Goal: Transaction & Acquisition: Purchase product/service

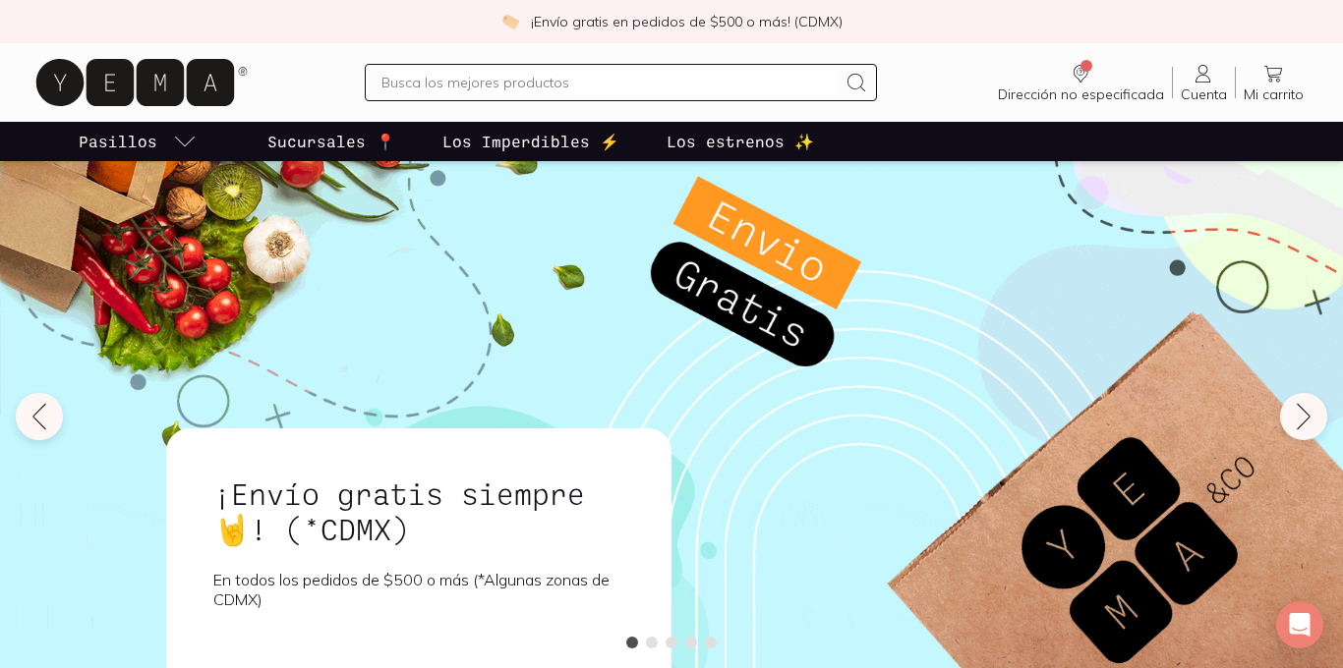
click at [1084, 75] on icon "Dirección no especificada" at bounding box center [1080, 72] width 8 height 8
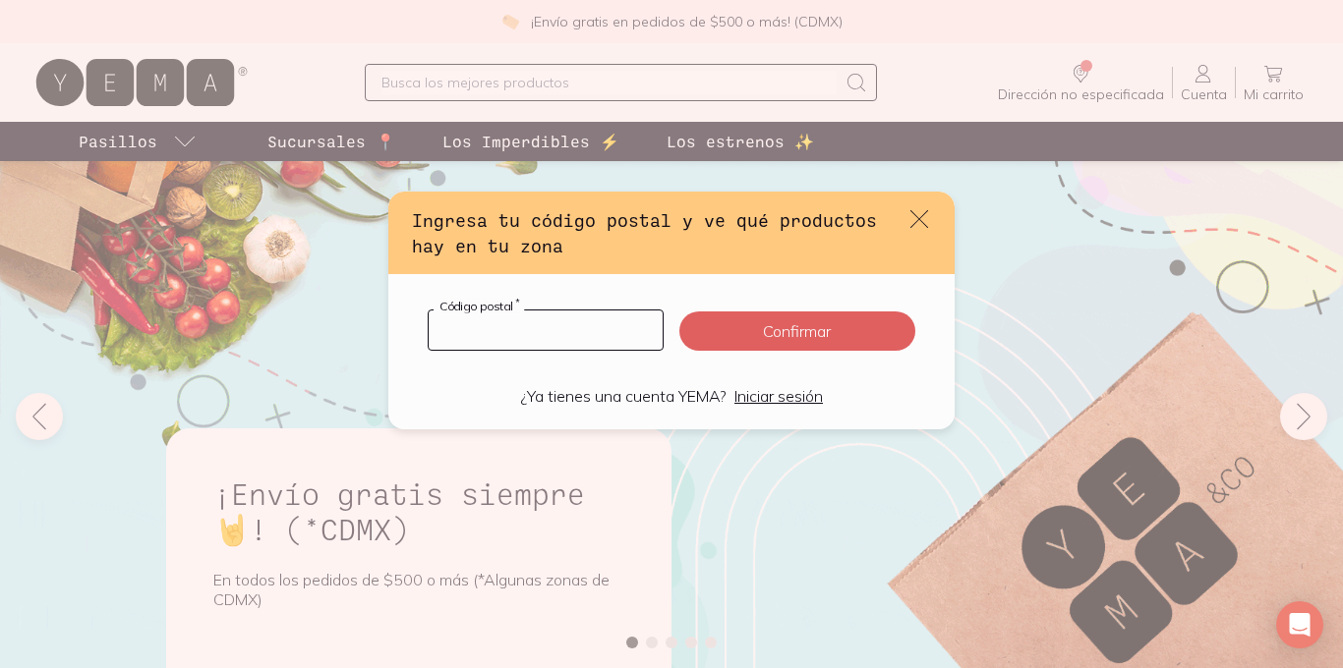
click at [547, 335] on input "default" at bounding box center [546, 330] width 234 height 39
type input "04320"
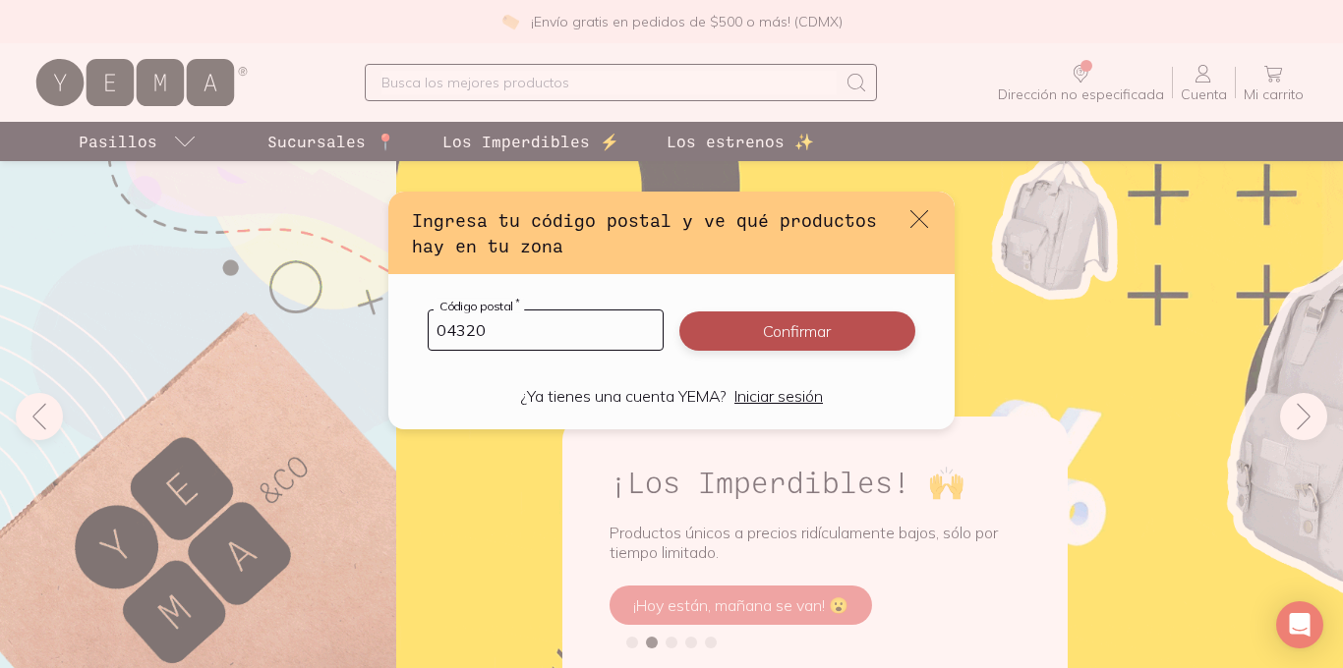
click at [786, 333] on button "Confirmar" at bounding box center [797, 331] width 236 height 39
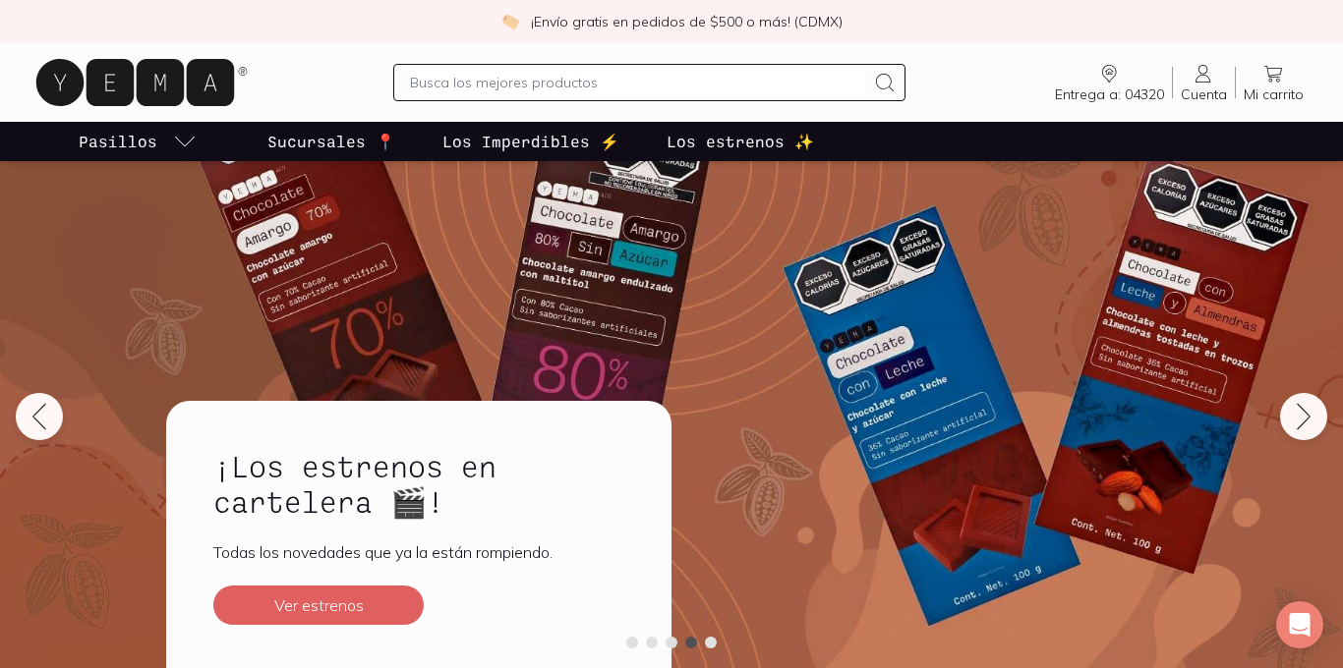
click at [513, 143] on p "Los Imperdibles ⚡️" at bounding box center [530, 142] width 177 height 24
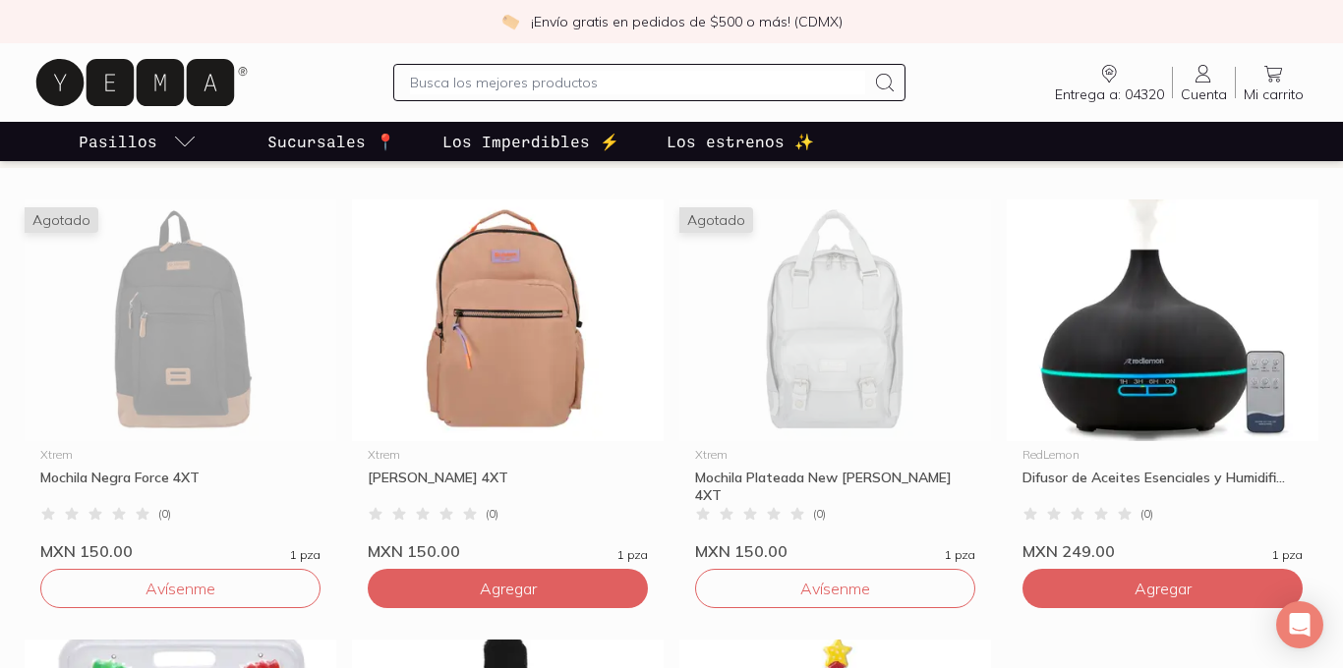
scroll to position [512, 0]
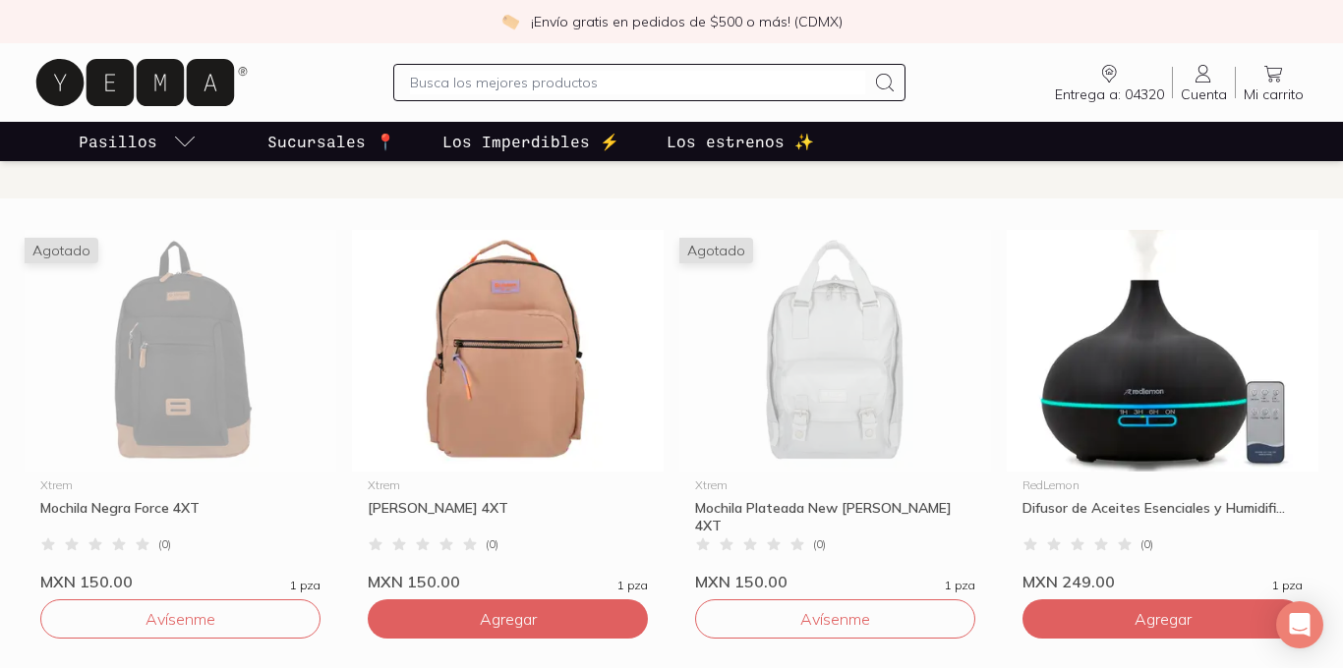
click at [506, 302] on img at bounding box center [508, 351] width 312 height 242
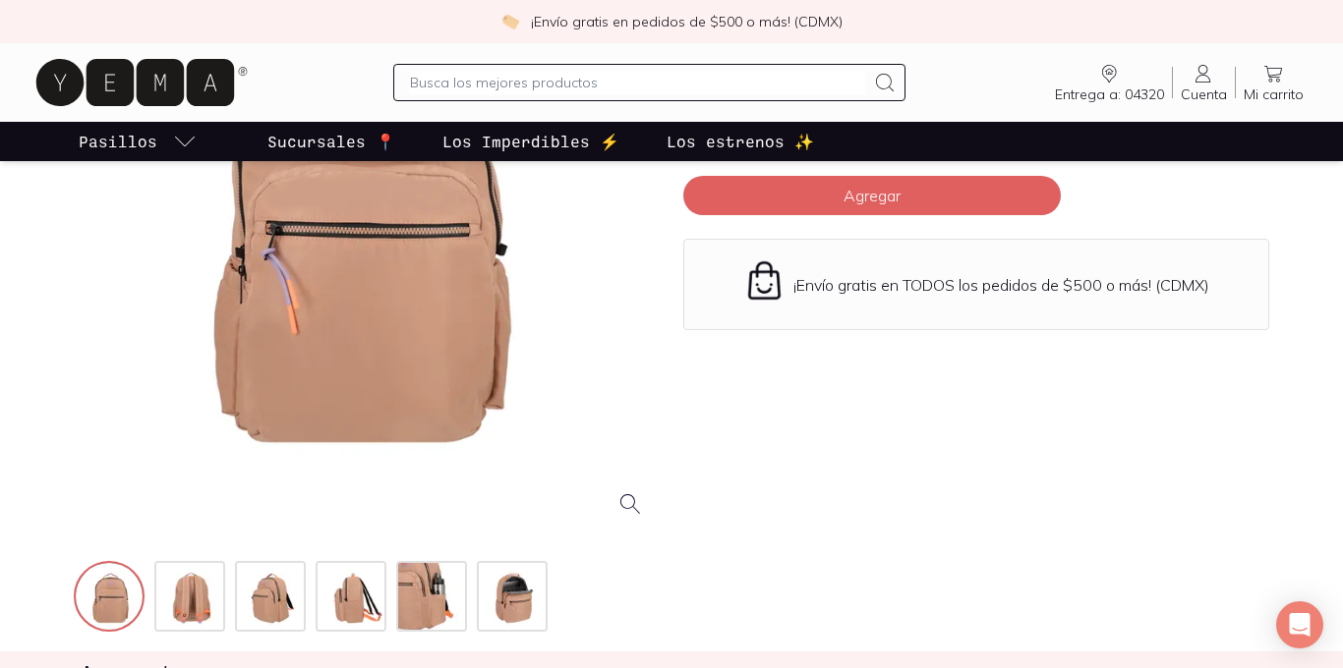
scroll to position [420, 0]
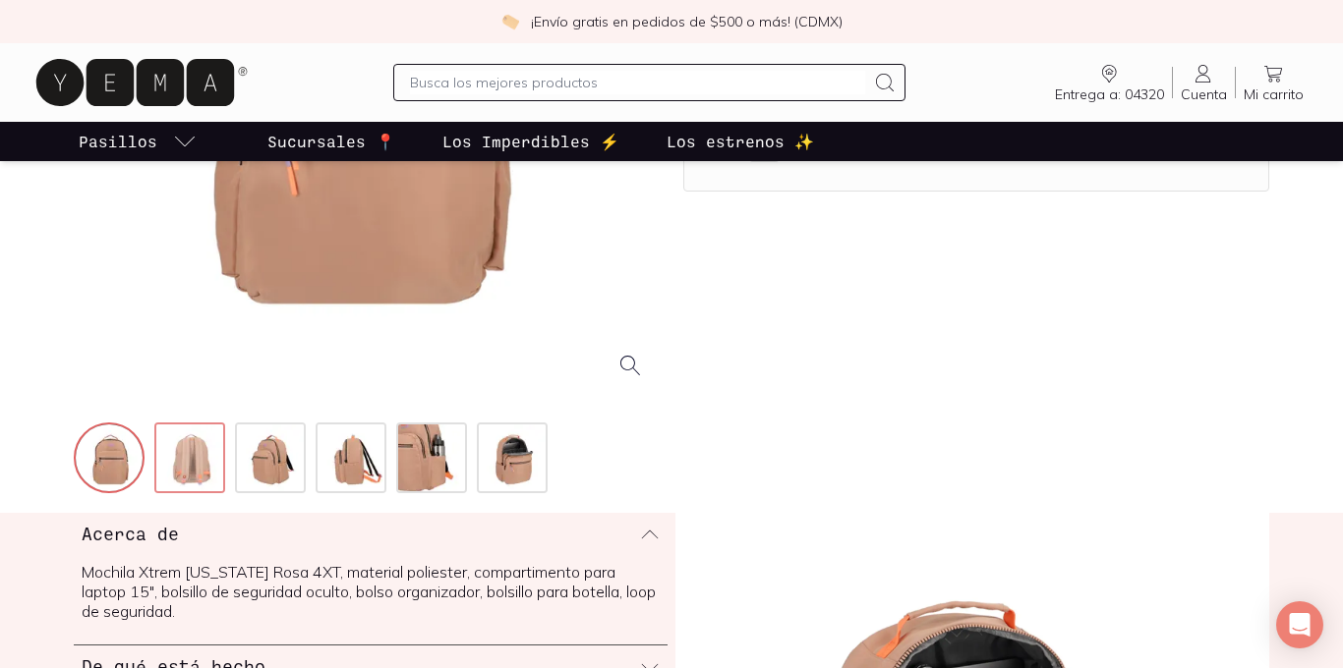
click at [200, 448] on img at bounding box center [191, 460] width 71 height 71
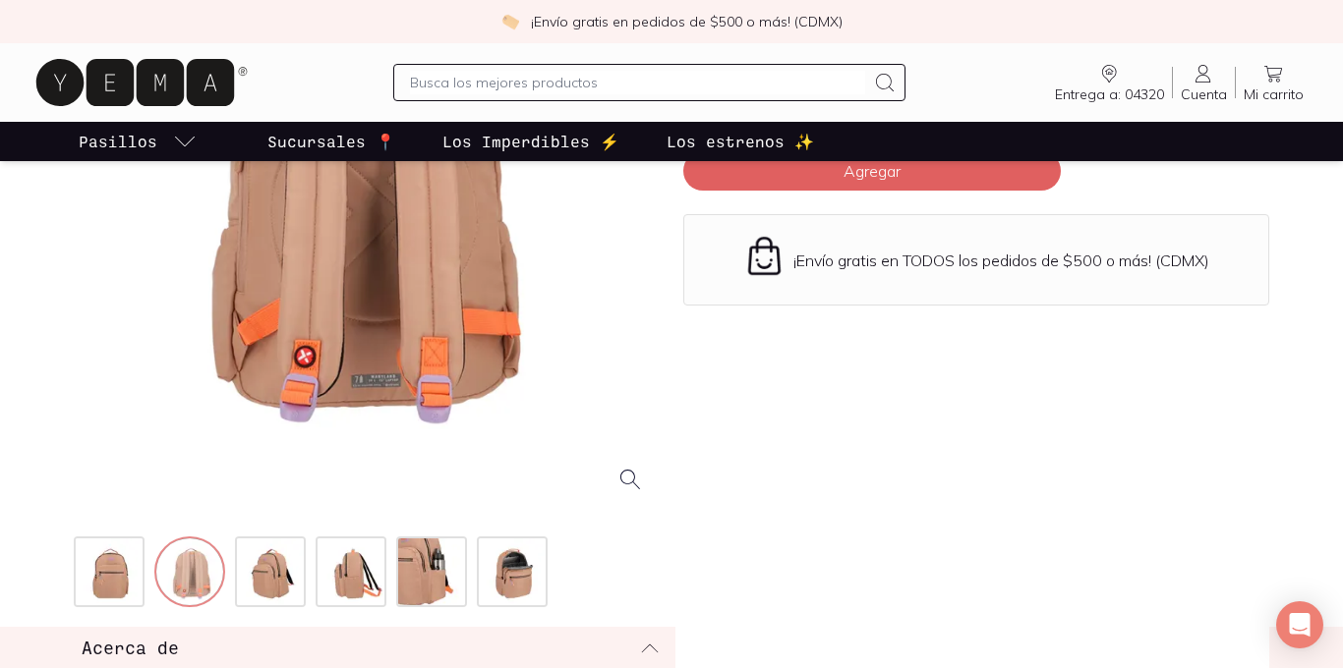
scroll to position [315, 0]
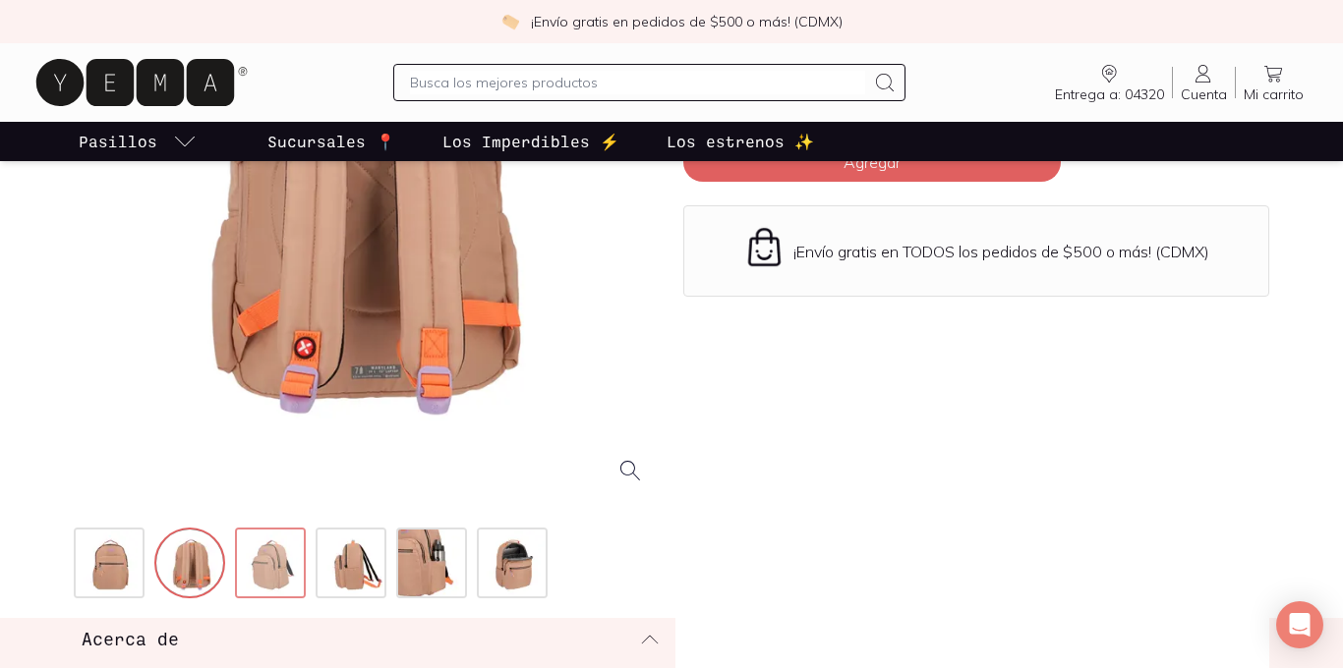
click at [258, 571] on img at bounding box center [272, 565] width 71 height 71
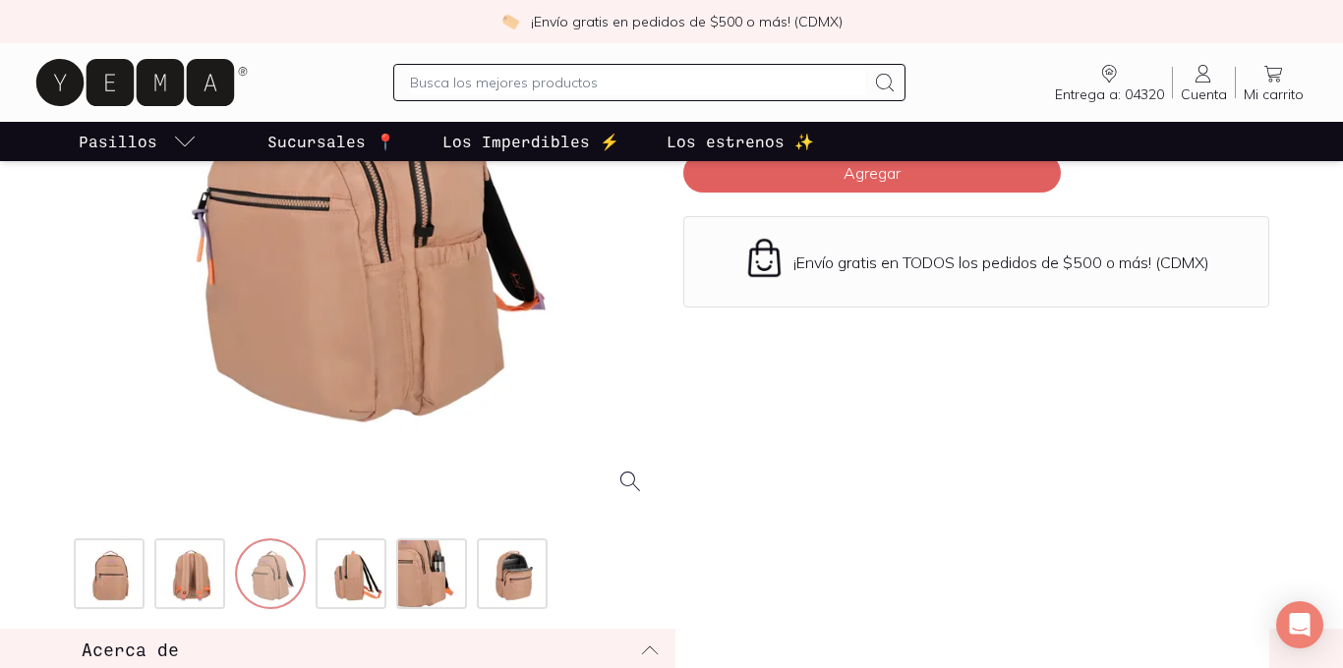
scroll to position [309, 0]
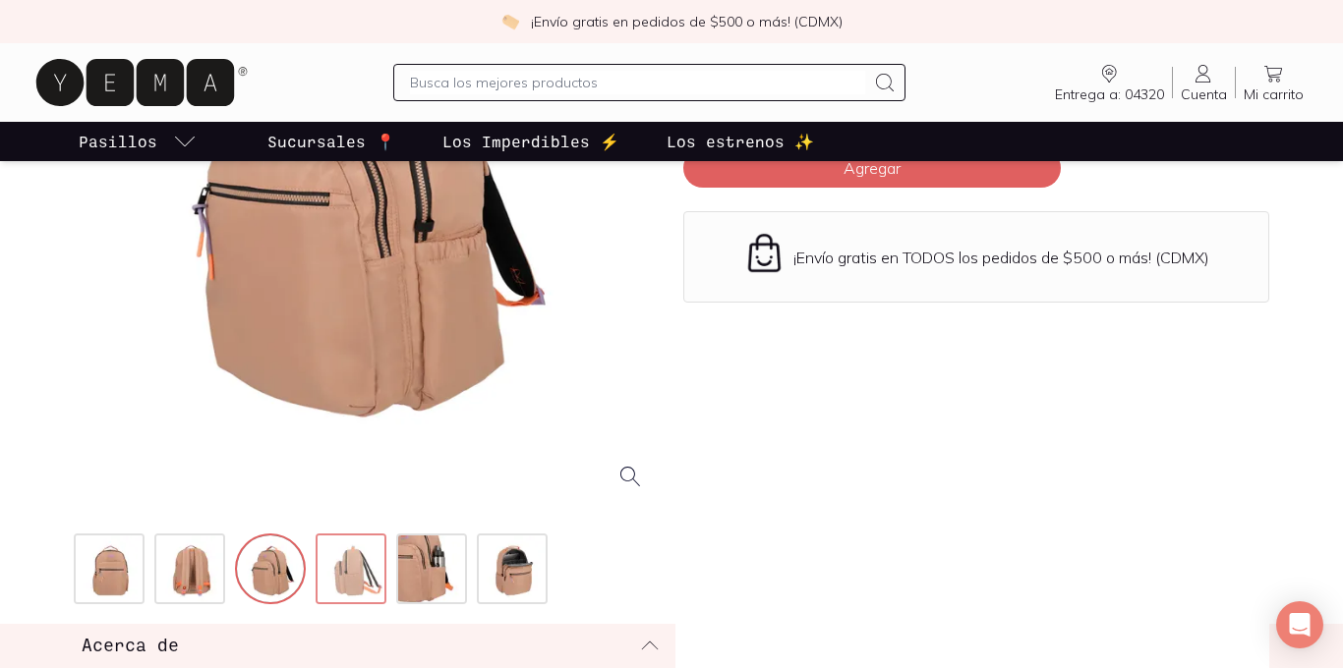
click at [360, 558] on img at bounding box center [352, 571] width 71 height 71
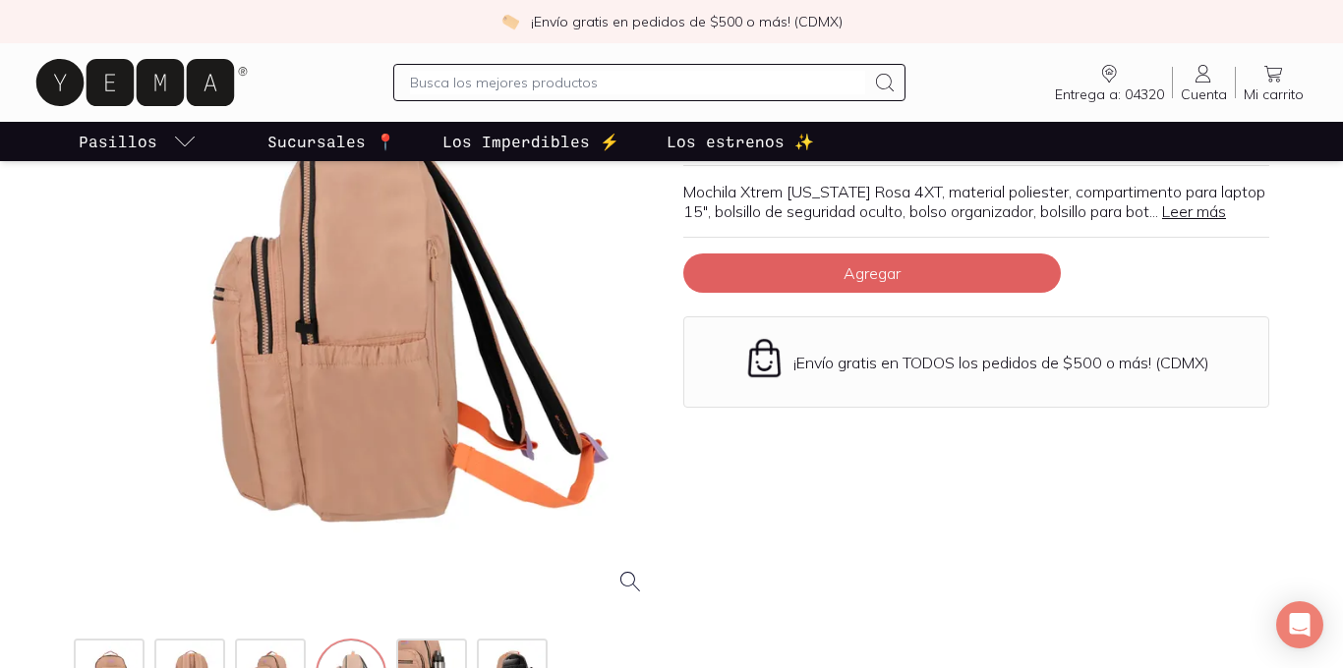
scroll to position [202, 0]
click at [409, 667] on img at bounding box center [433, 677] width 71 height 71
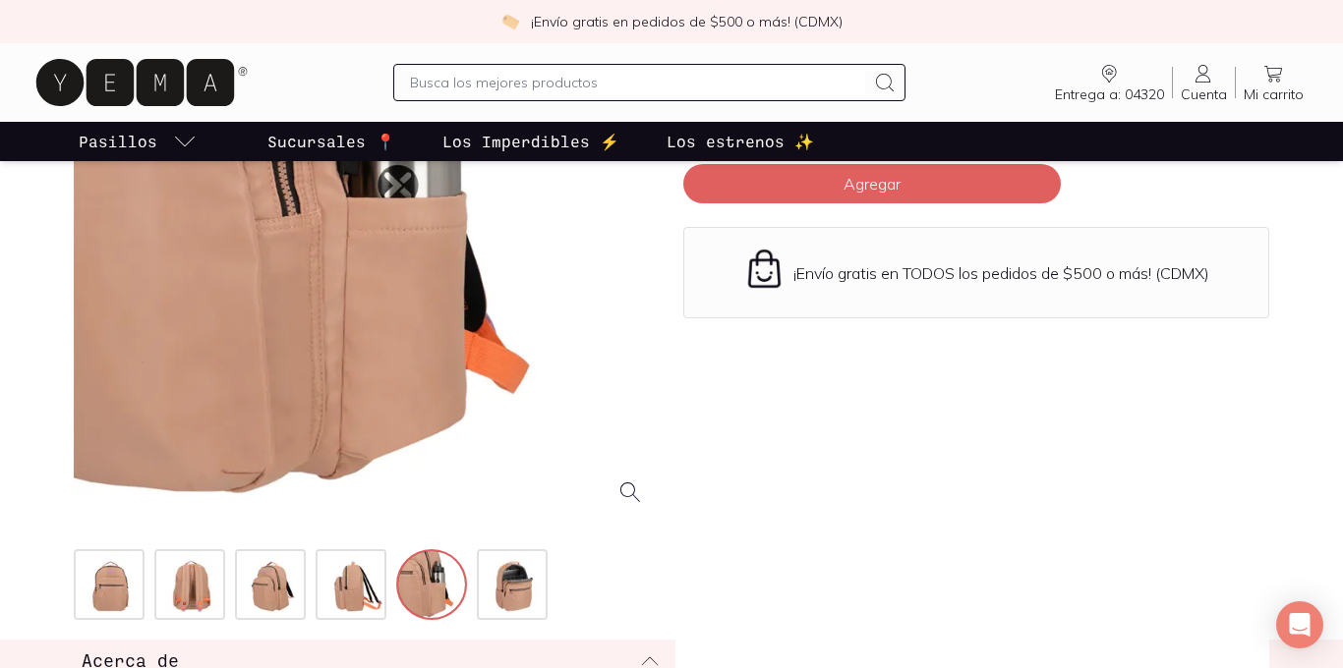
scroll to position [325, 0]
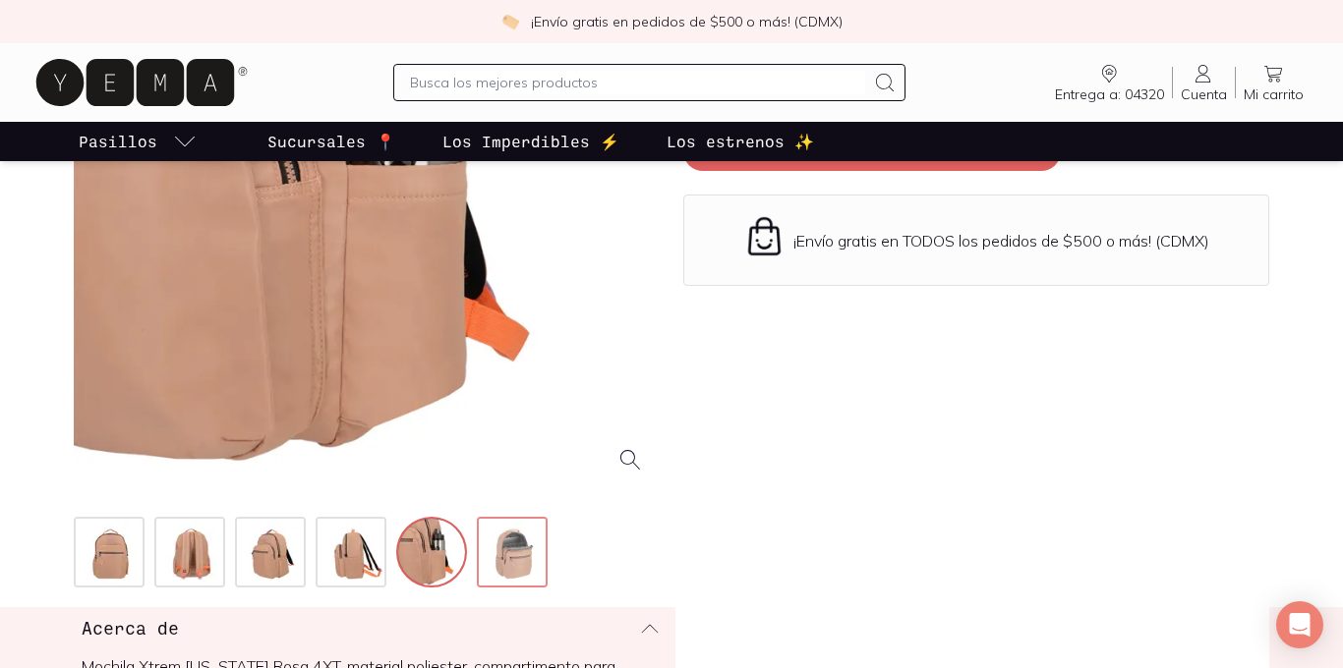
click at [517, 559] on img at bounding box center [514, 554] width 71 height 71
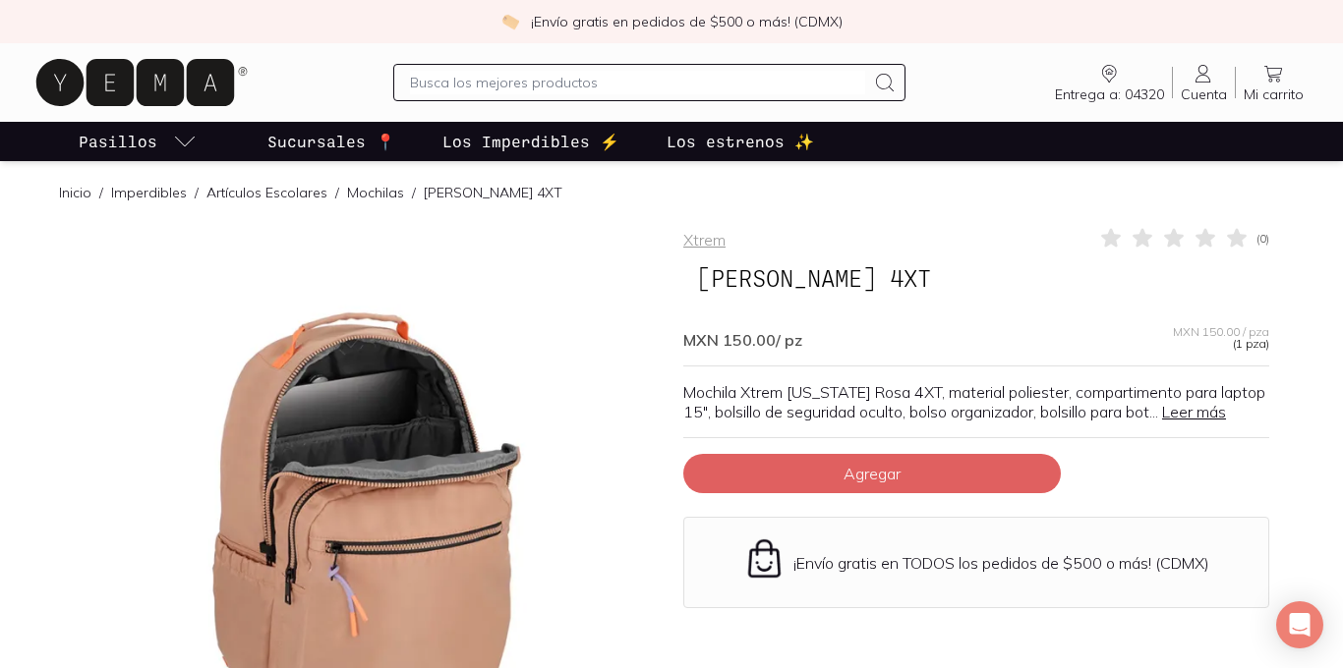
scroll to position [0, 0]
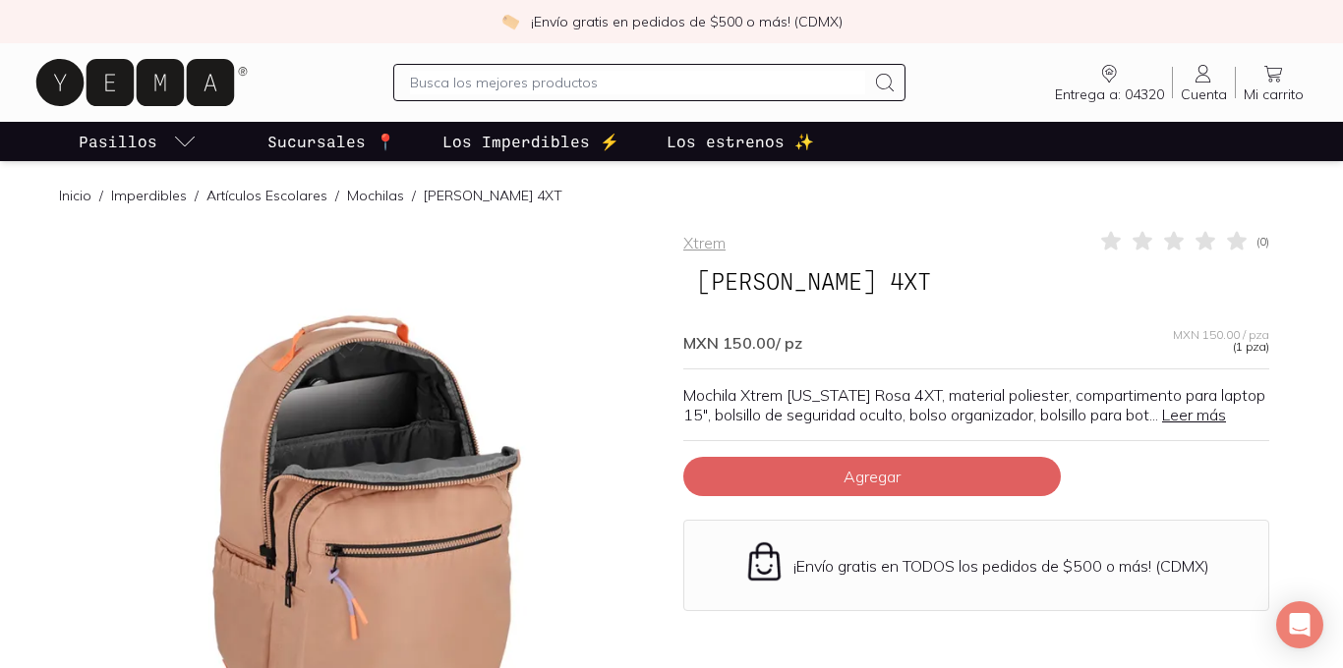
click at [74, 199] on link "Inicio" at bounding box center [75, 196] width 32 height 18
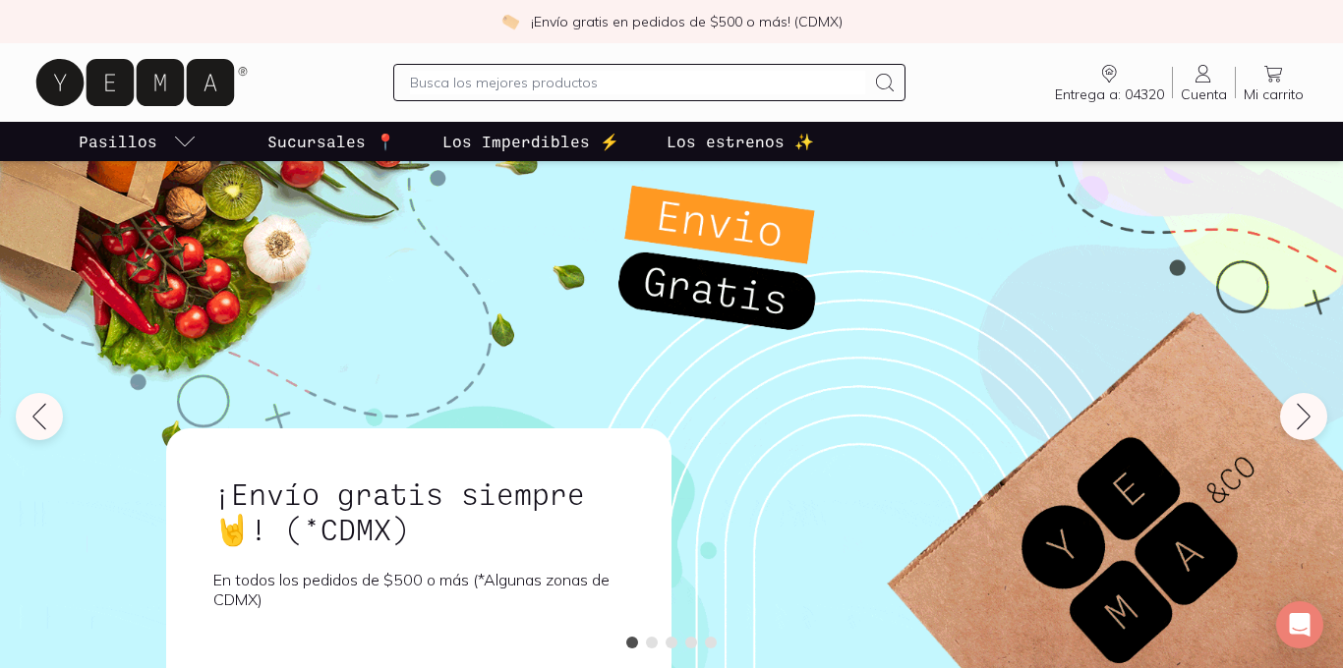
click at [681, 143] on p "Los estrenos ✨" at bounding box center [739, 142] width 147 height 24
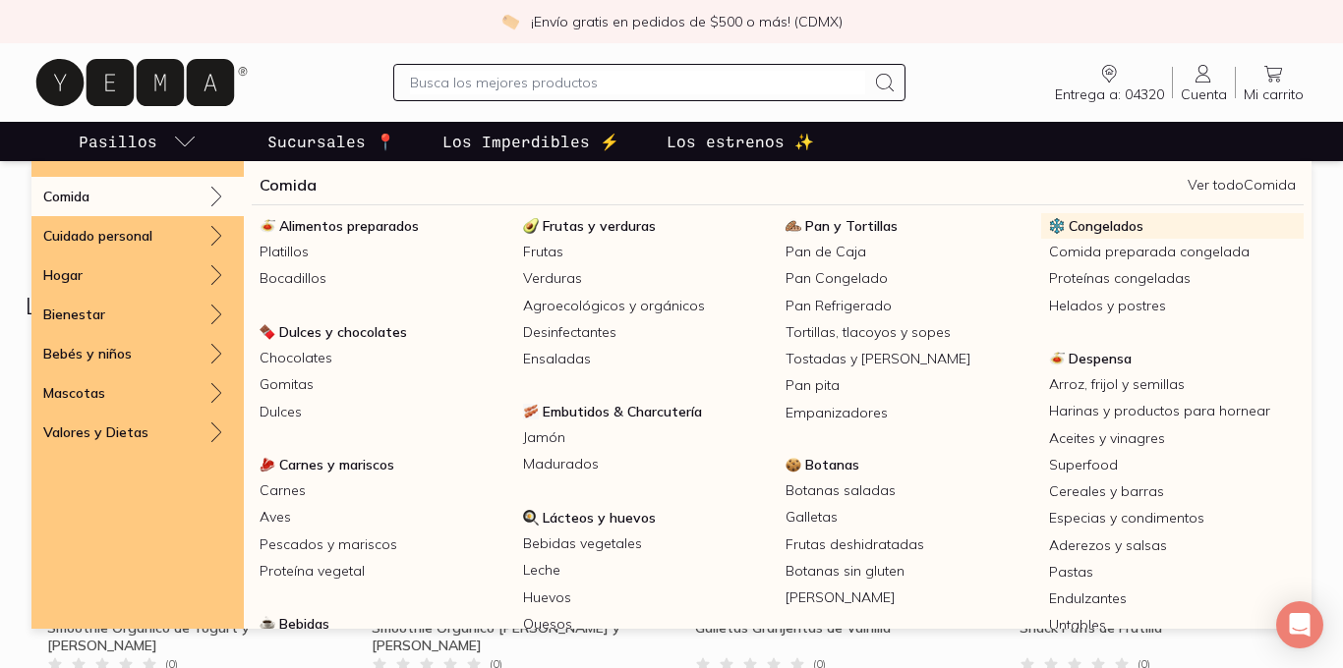
click at [1096, 225] on span "Congelados" at bounding box center [1105, 226] width 75 height 18
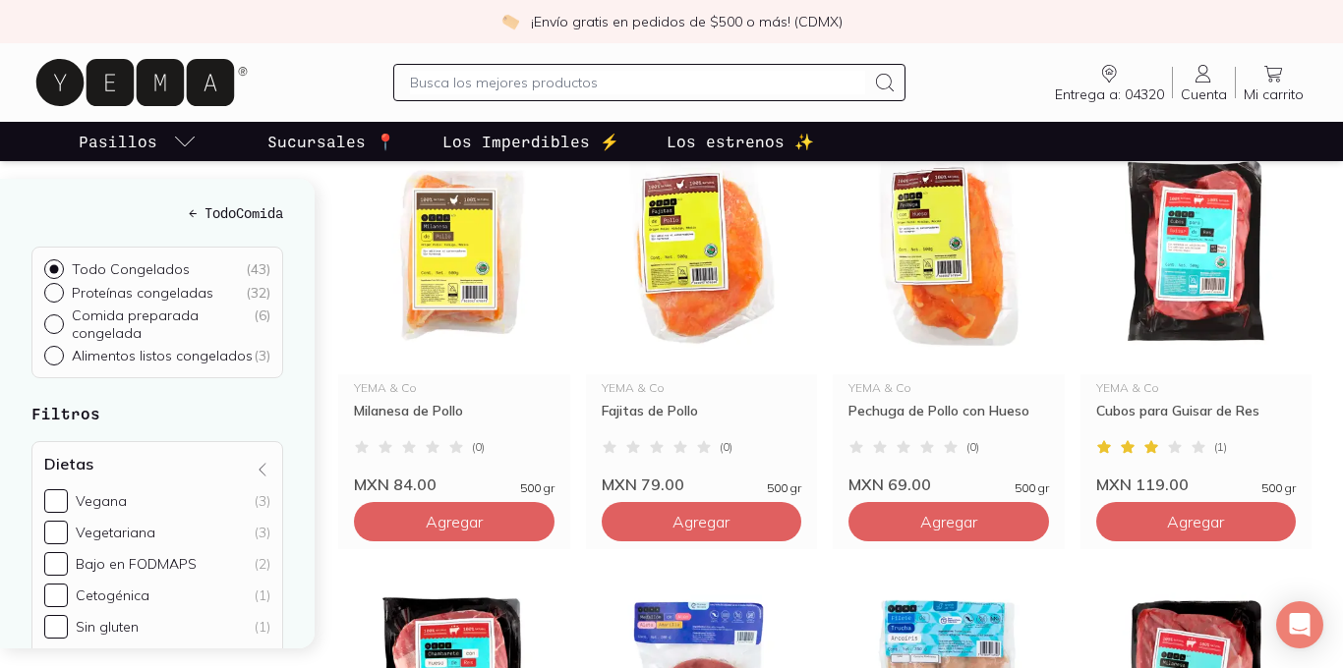
scroll to position [759, 0]
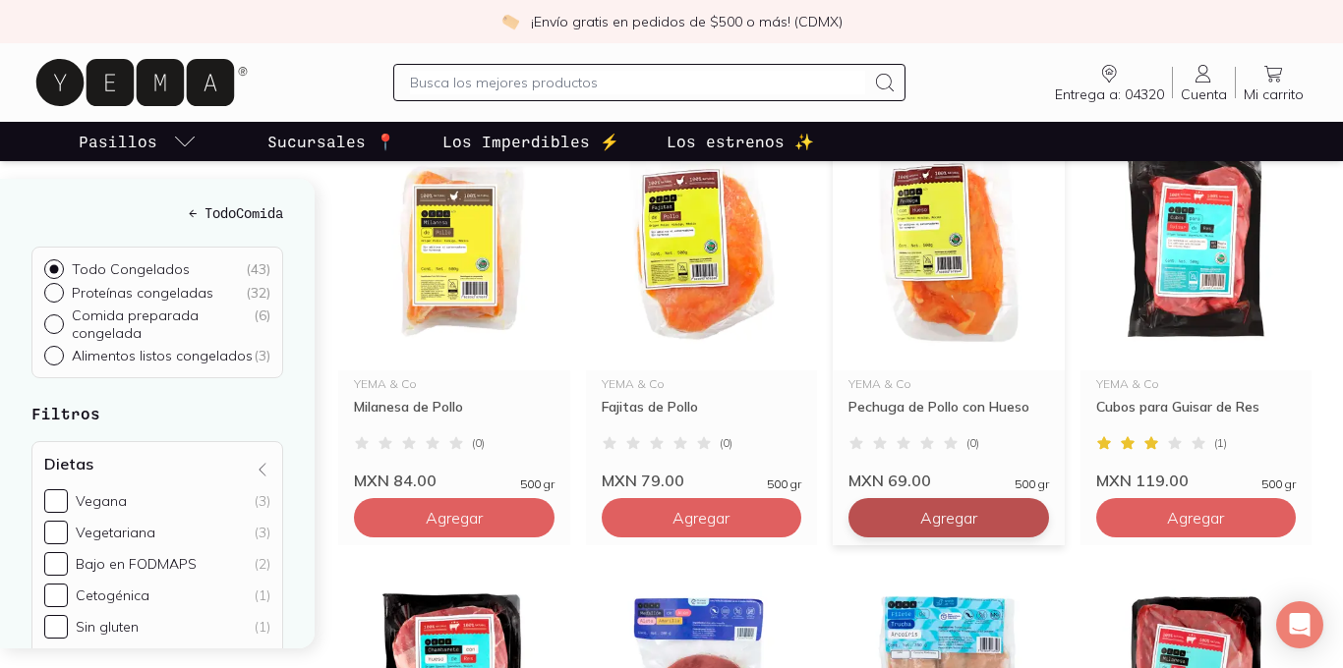
click at [922, 513] on span "Agregar" at bounding box center [948, 518] width 57 height 20
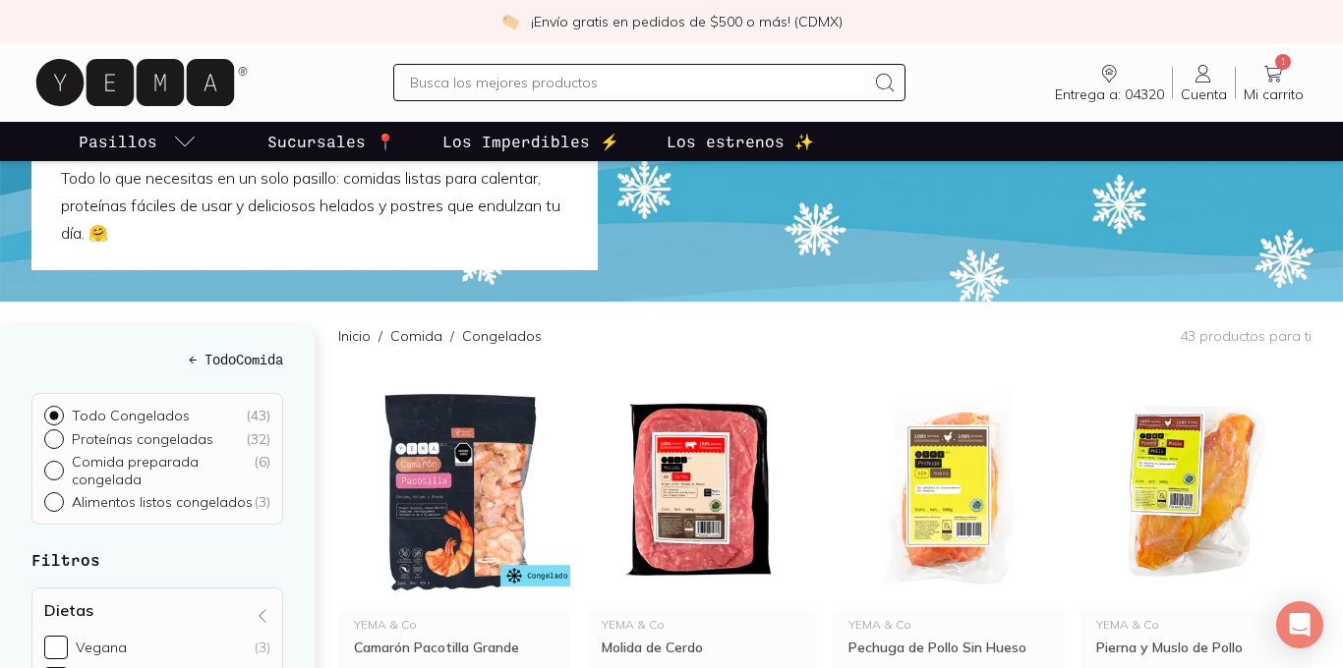
scroll to position [0, 0]
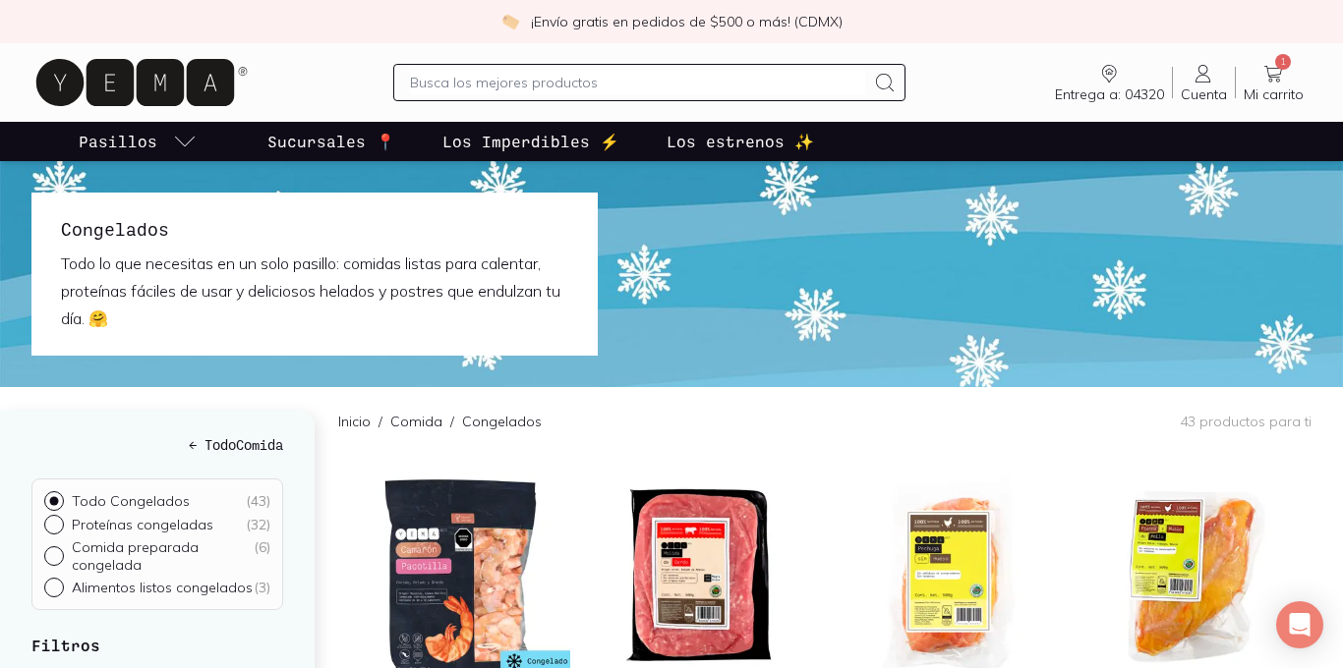
click at [520, 89] on input "text" at bounding box center [637, 83] width 455 height 24
type input "milanesa"
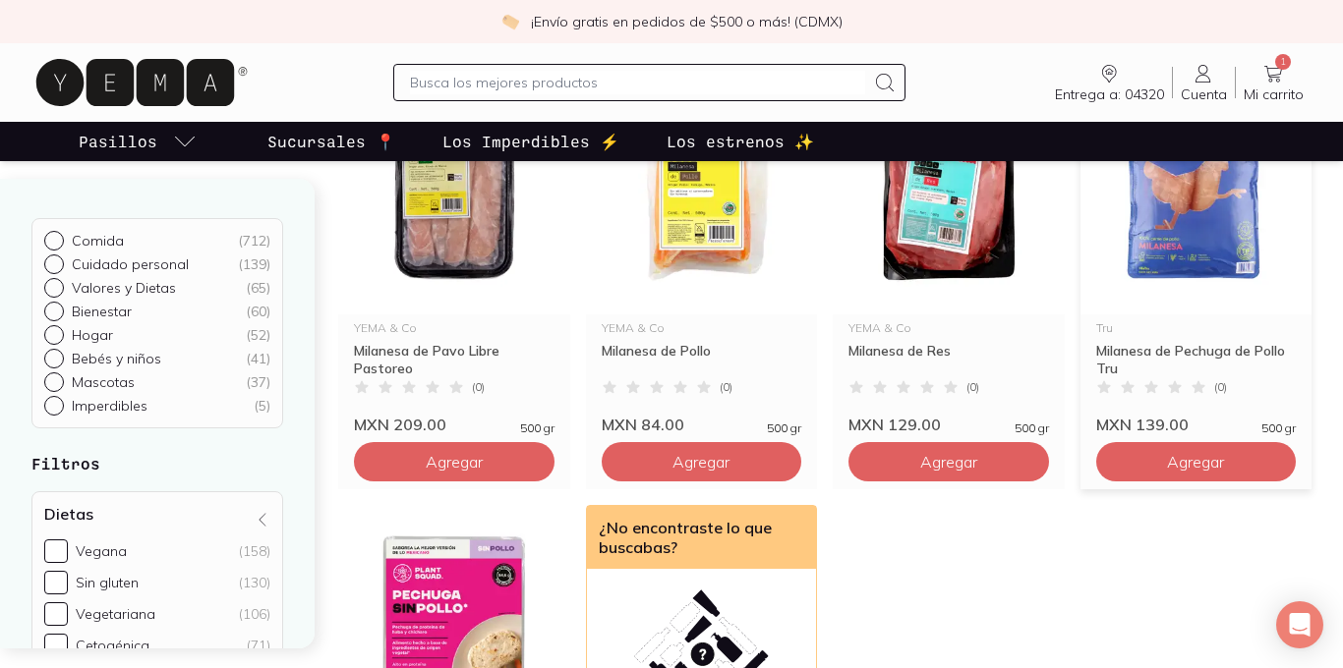
scroll to position [198, 0]
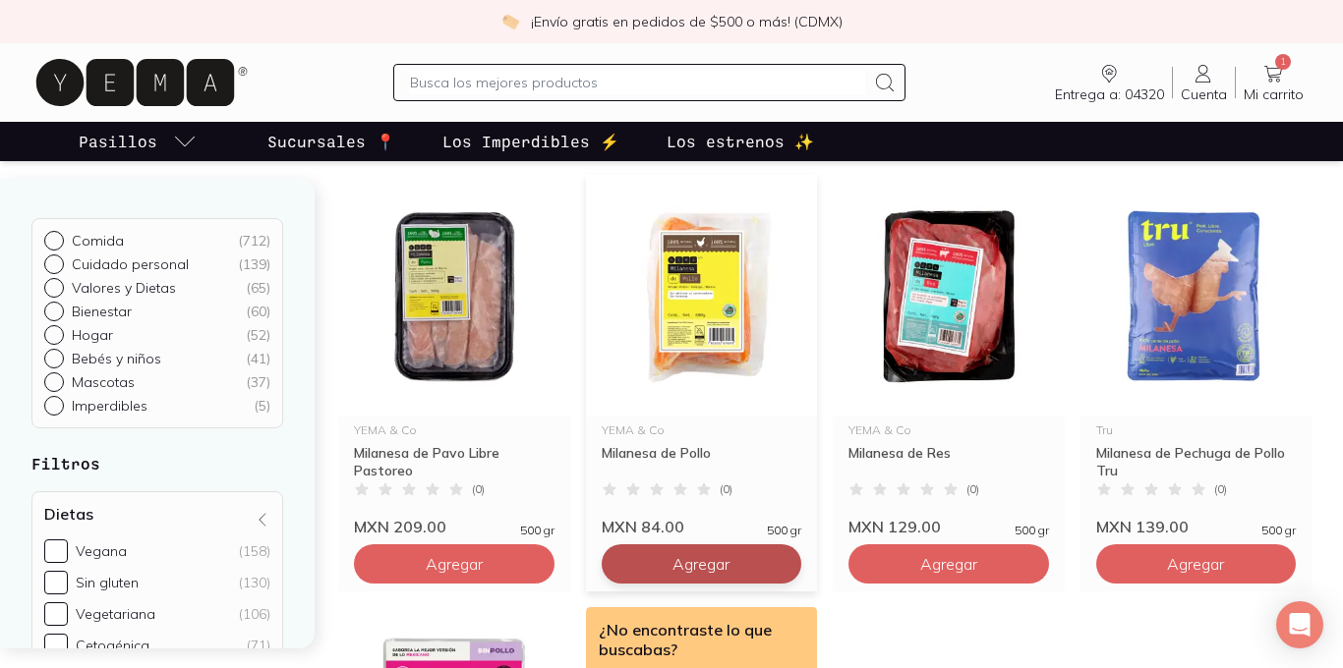
click at [734, 563] on button "Agregar" at bounding box center [702, 564] width 201 height 39
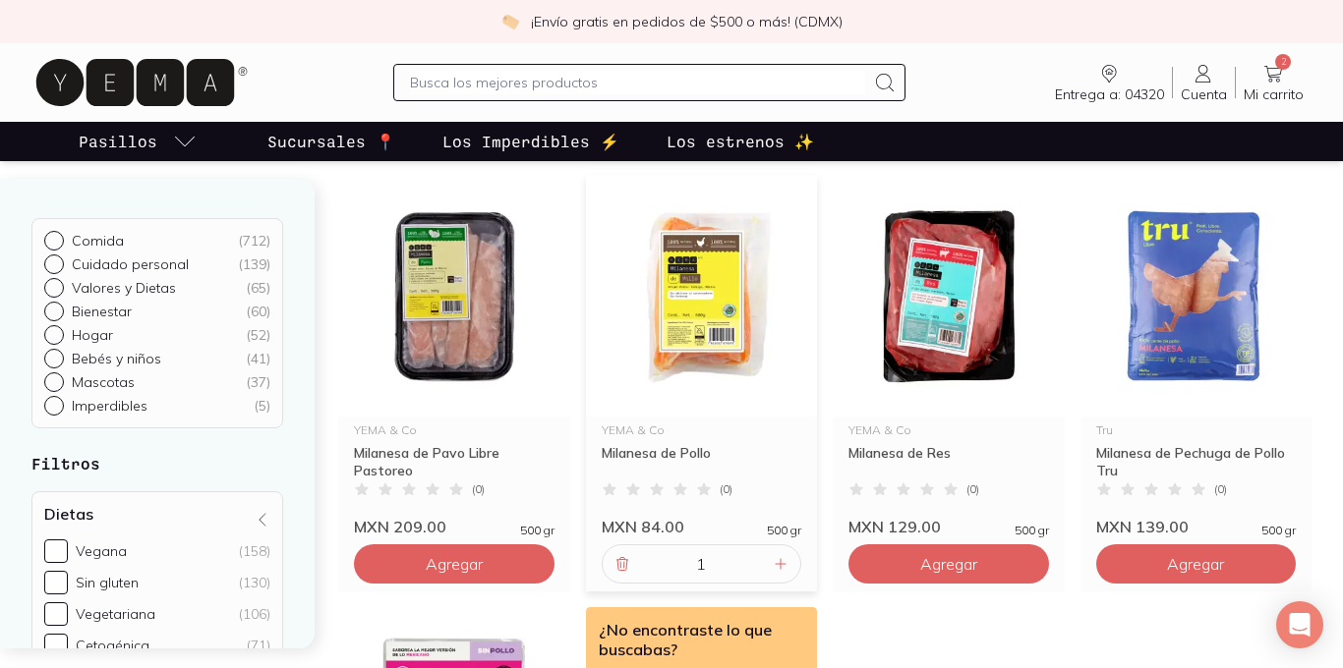
click at [497, 84] on input "text" at bounding box center [637, 83] width 455 height 24
click at [982, 319] on img at bounding box center [948, 296] width 232 height 242
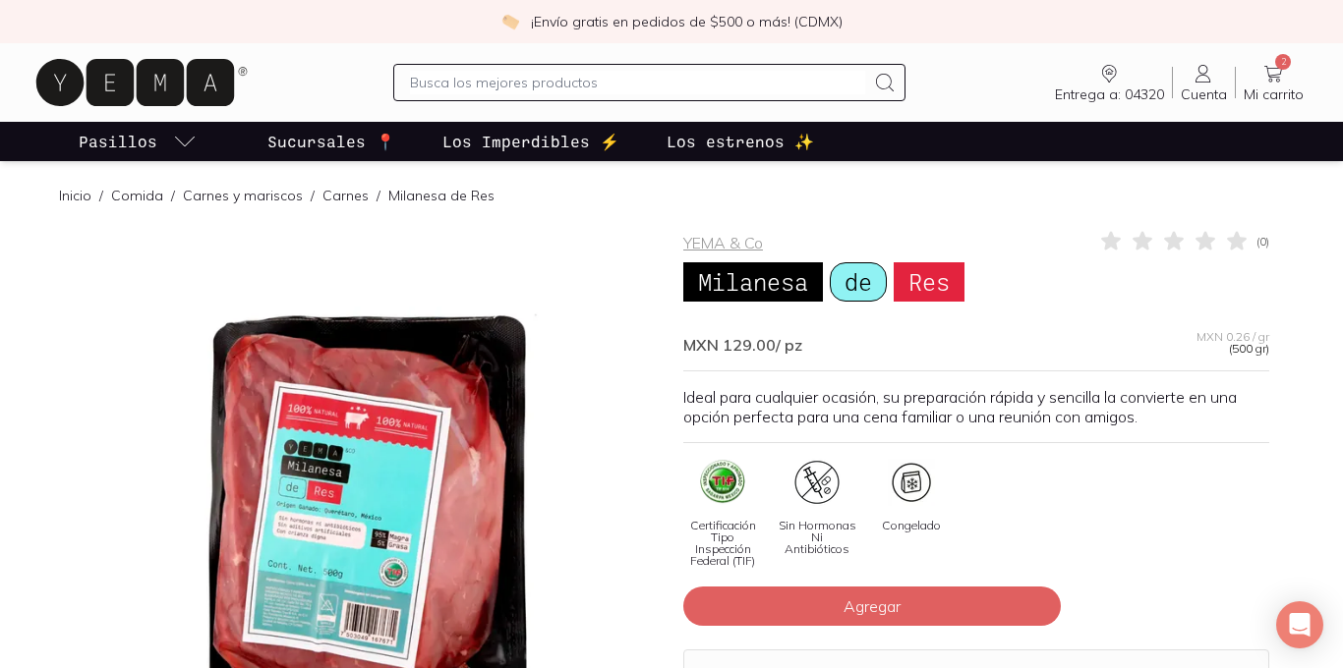
click at [610, 91] on input "text" at bounding box center [637, 83] width 455 height 24
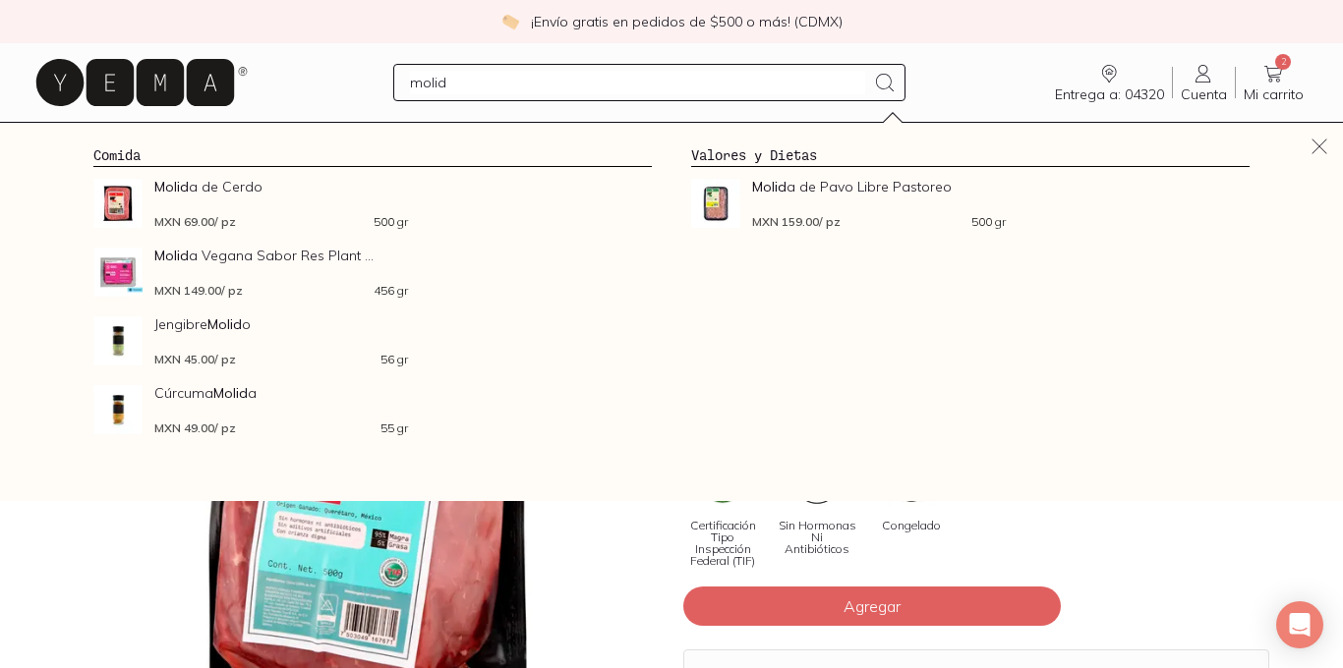
type input "molida"
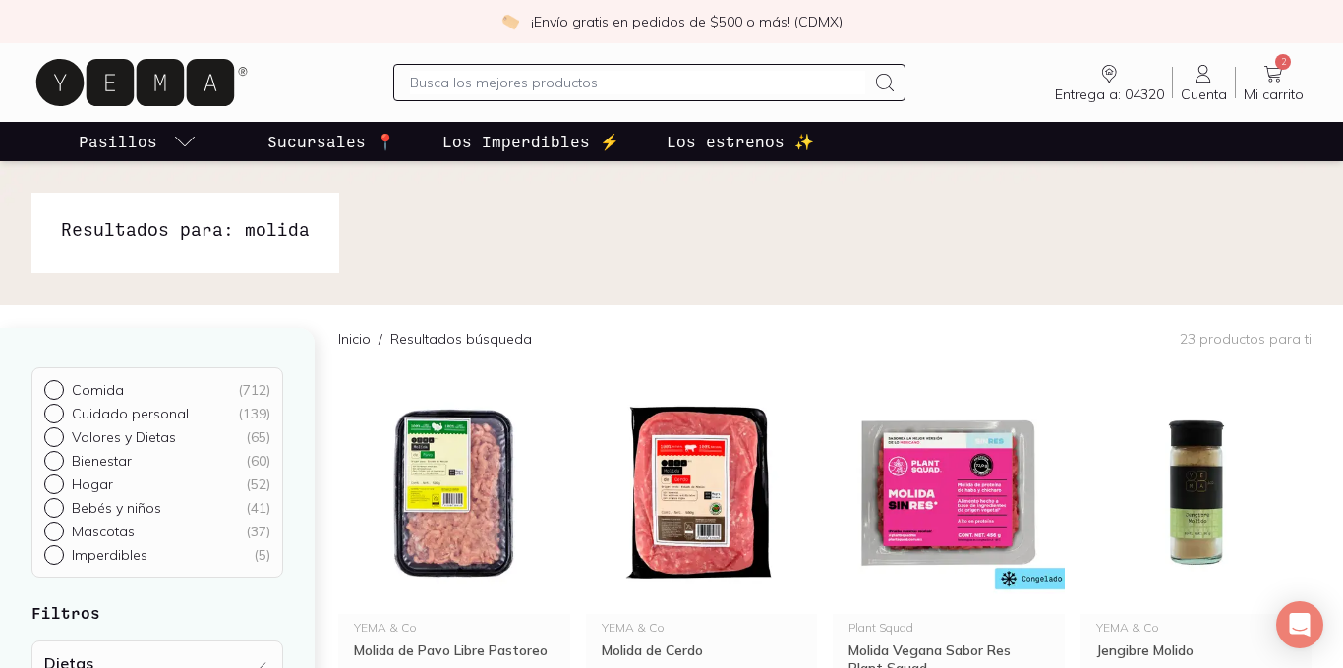
click at [560, 75] on input "text" at bounding box center [637, 83] width 455 height 24
type input "pechuga"
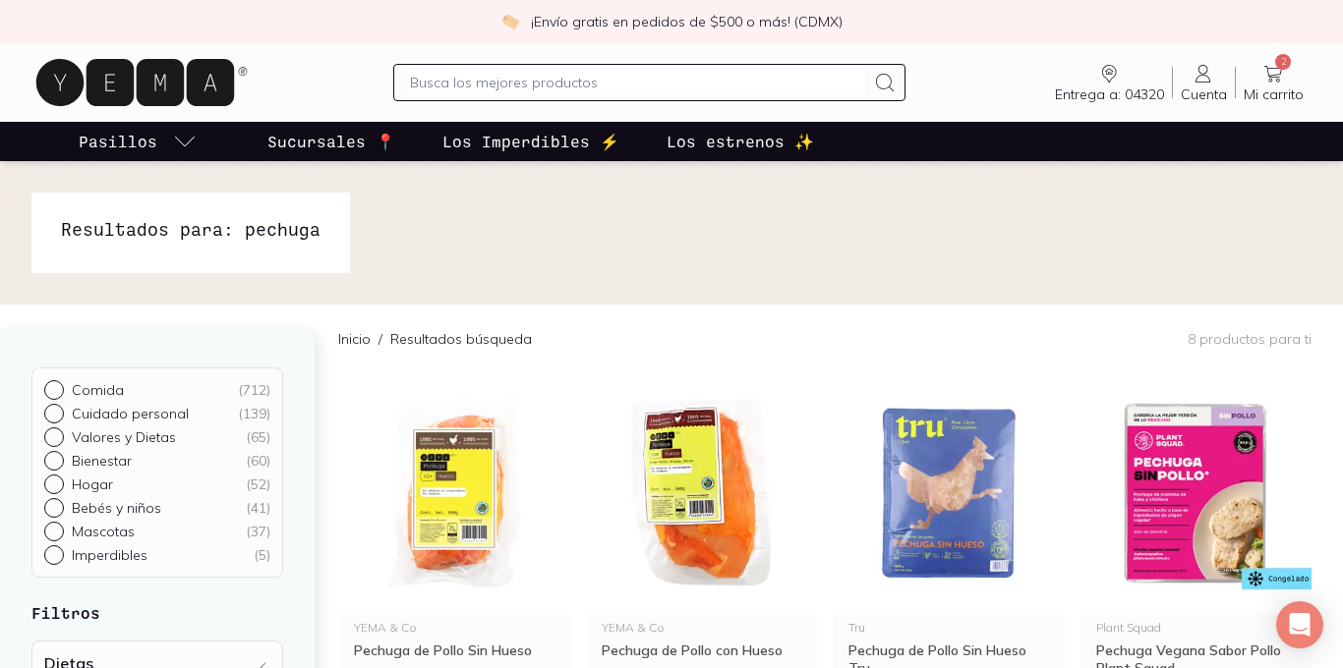
click at [549, 85] on input "text" at bounding box center [637, 83] width 455 height 24
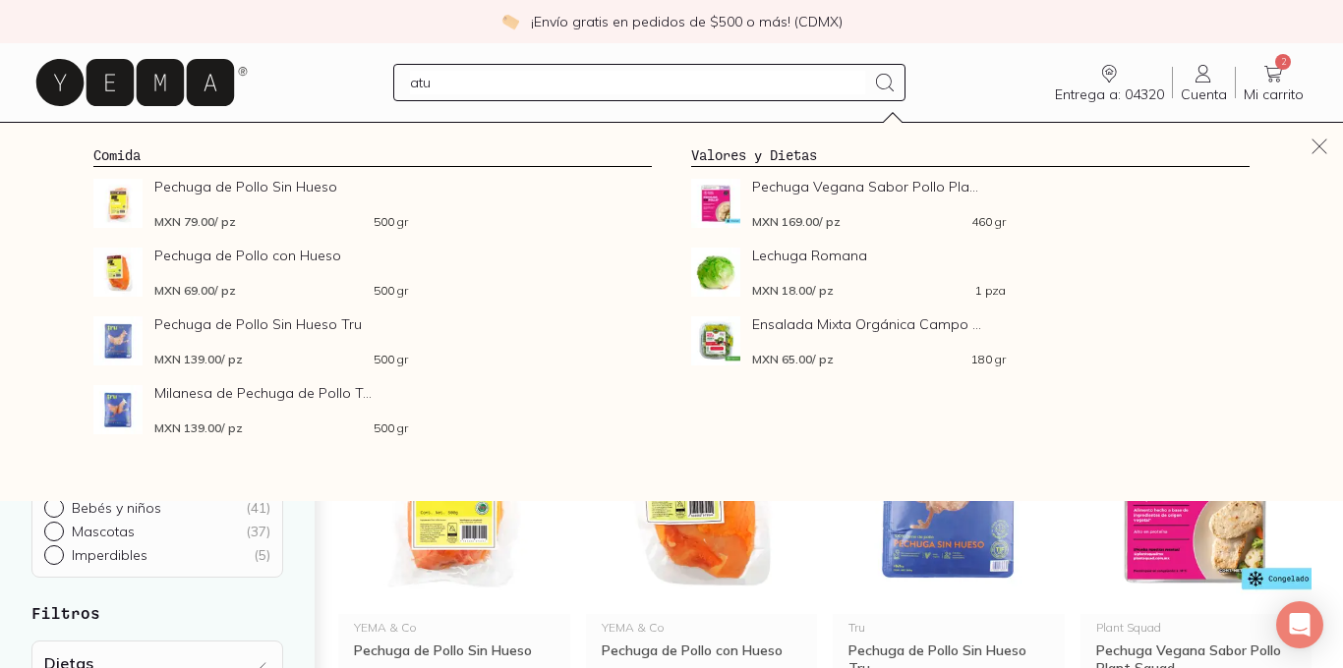
type input "atun"
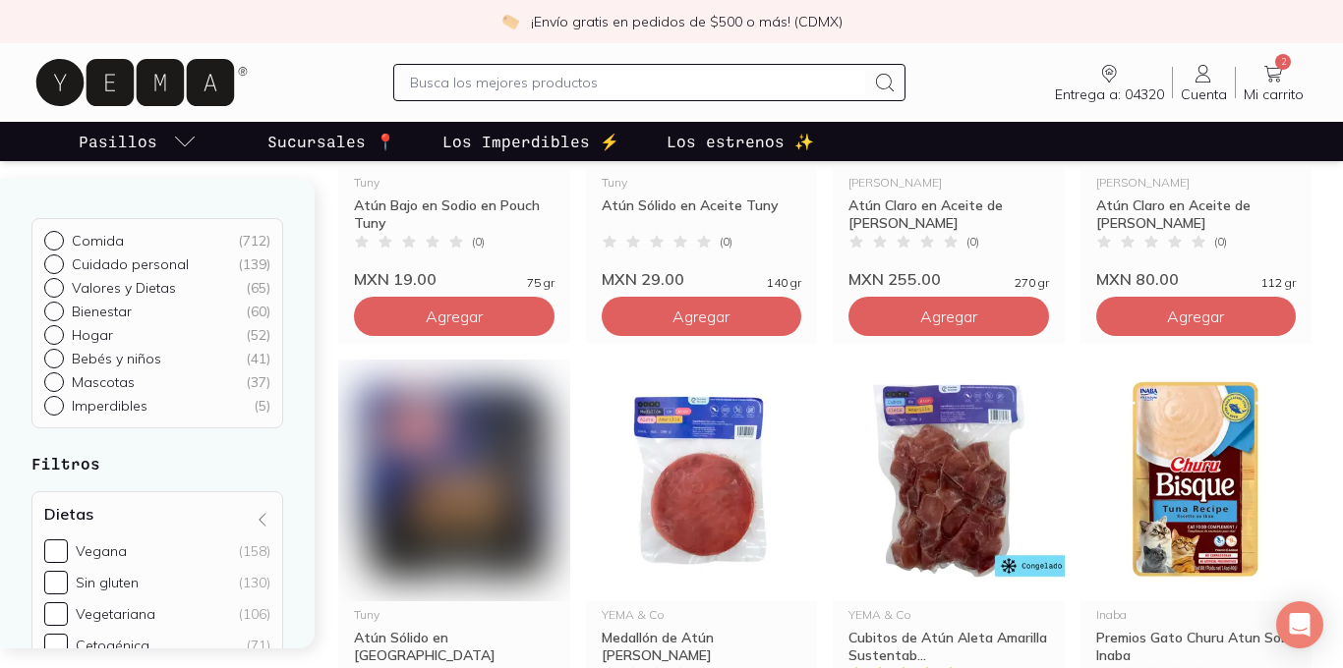
scroll to position [1428, 0]
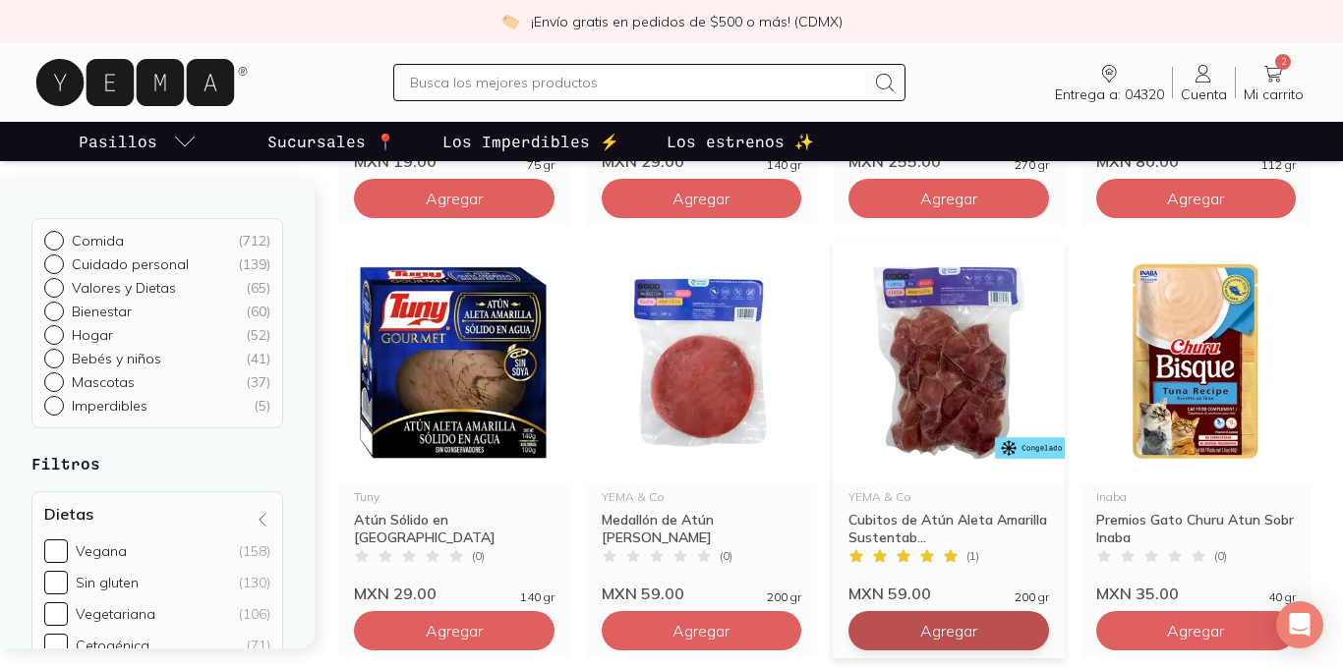
click at [923, 637] on span "Agregar" at bounding box center [948, 631] width 57 height 20
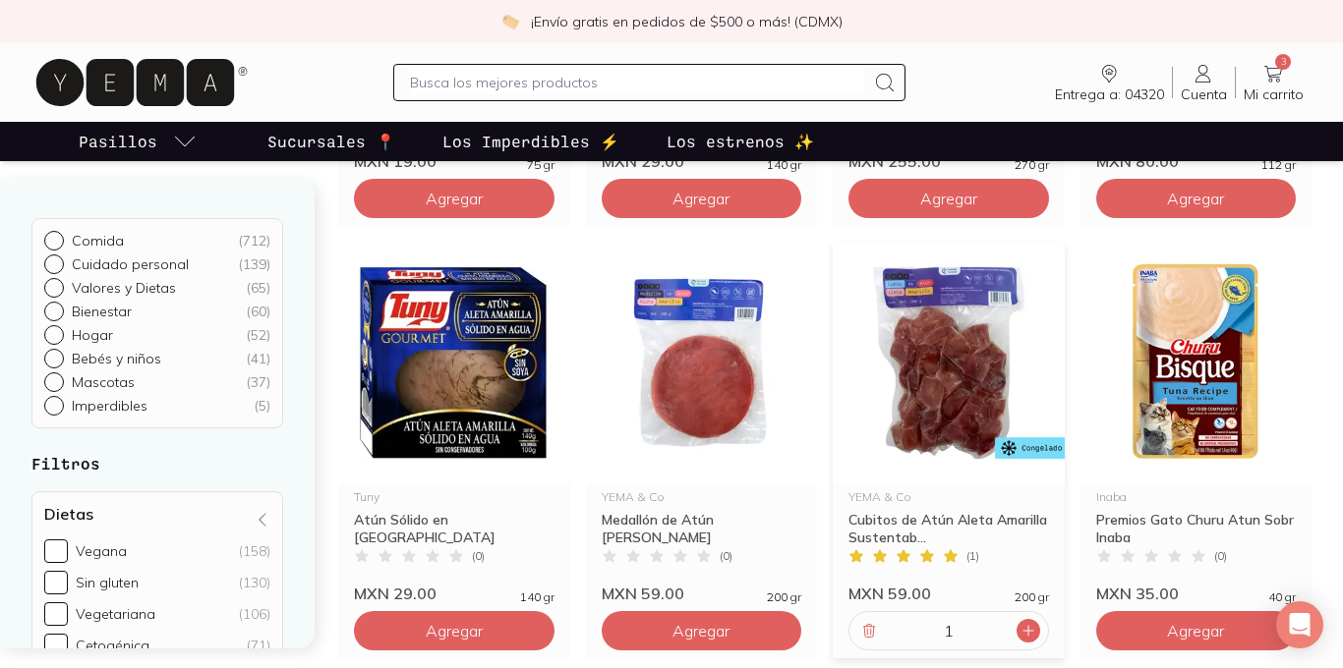
click at [1037, 632] on div at bounding box center [1028, 631] width 24 height 24
type input "2"
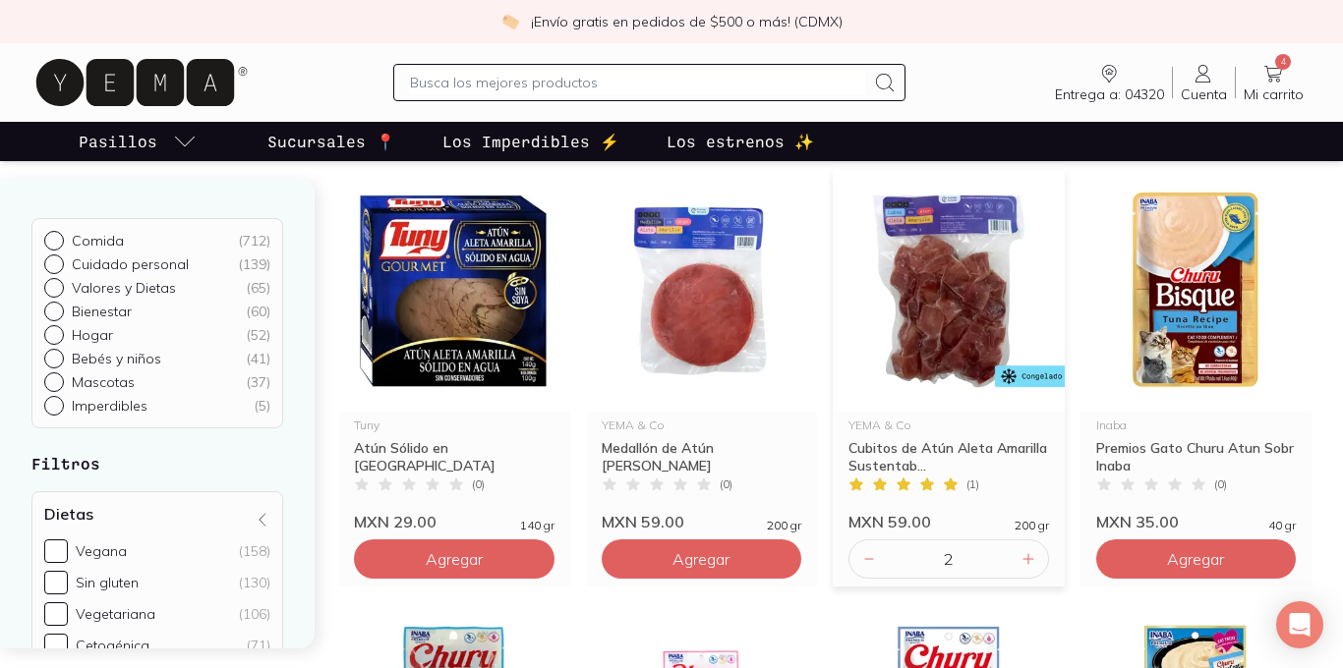
scroll to position [1607, 0]
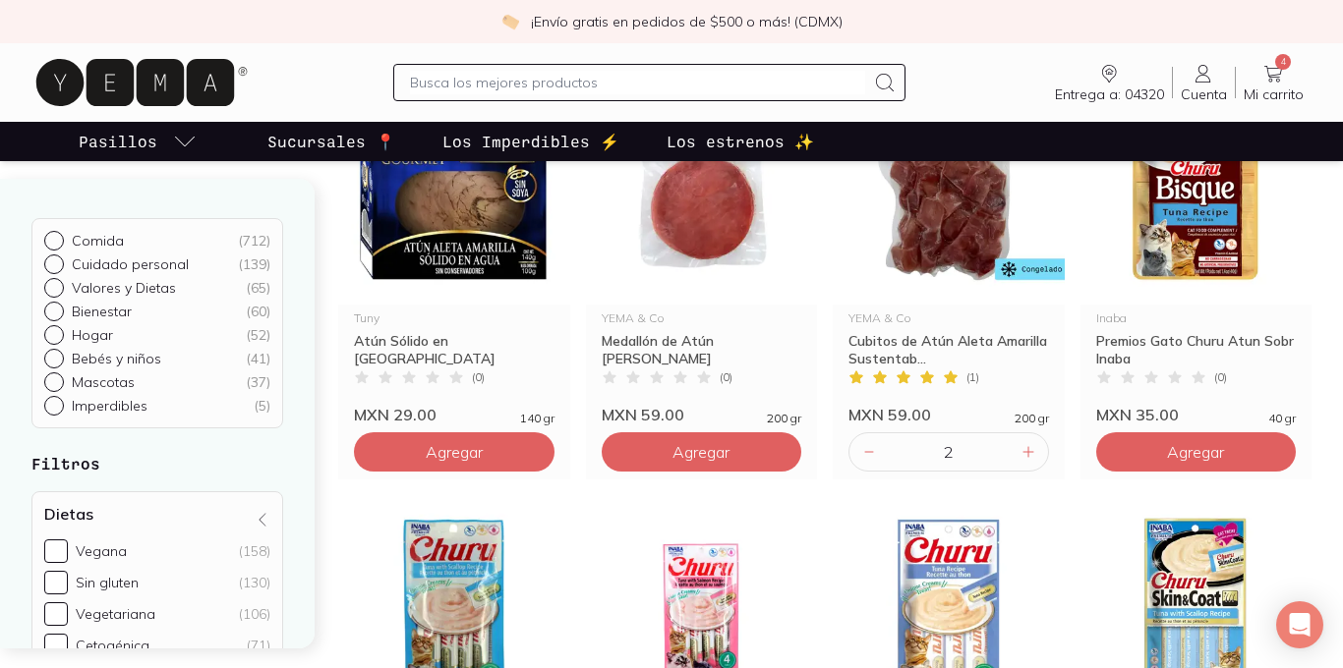
click at [1271, 75] on icon at bounding box center [1273, 74] width 24 height 24
click at [1283, 77] on icon at bounding box center [1273, 74] width 24 height 24
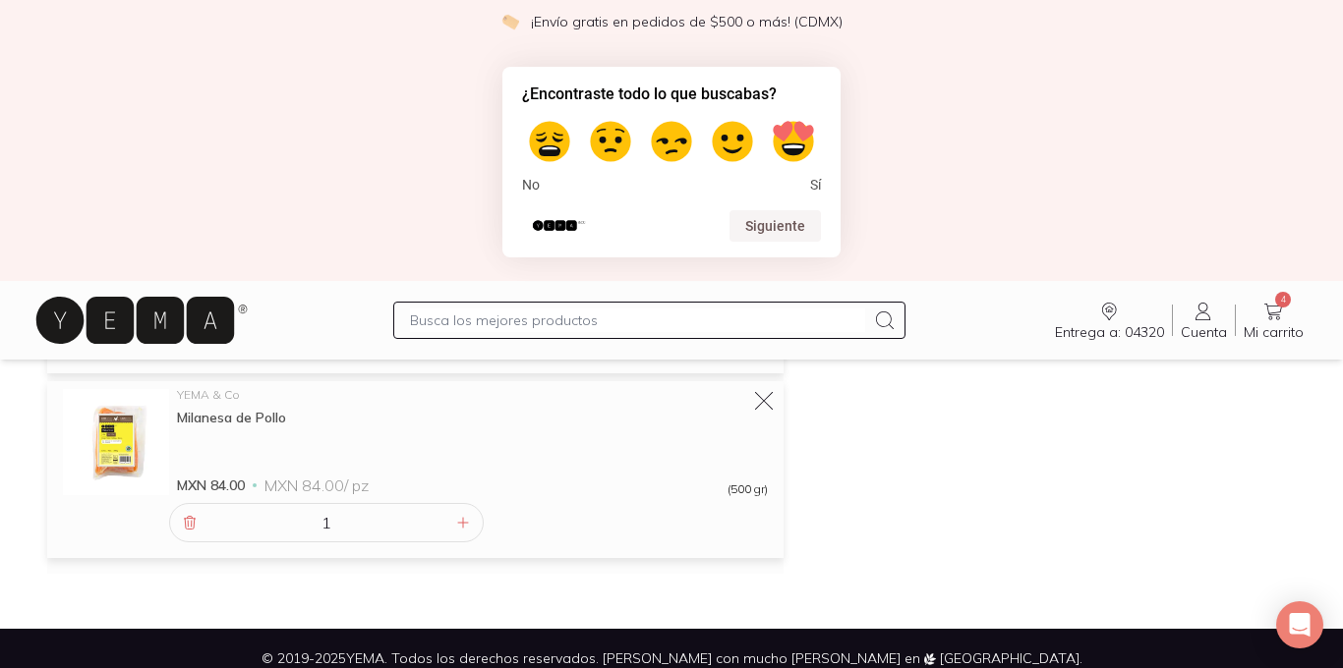
scroll to position [598, 0]
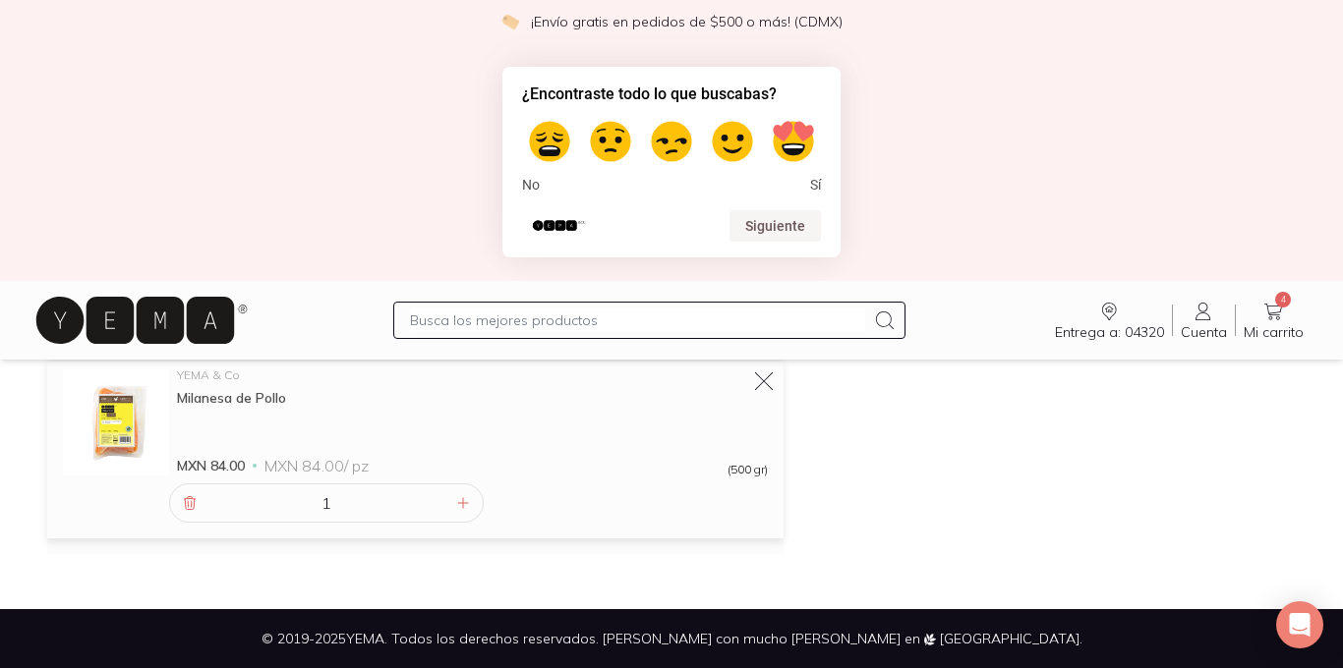
click at [1272, 318] on icon at bounding box center [1273, 312] width 18 height 17
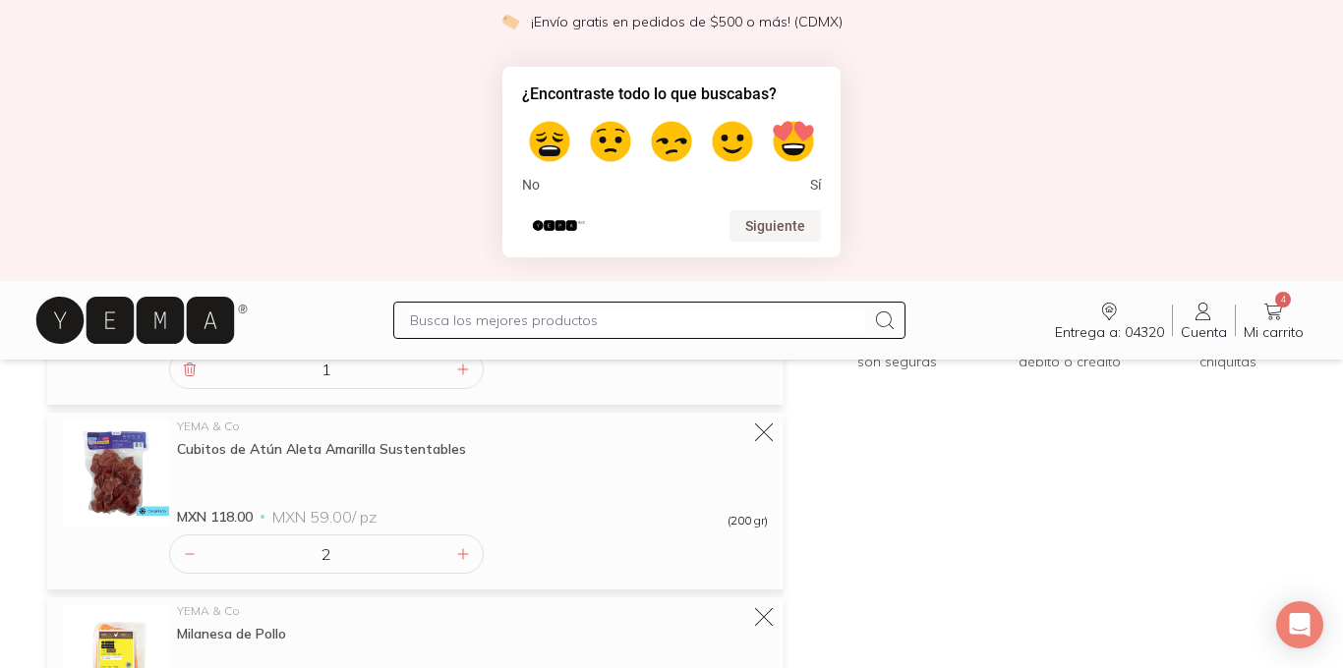
scroll to position [474, 0]
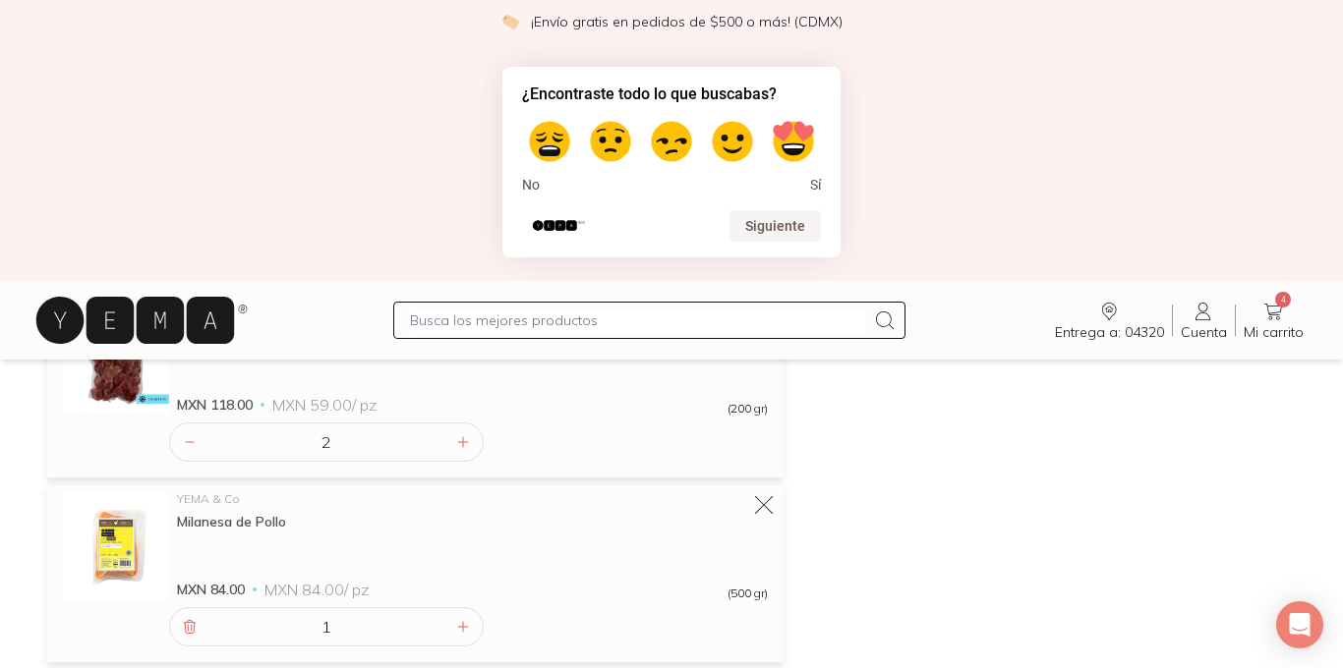
click at [484, 319] on input "text" at bounding box center [637, 321] width 455 height 24
type input "kefir"
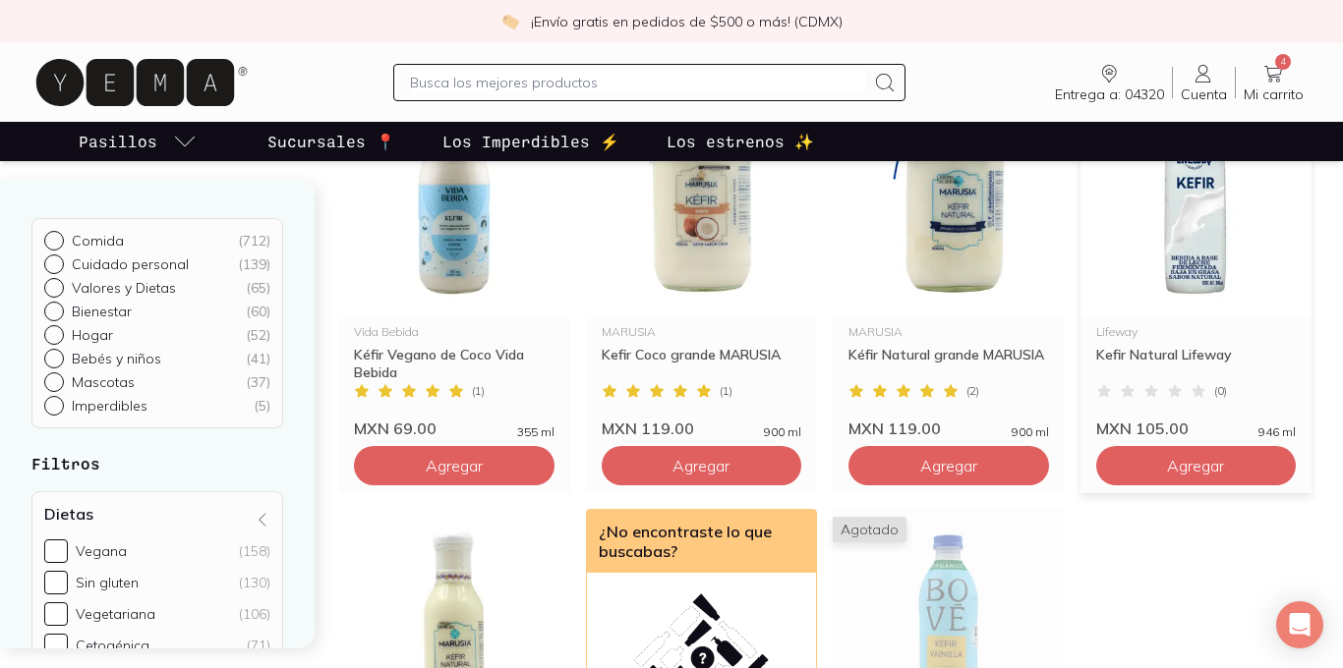
scroll to position [294, 0]
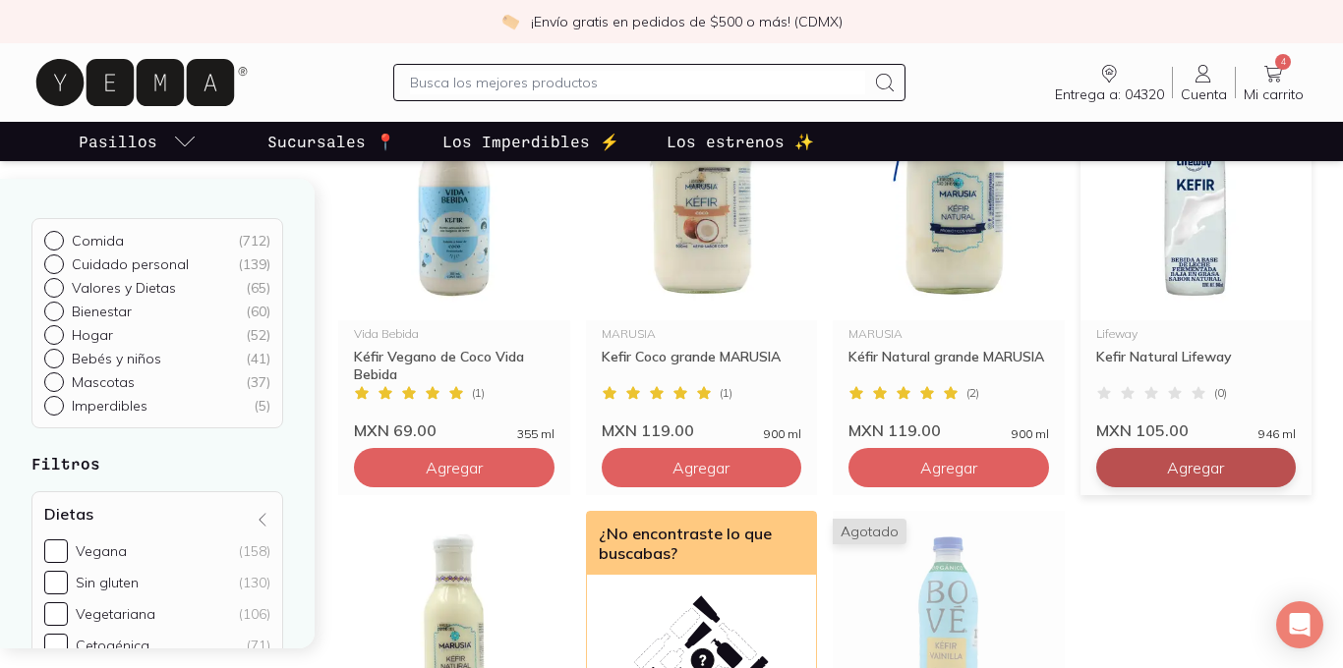
click at [1191, 470] on span "Agregar" at bounding box center [1195, 468] width 57 height 20
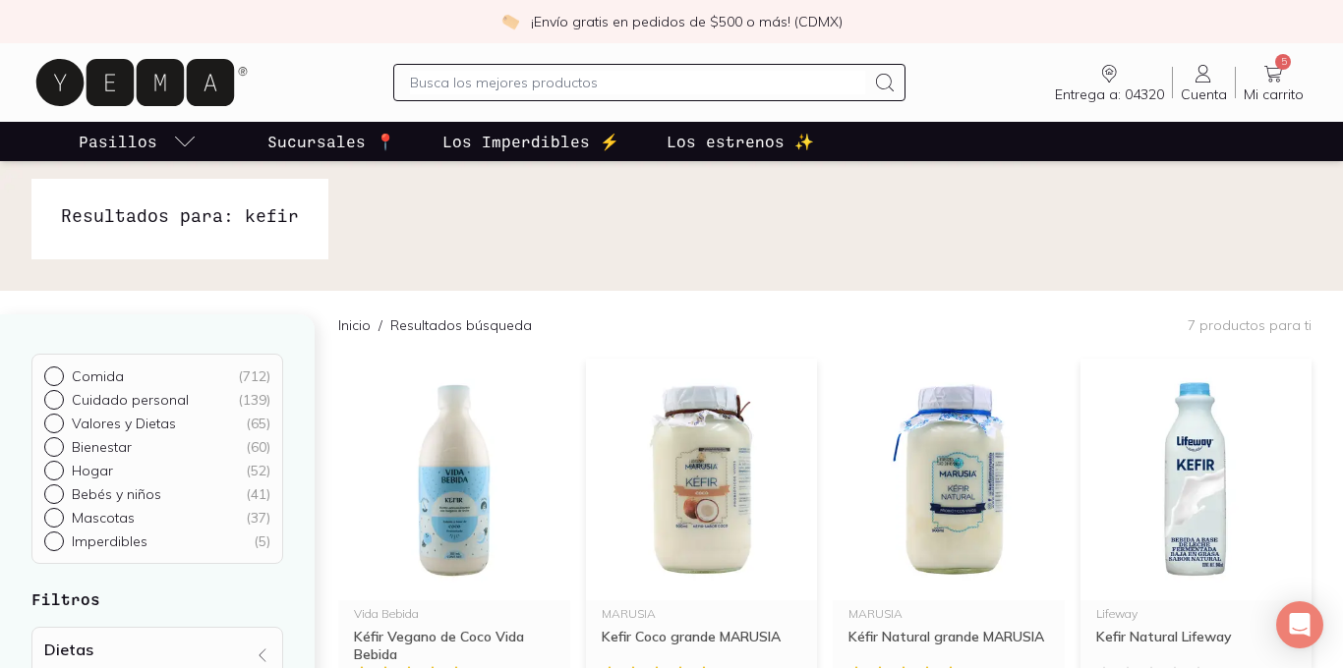
scroll to position [0, 0]
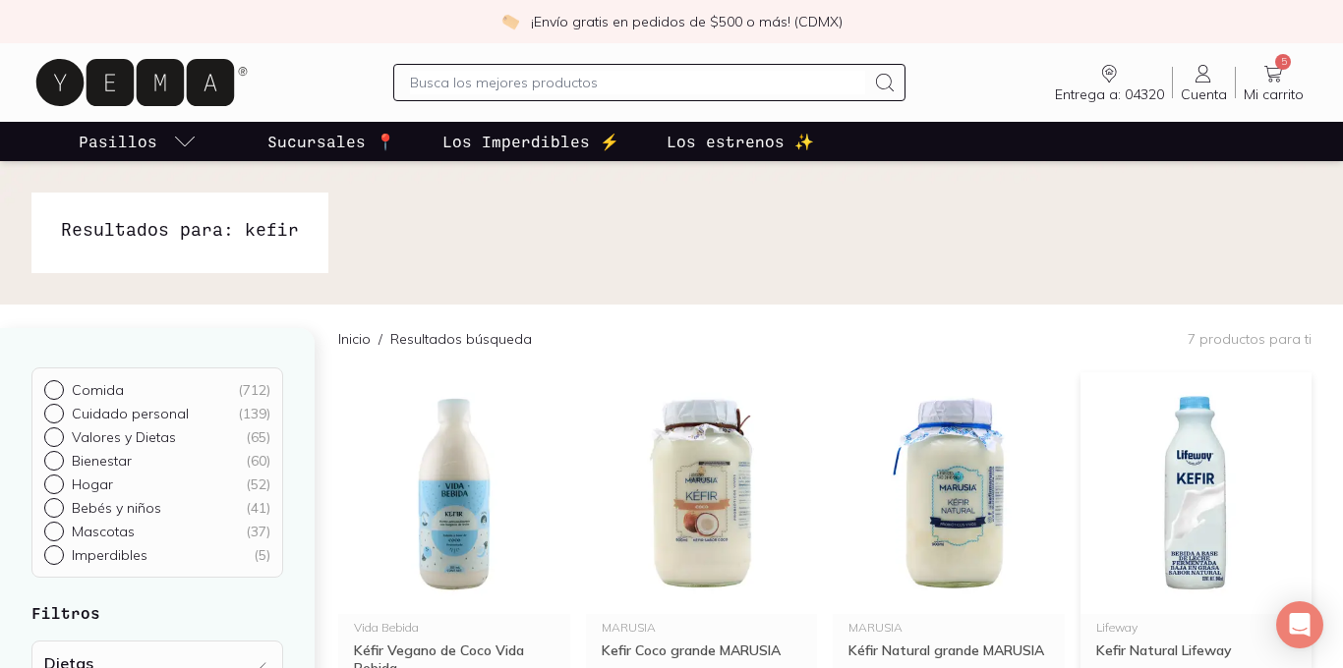
click at [255, 391] on div "( 712 )" at bounding box center [254, 390] width 32 height 18
click at [60, 391] on input "Comida ( 712 )" at bounding box center [52, 388] width 16 height 16
radio input "true"
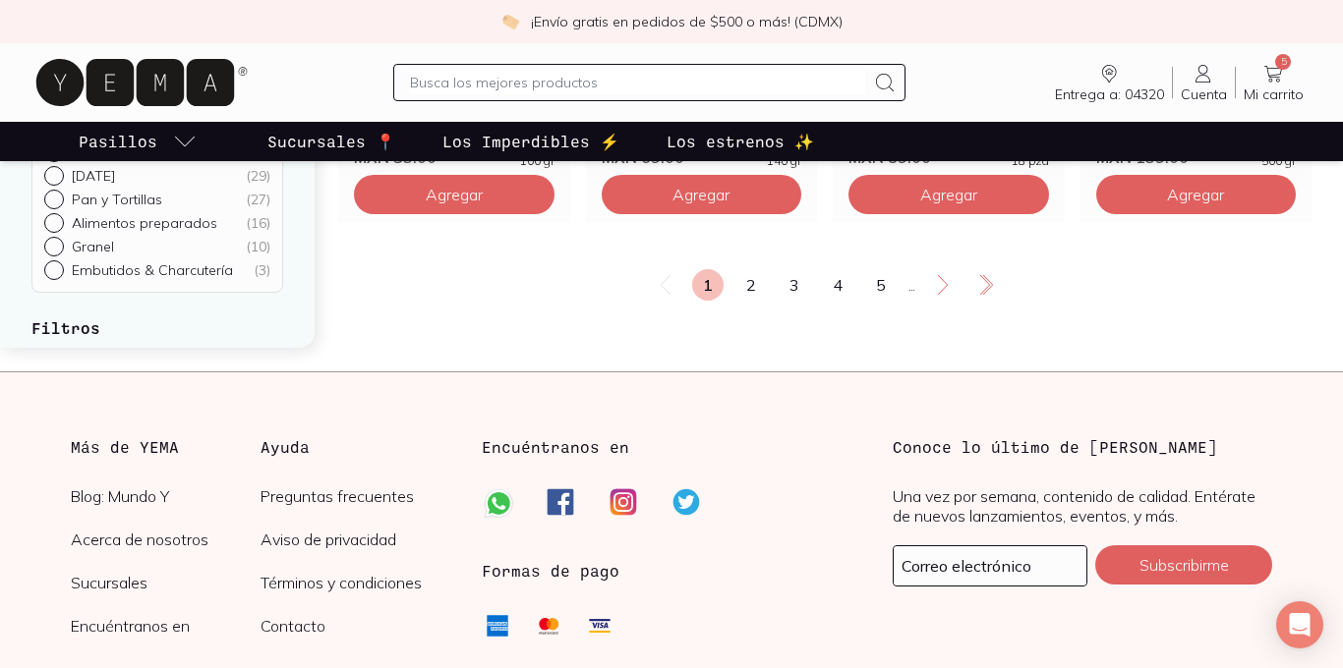
scroll to position [2792, 0]
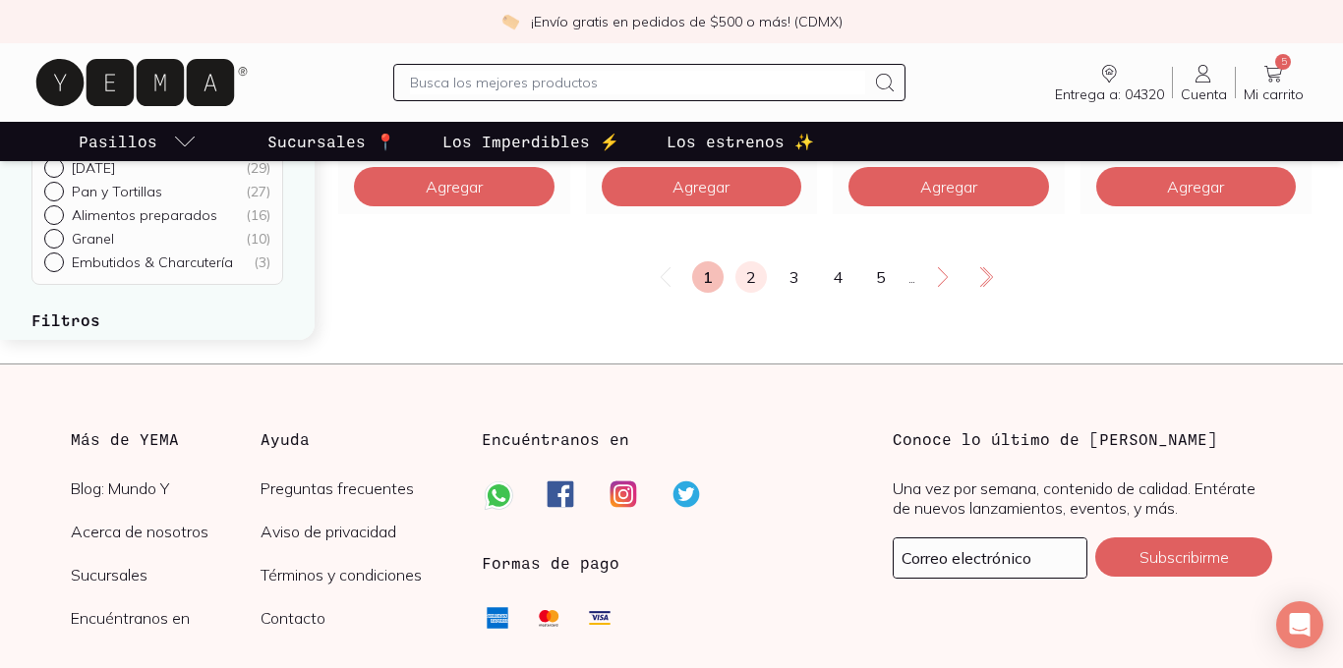
click at [754, 286] on link "2" at bounding box center [750, 276] width 31 height 31
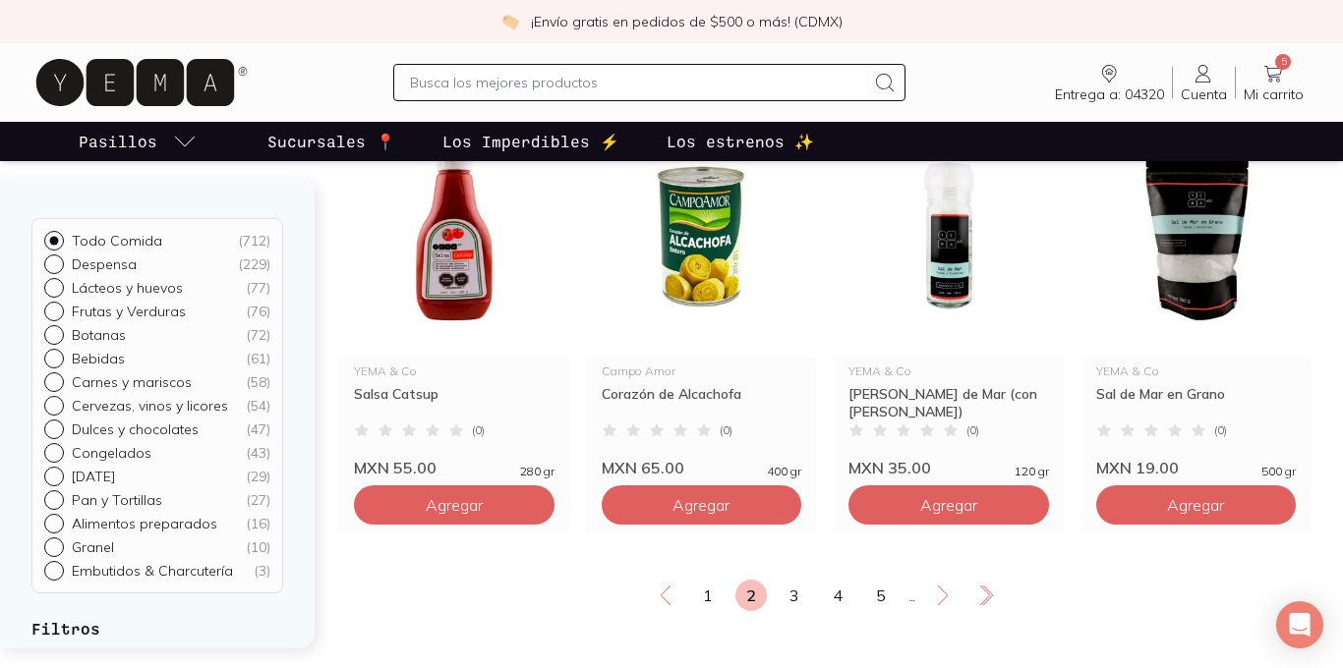
scroll to position [2479, 0]
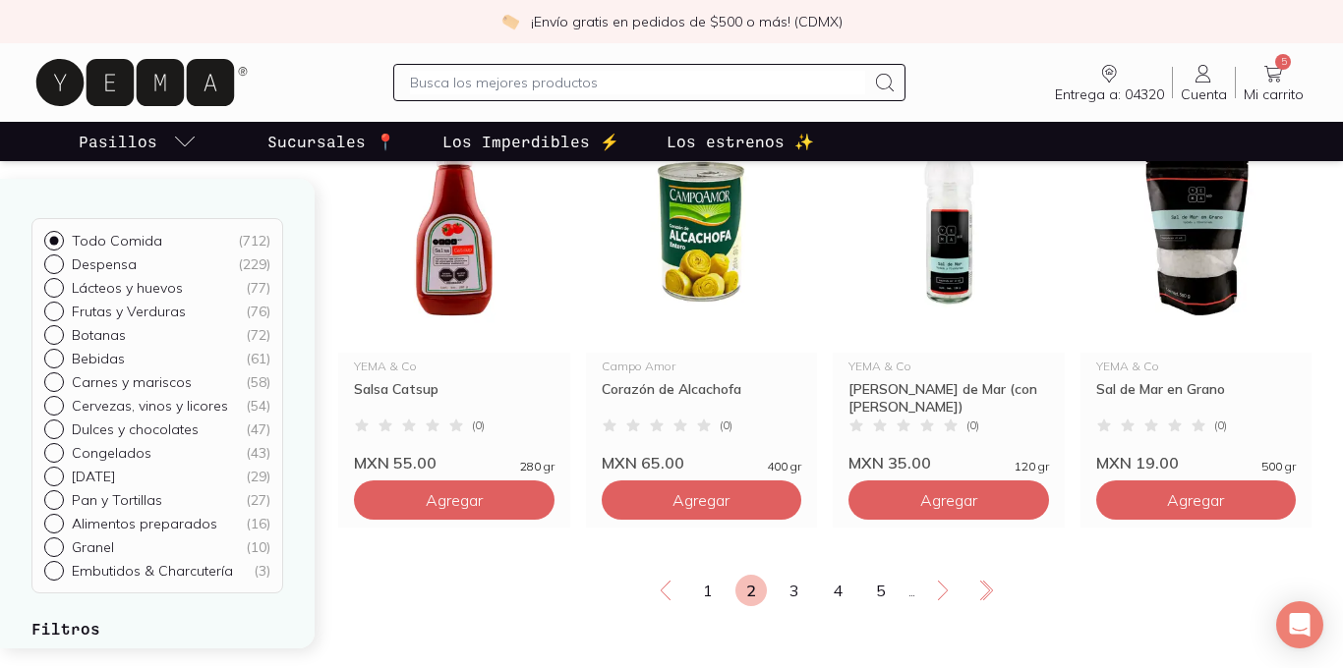
click at [547, 83] on input "text" at bounding box center [637, 83] width 455 height 24
type input "o"
type input "tostadas"
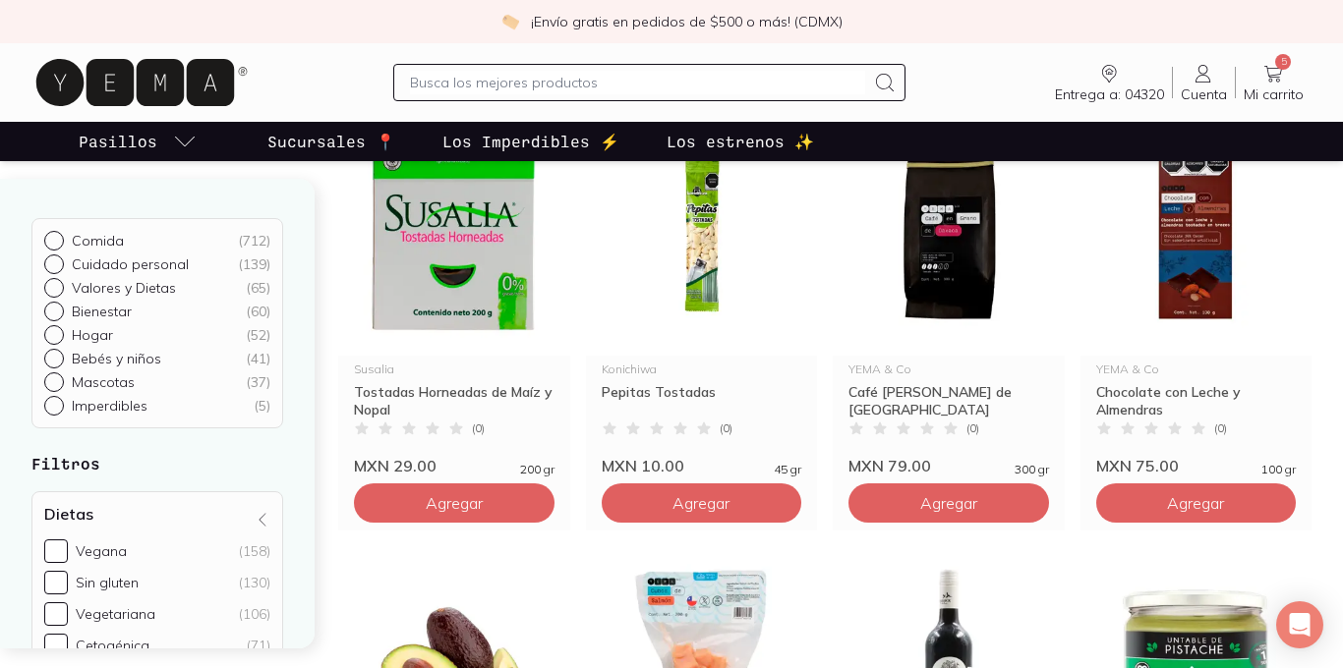
scroll to position [606, 0]
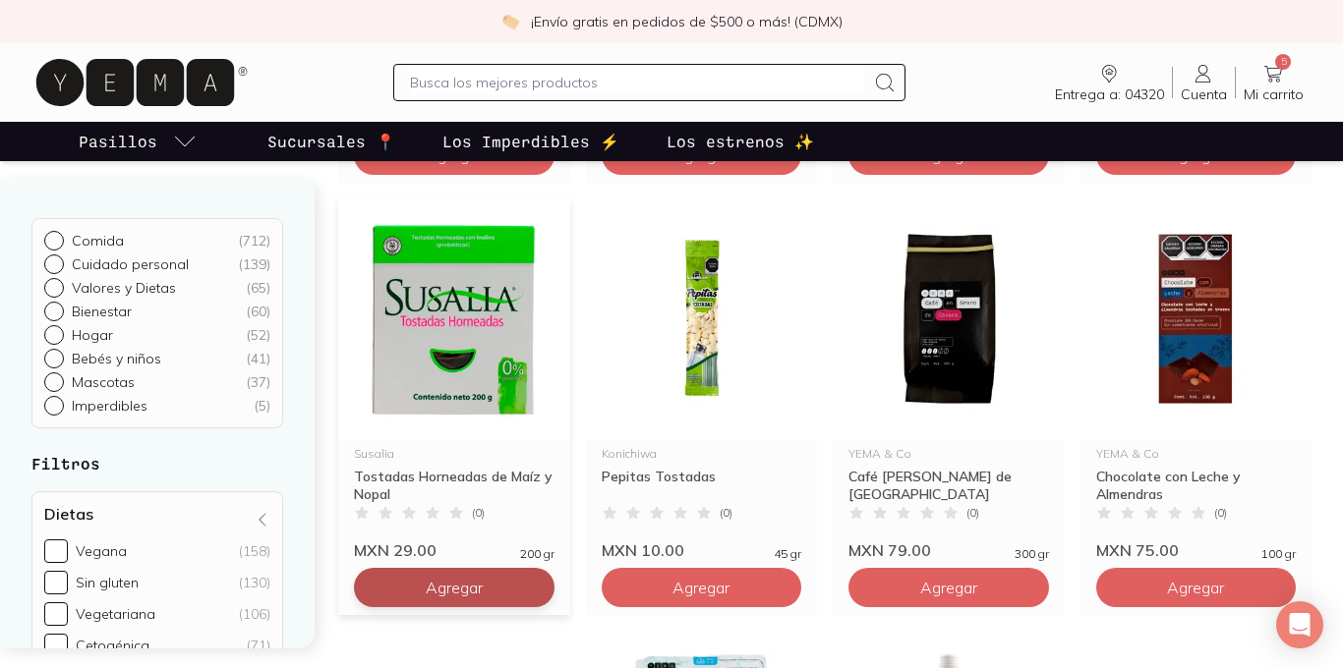
click at [444, 581] on span "Agregar" at bounding box center [454, 588] width 57 height 20
click at [539, 91] on input "text" at bounding box center [637, 83] width 455 height 24
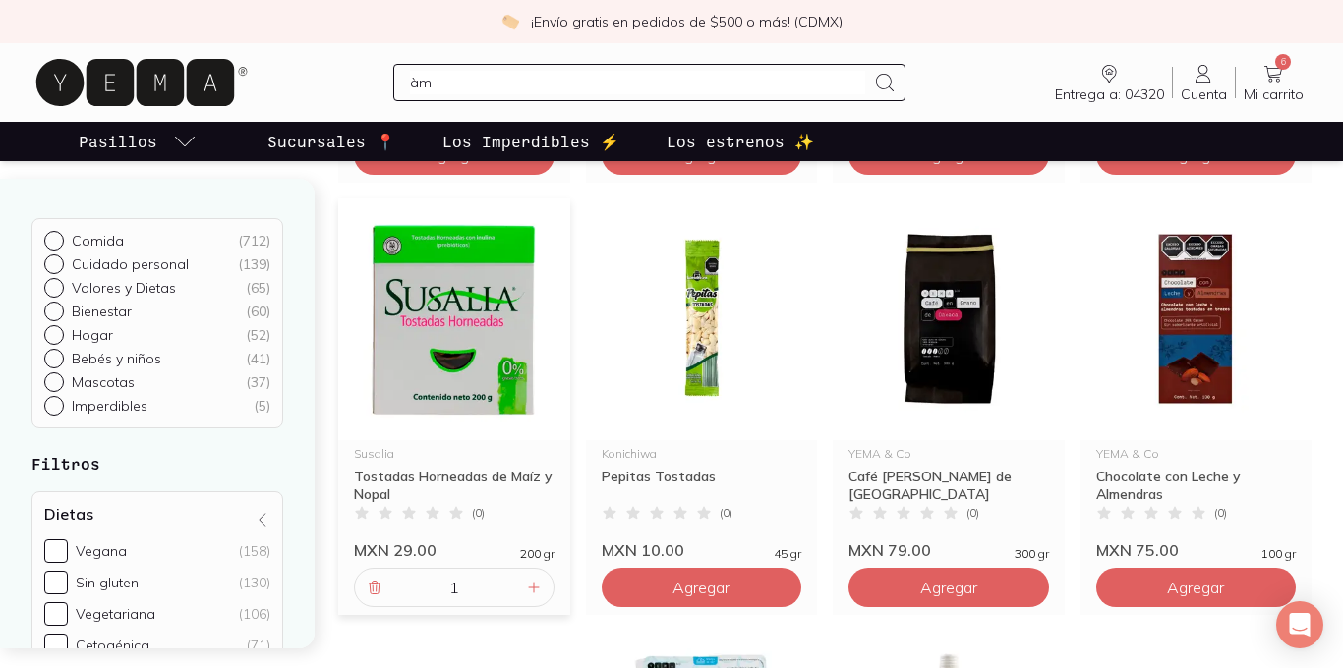
type input "à"
type input "pan hamburguesa"
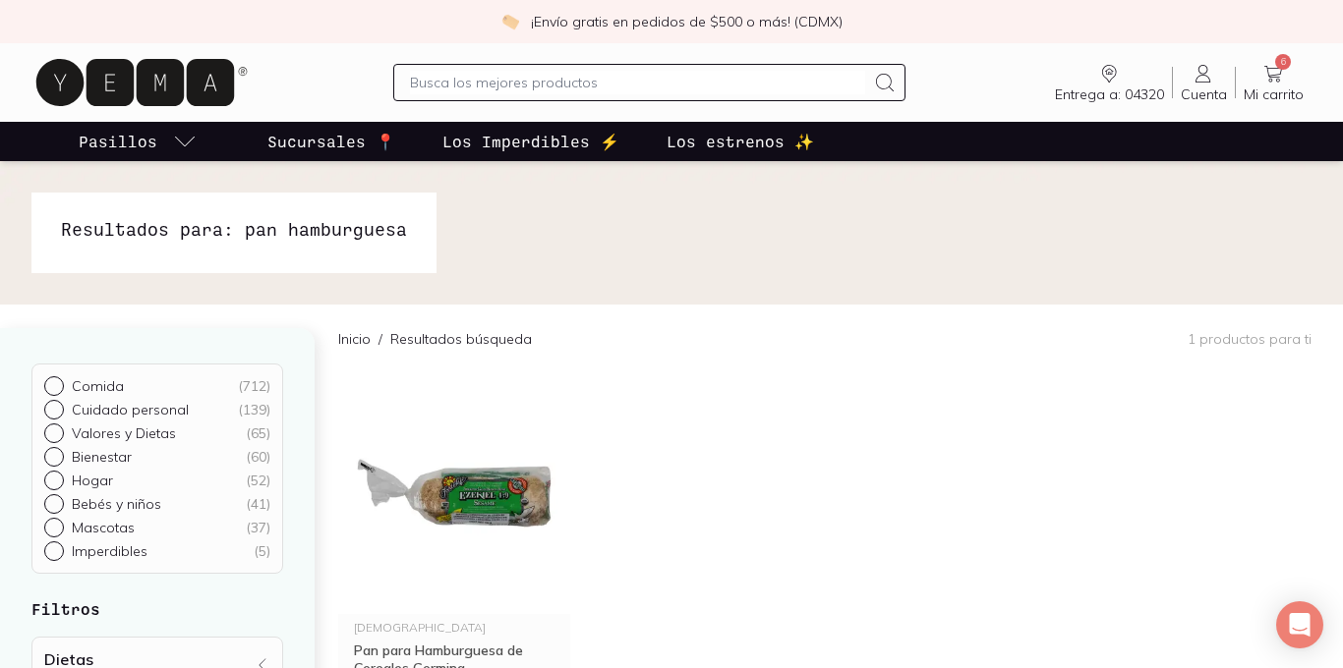
scroll to position [2, 0]
click at [538, 146] on p "Los Imperdibles ⚡️" at bounding box center [530, 142] width 177 height 24
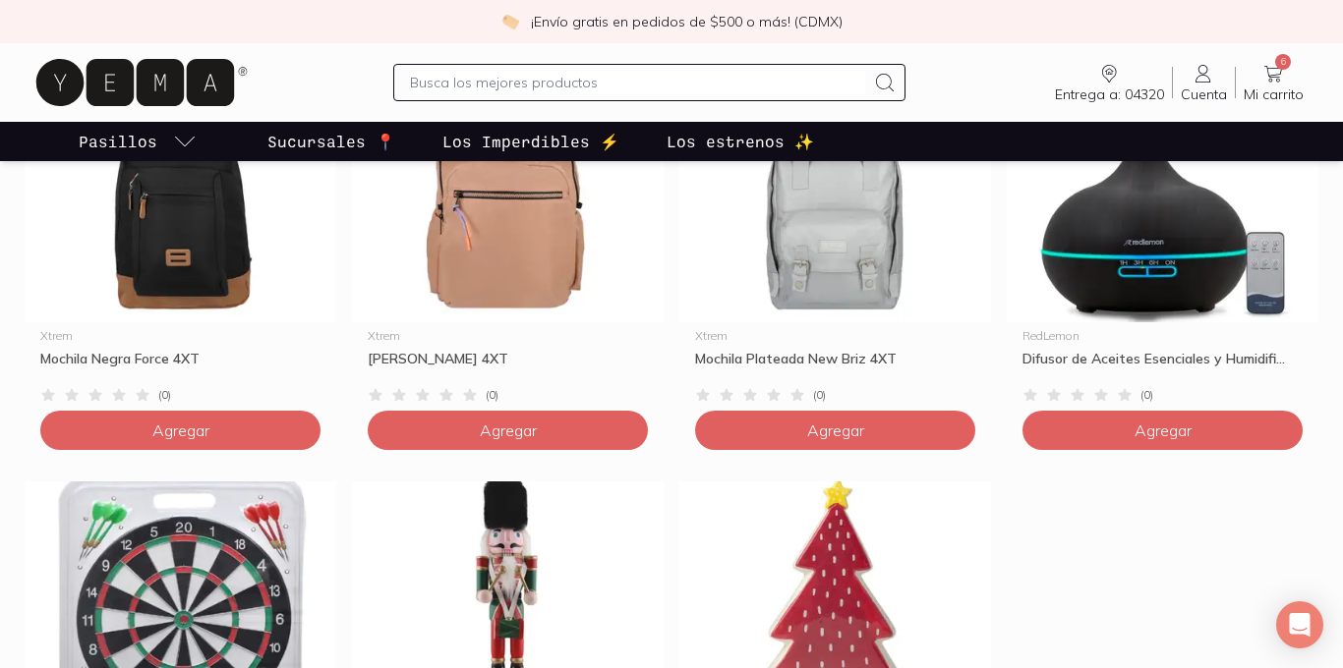
scroll to position [663, 0]
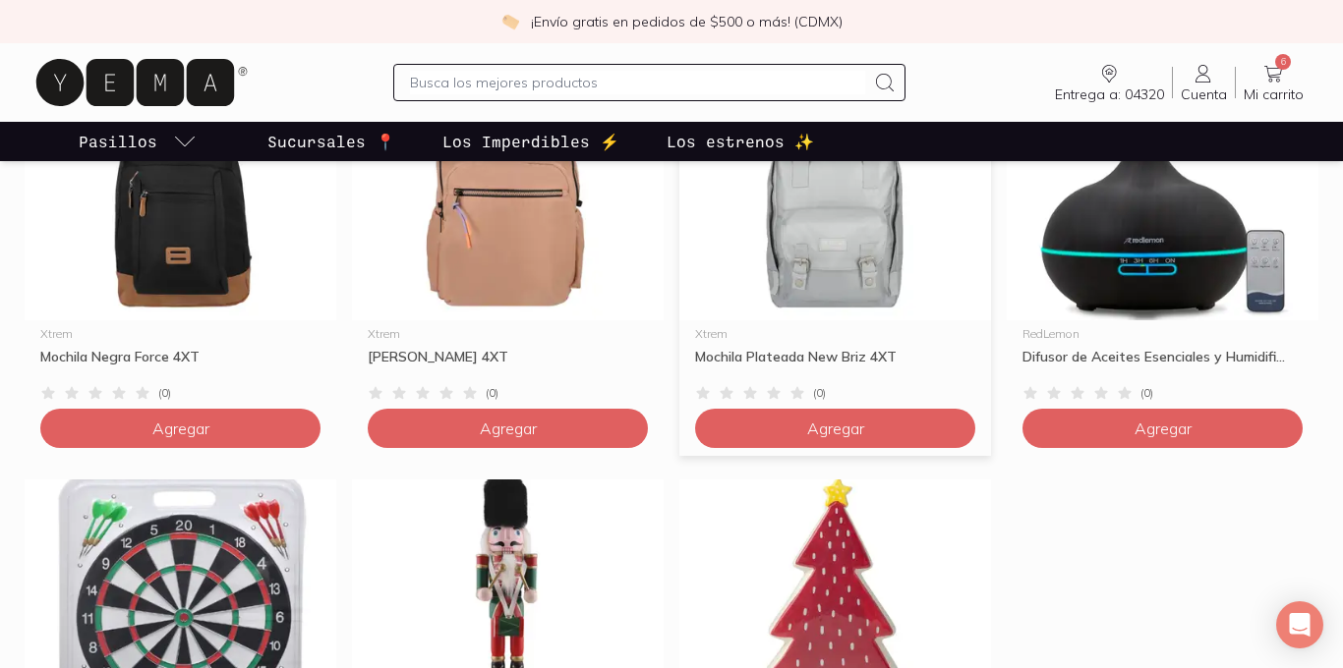
click at [770, 357] on div "Mochila Plateada New Briz 4XT" at bounding box center [835, 365] width 280 height 35
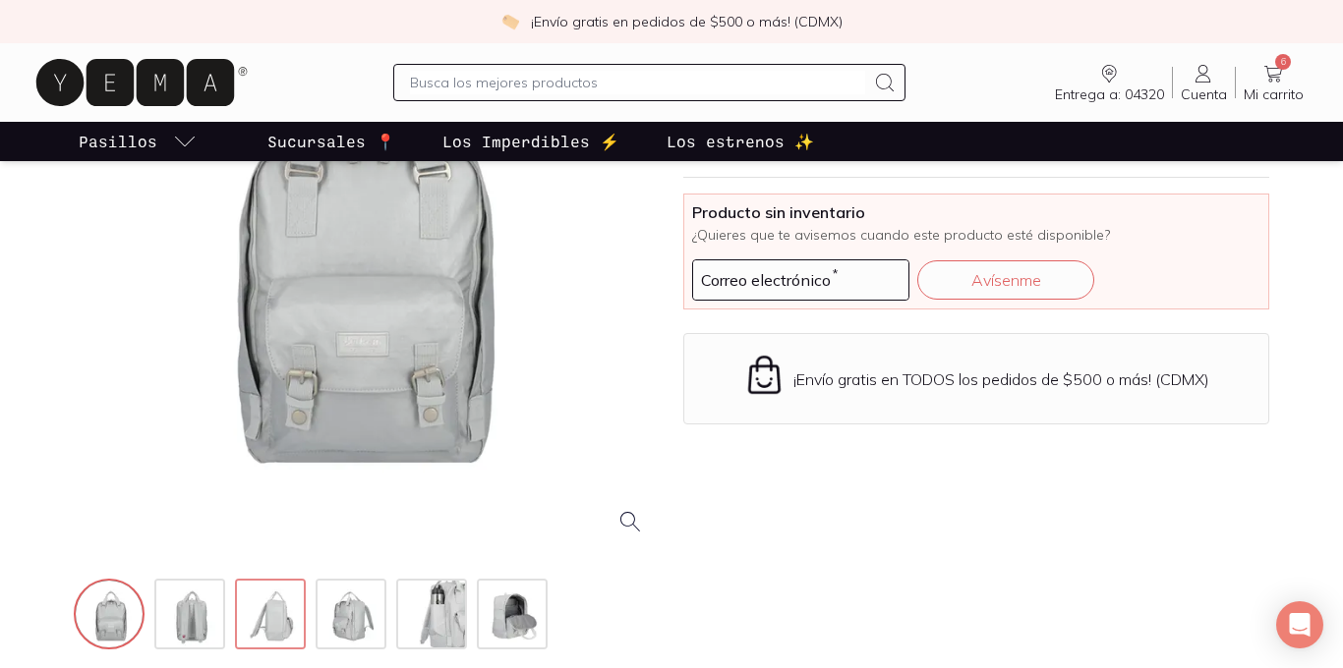
scroll to position [303, 0]
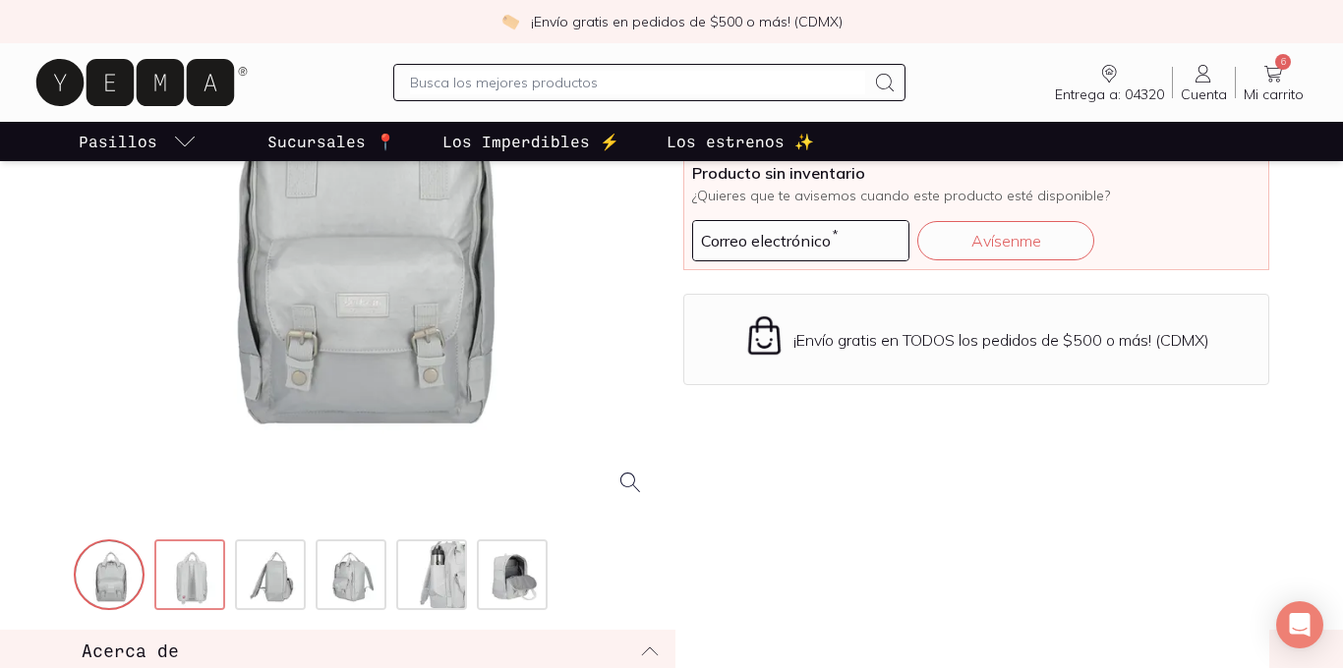
click at [208, 570] on img at bounding box center [191, 577] width 71 height 71
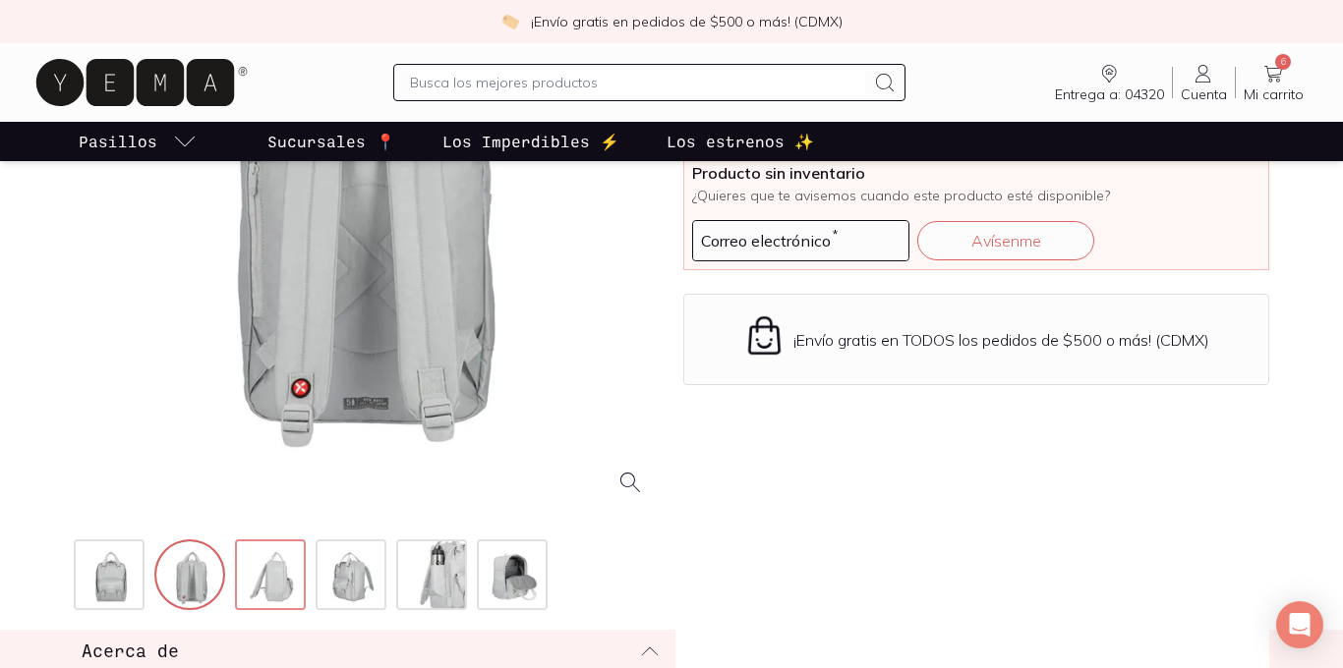
click at [256, 587] on img at bounding box center [272, 577] width 71 height 71
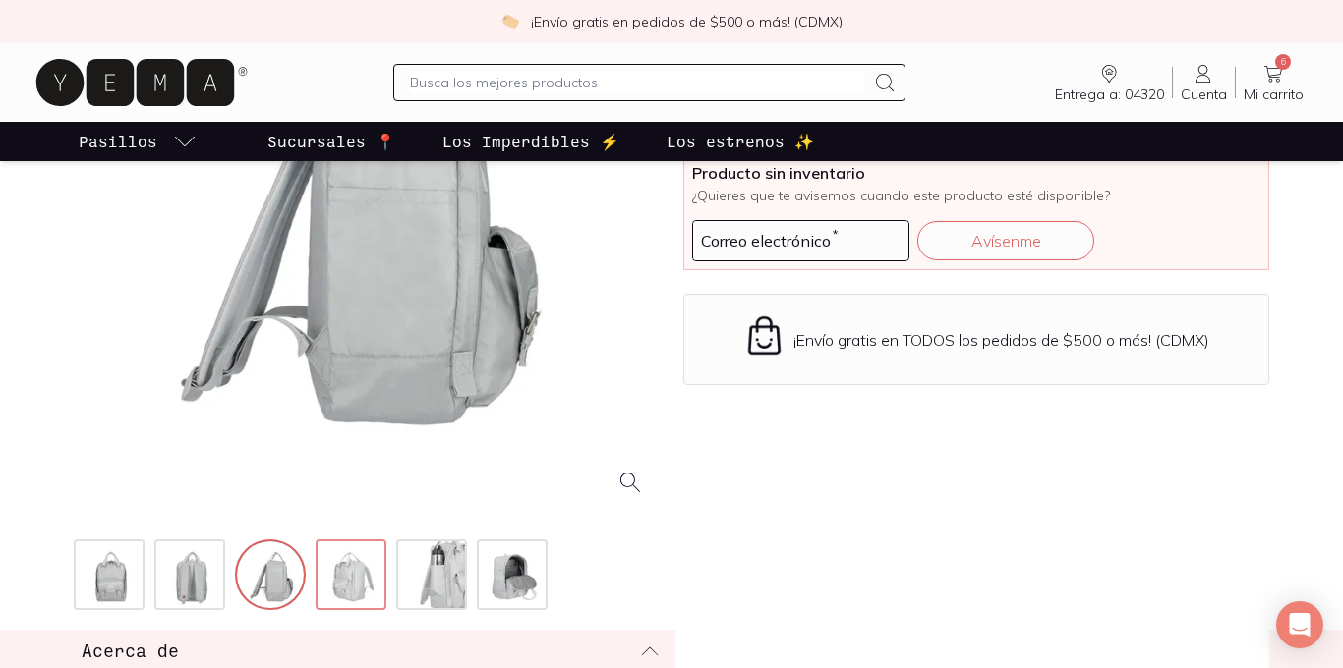
click at [324, 585] on img at bounding box center [352, 577] width 71 height 71
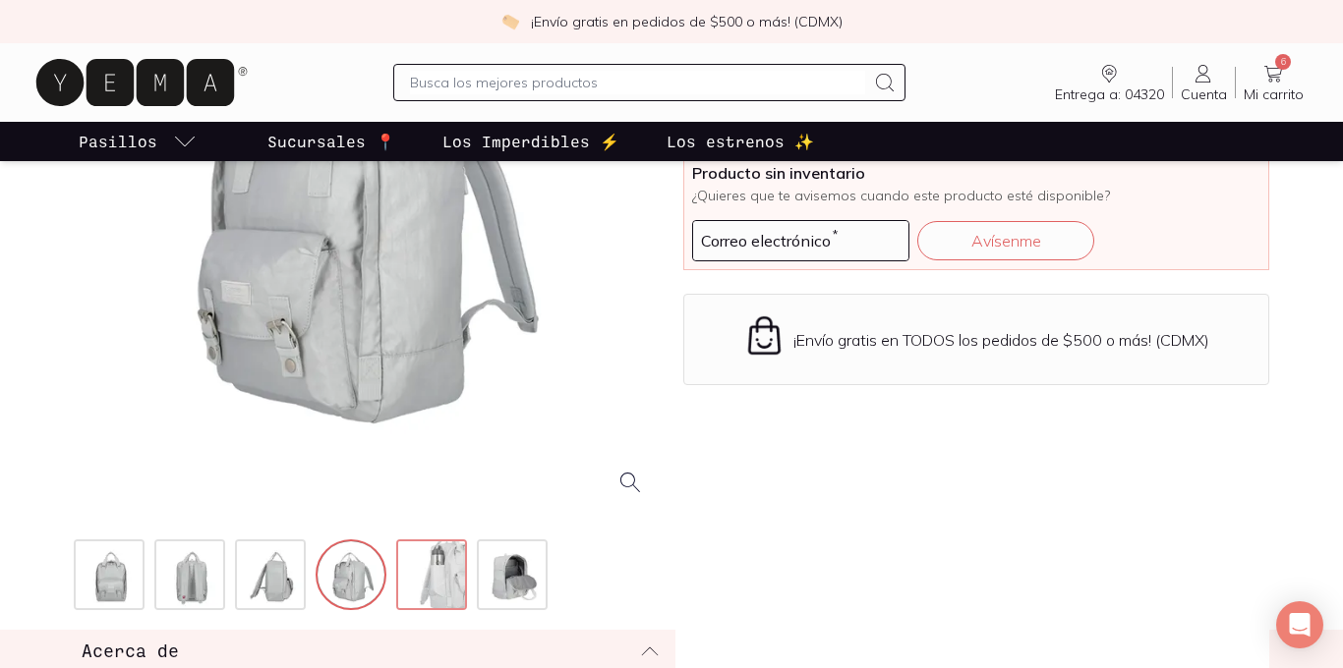
click at [412, 583] on img at bounding box center [433, 577] width 71 height 71
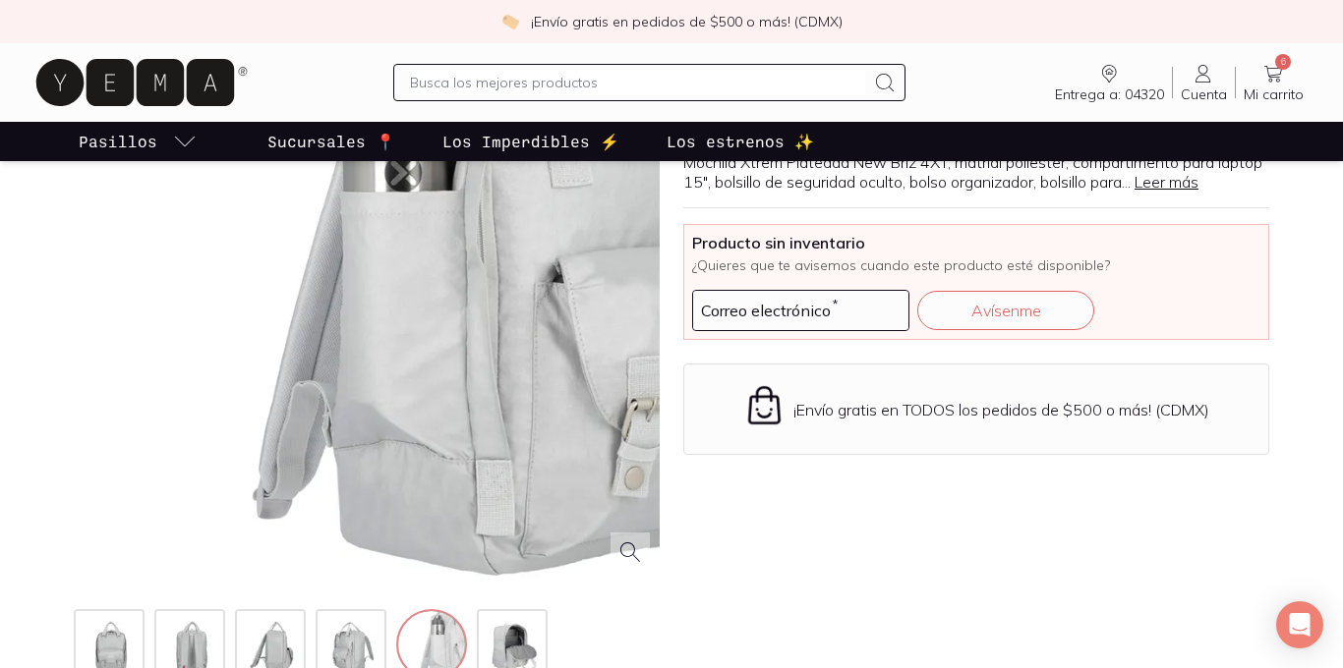
scroll to position [214, 0]
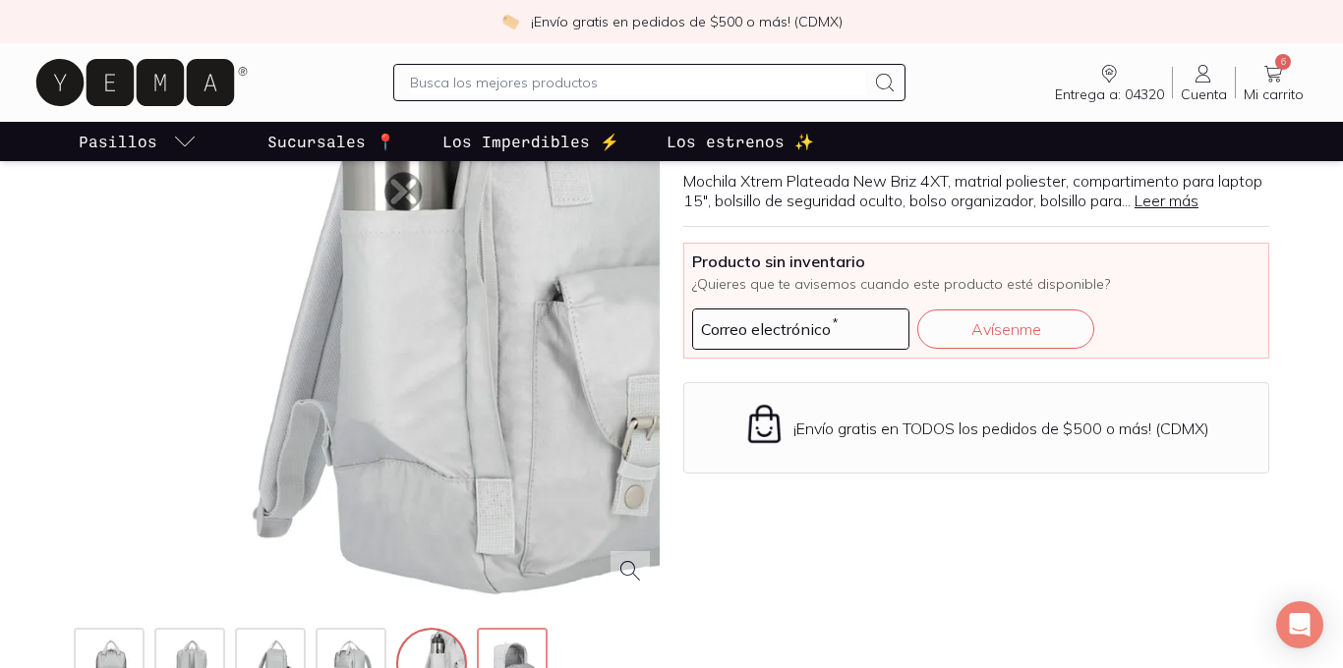
click at [508, 651] on img at bounding box center [514, 665] width 71 height 71
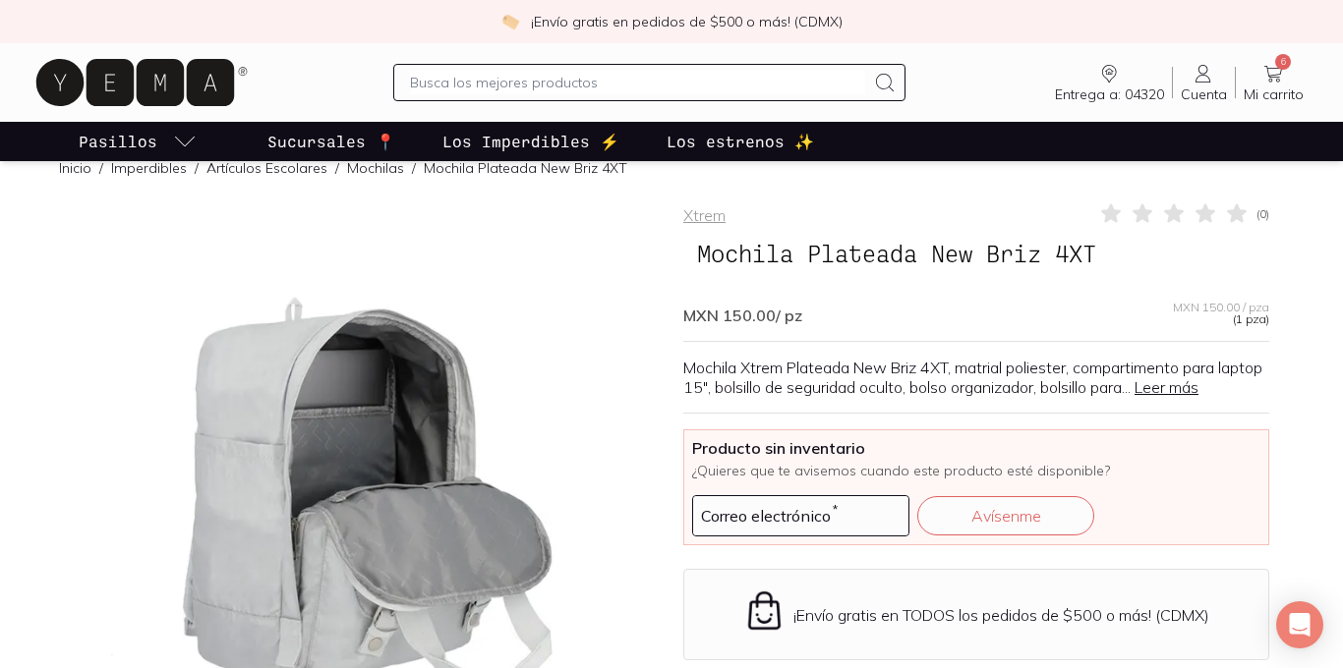
scroll to position [0, 0]
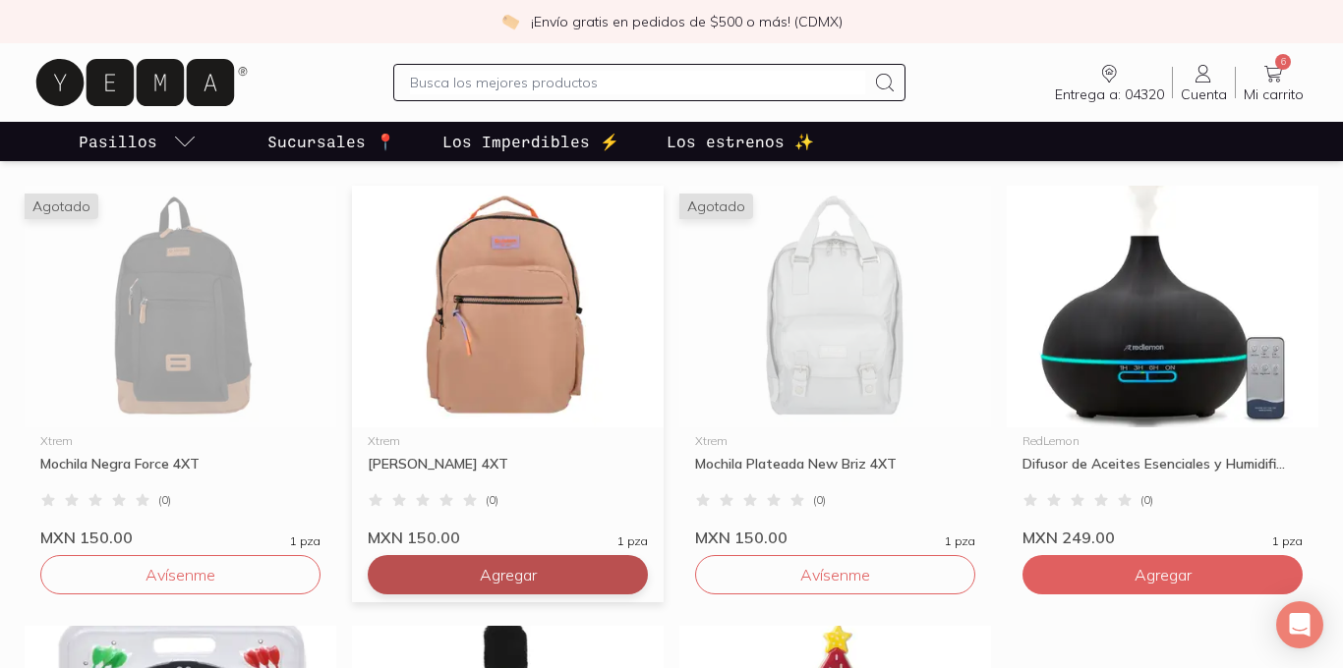
scroll to position [505, 0]
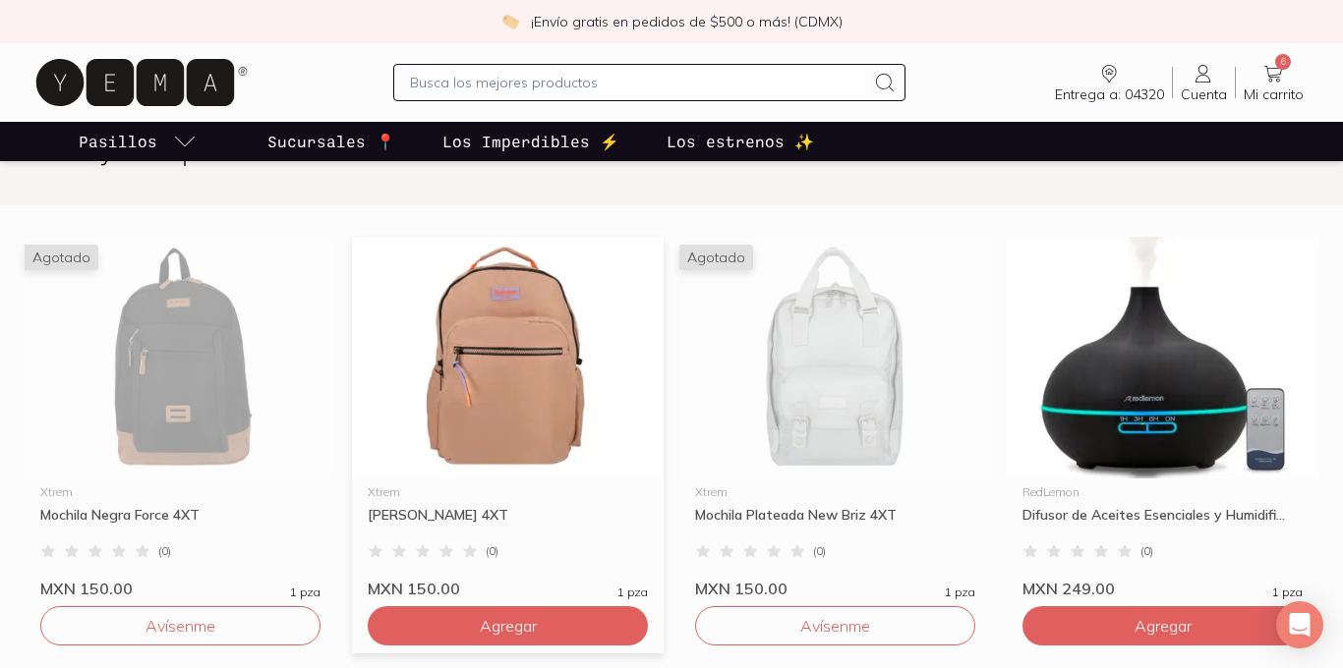
click at [487, 423] on img at bounding box center [508, 358] width 312 height 242
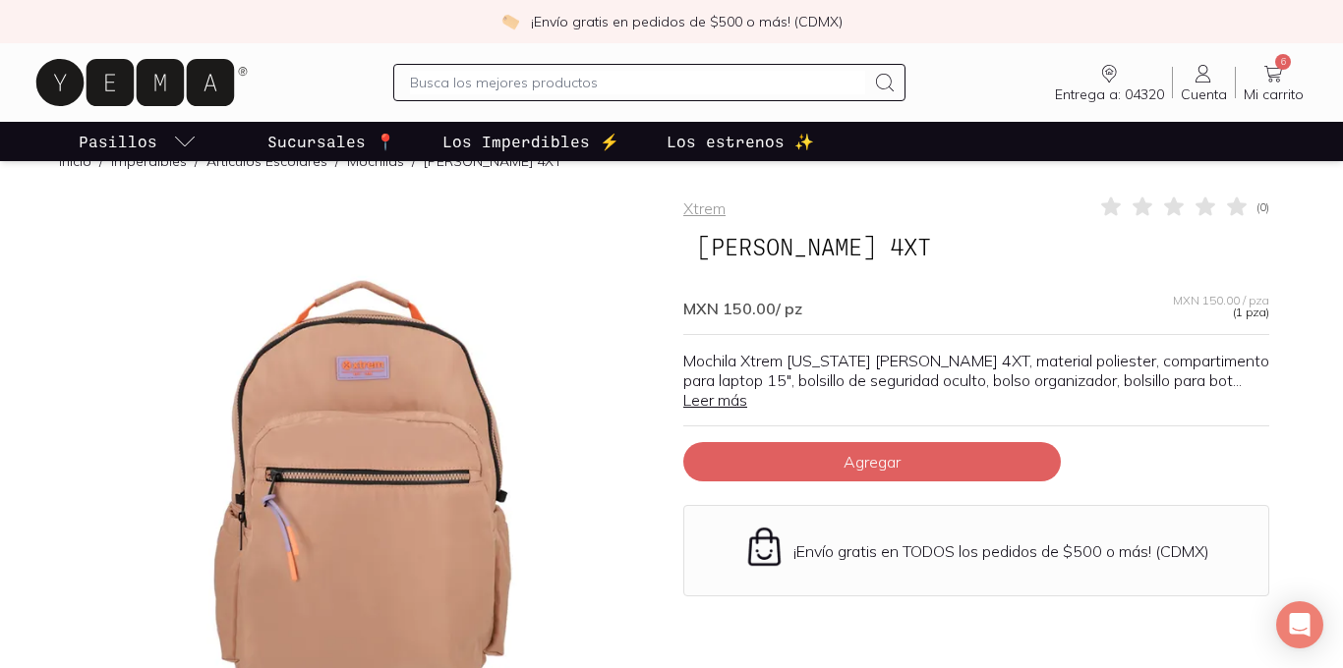
scroll to position [31, 0]
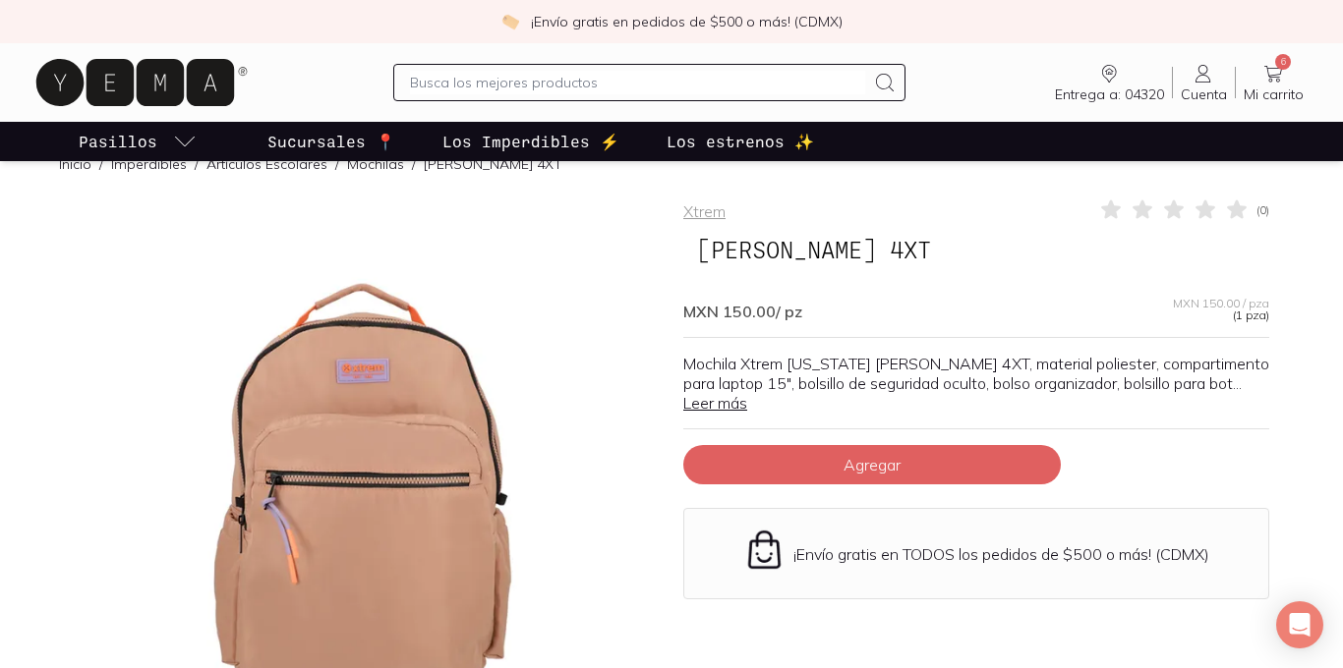
click at [1273, 79] on icon at bounding box center [1273, 74] width 24 height 24
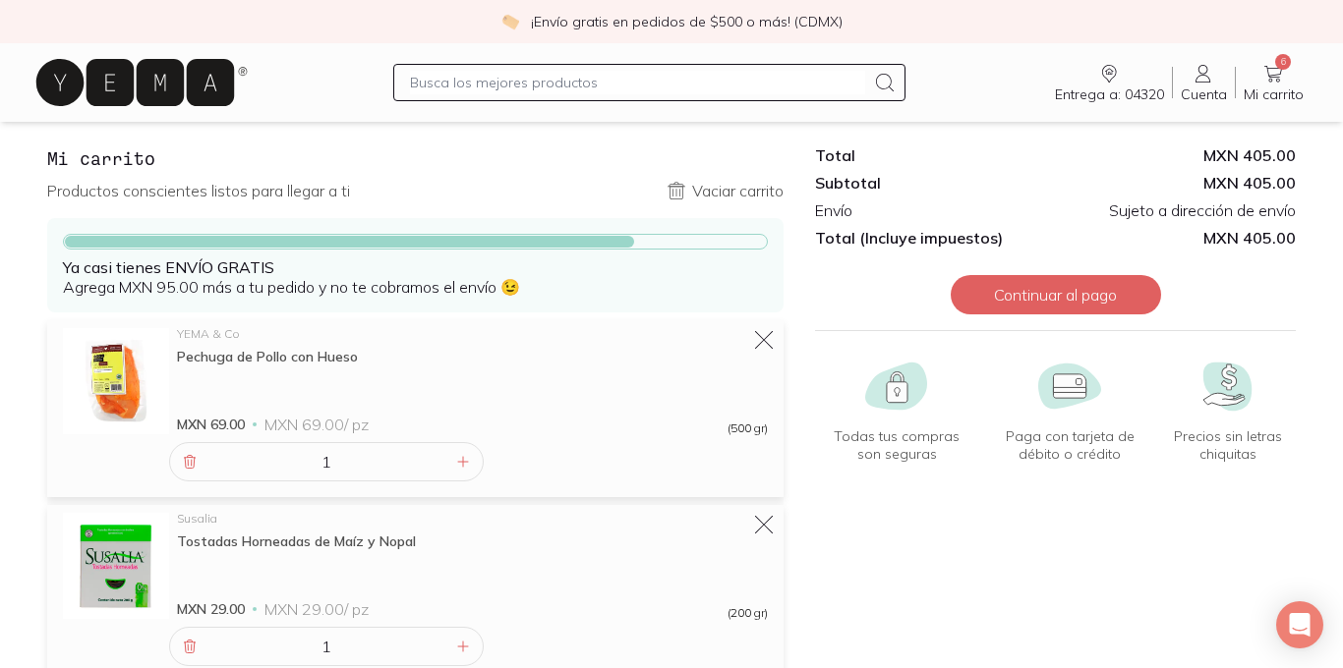
scroll to position [24, 0]
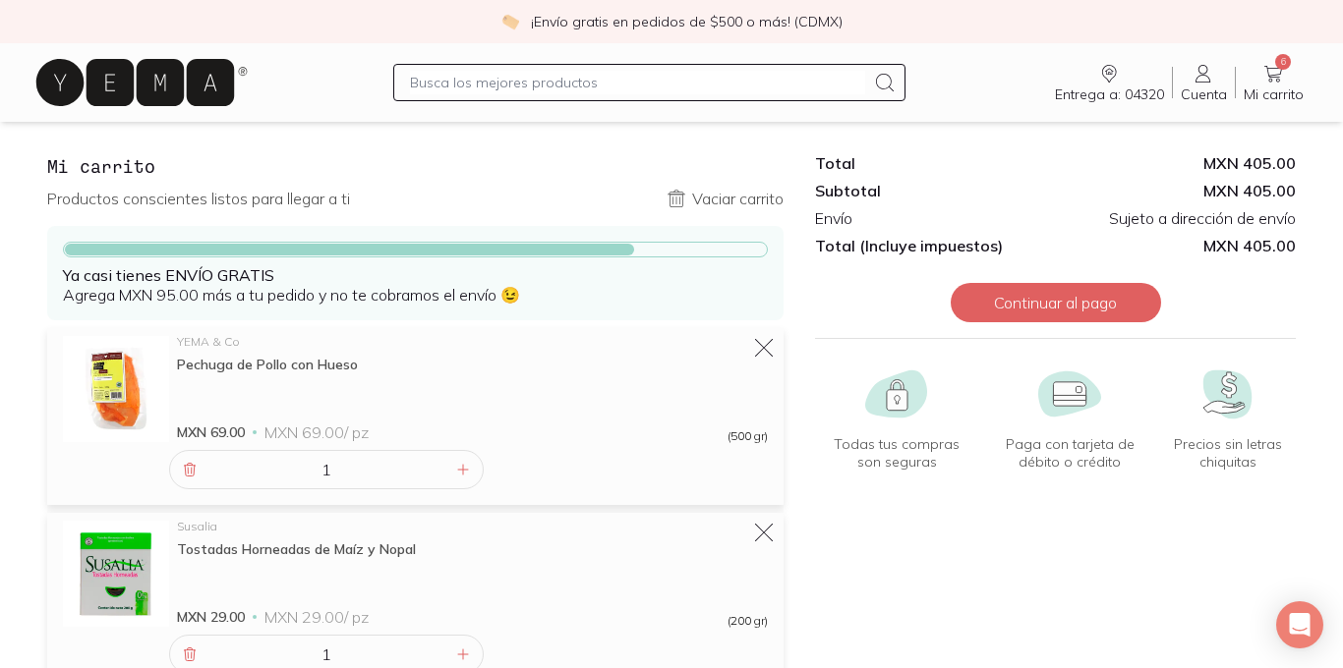
click at [537, 80] on input "text" at bounding box center [637, 83] width 455 height 24
type input "miel"
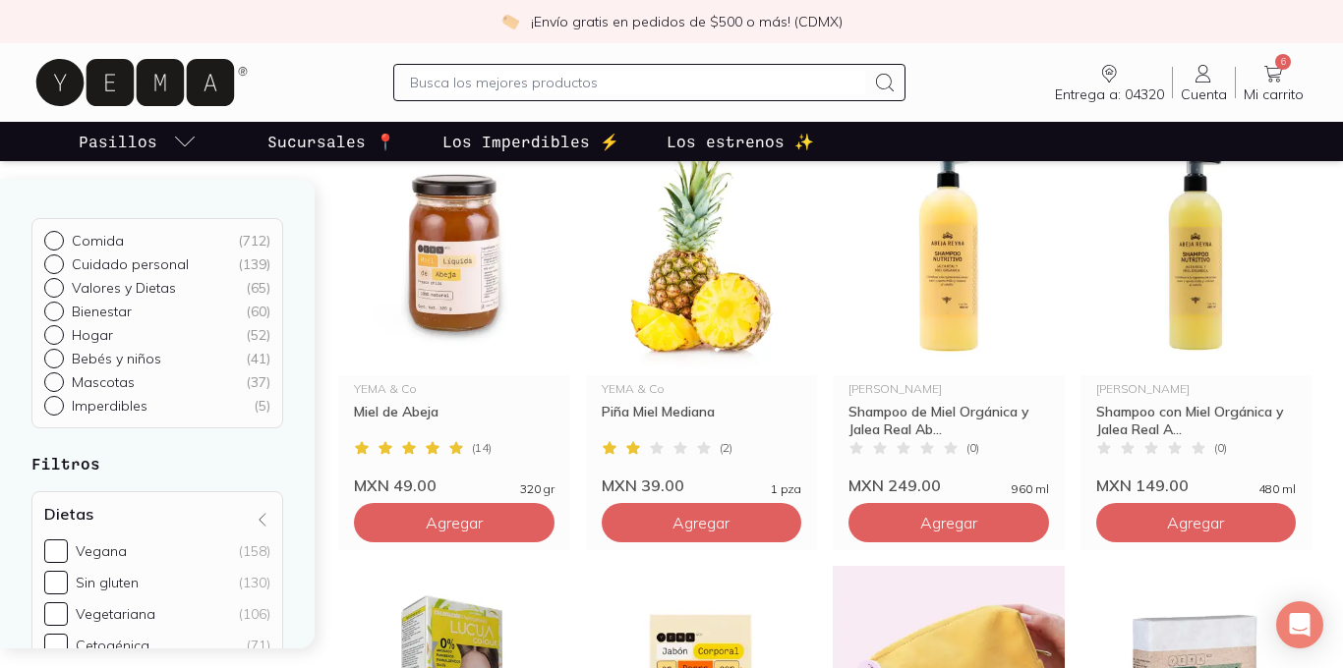
scroll to position [679, 0]
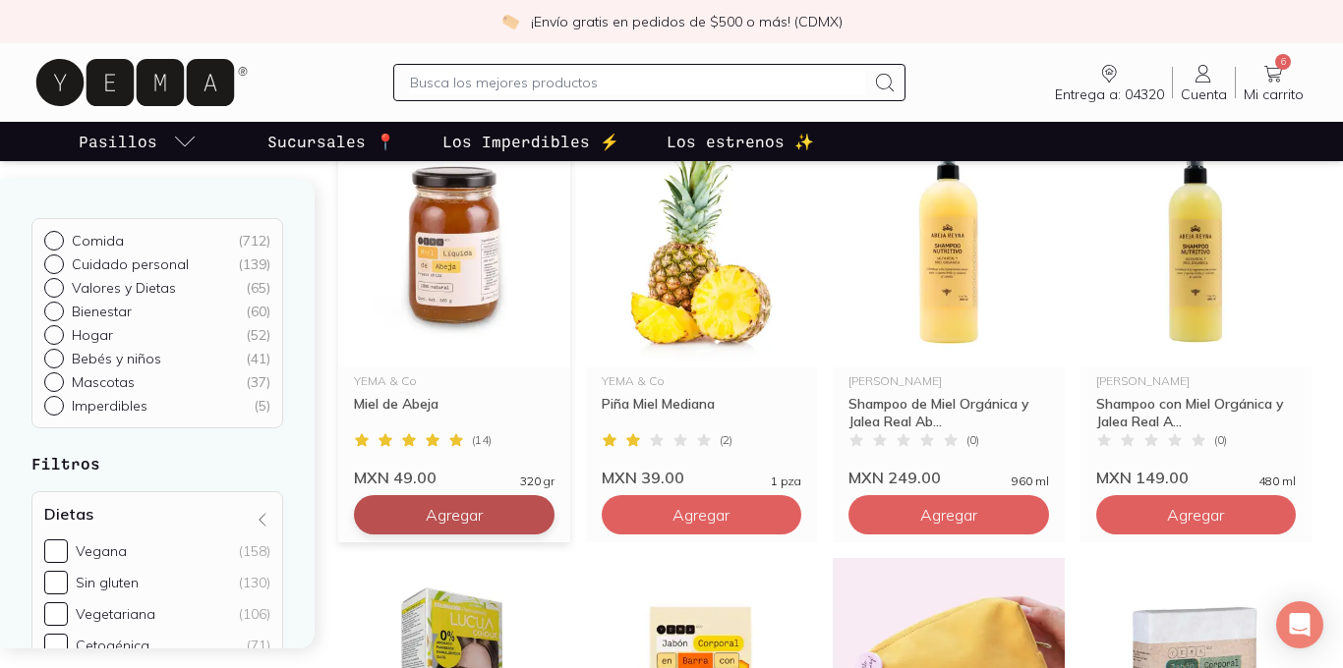
click at [461, 520] on span "Agregar" at bounding box center [454, 515] width 57 height 20
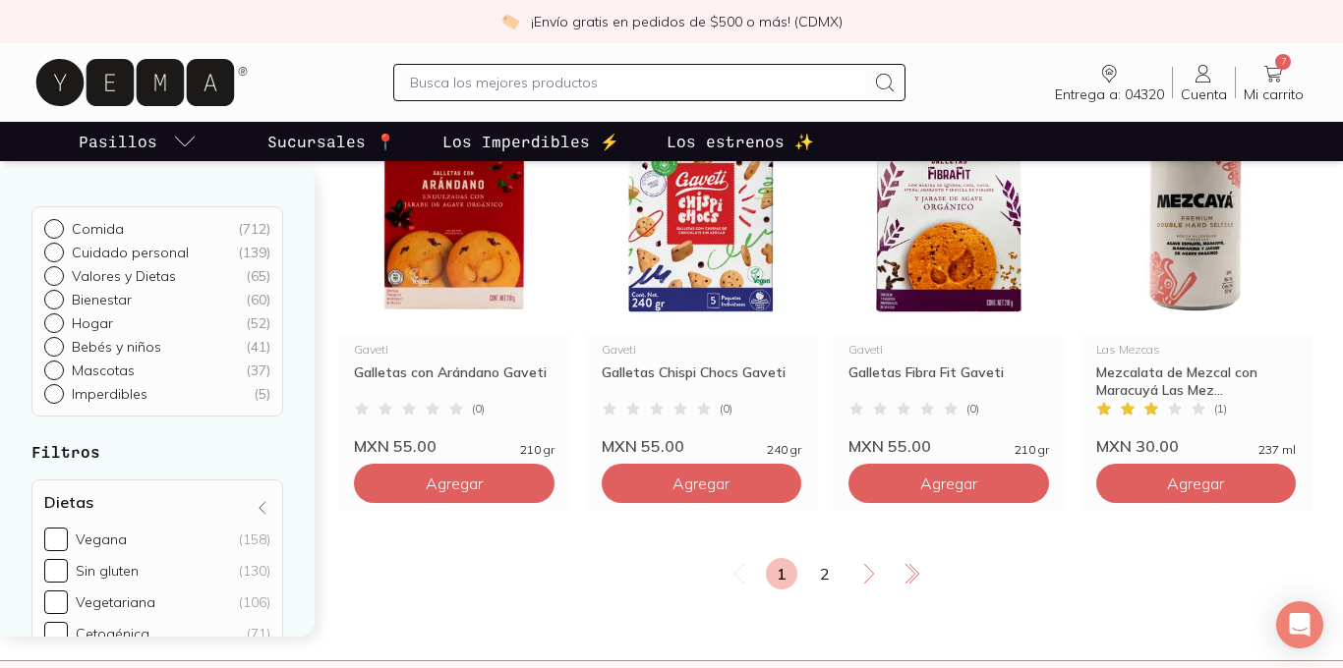
scroll to position [2442, 0]
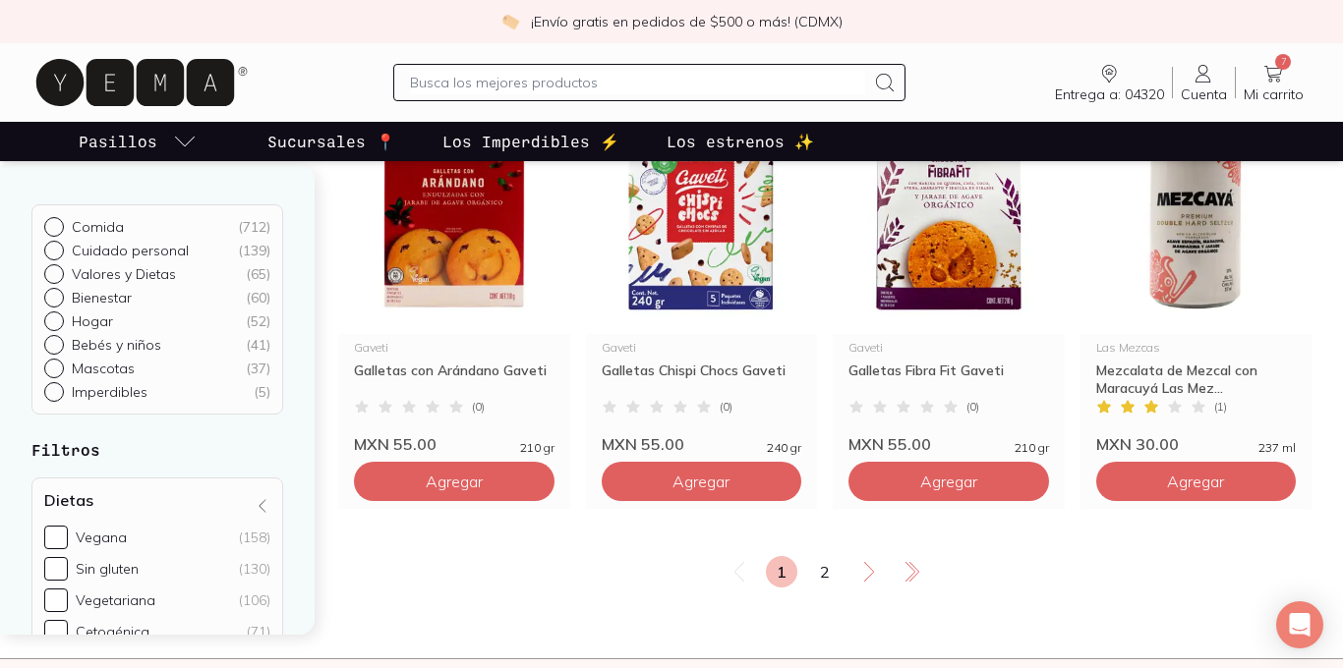
click at [453, 73] on input "text" at bounding box center [637, 83] width 455 height 24
type input "agua mineral"
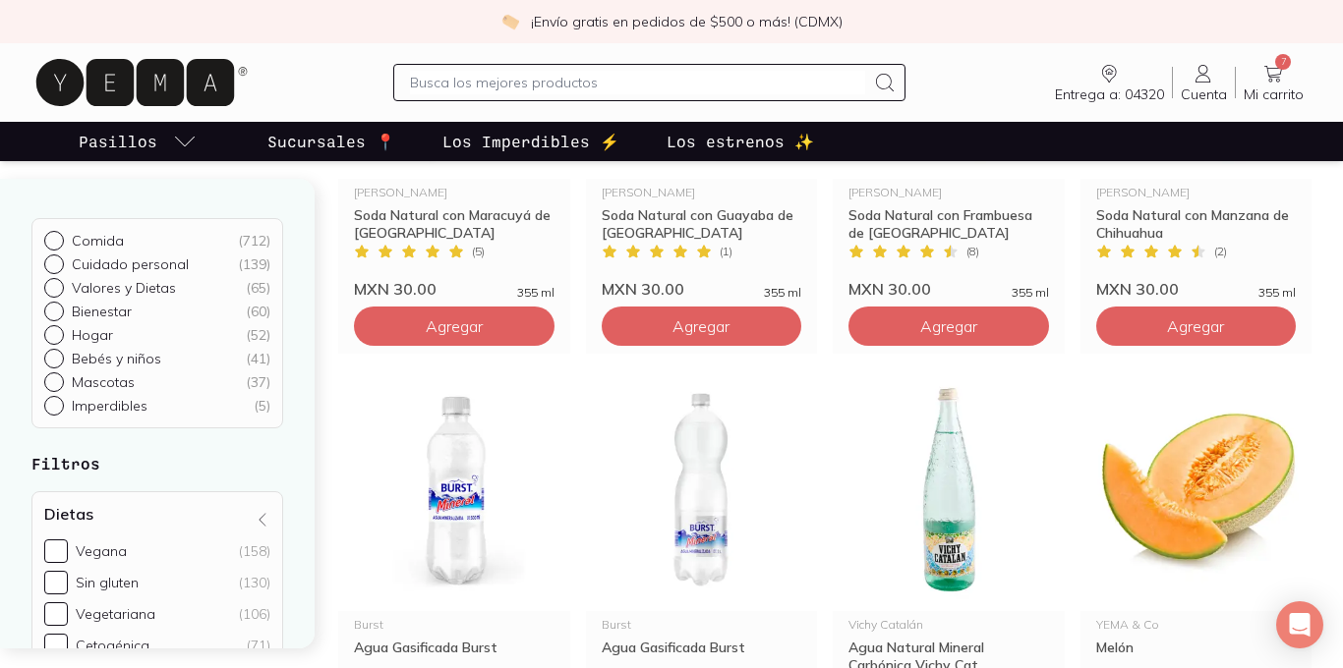
scroll to position [1025, 0]
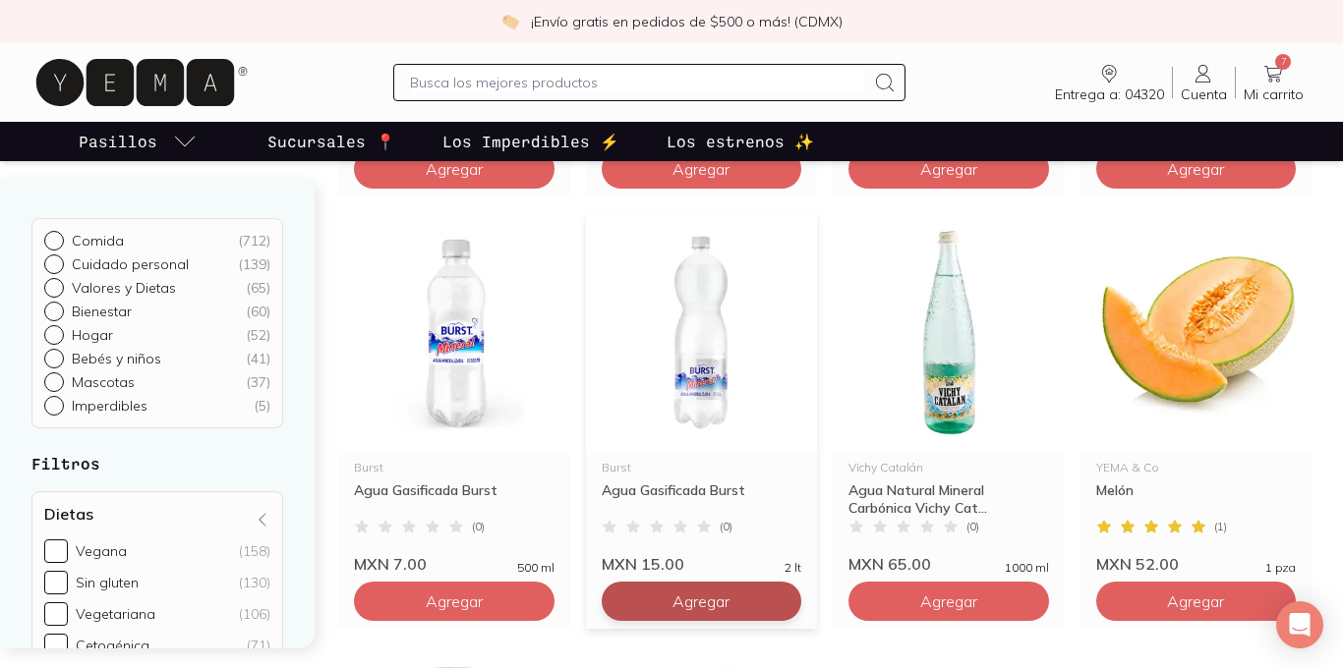
click at [695, 602] on span "Agregar" at bounding box center [700, 602] width 57 height 20
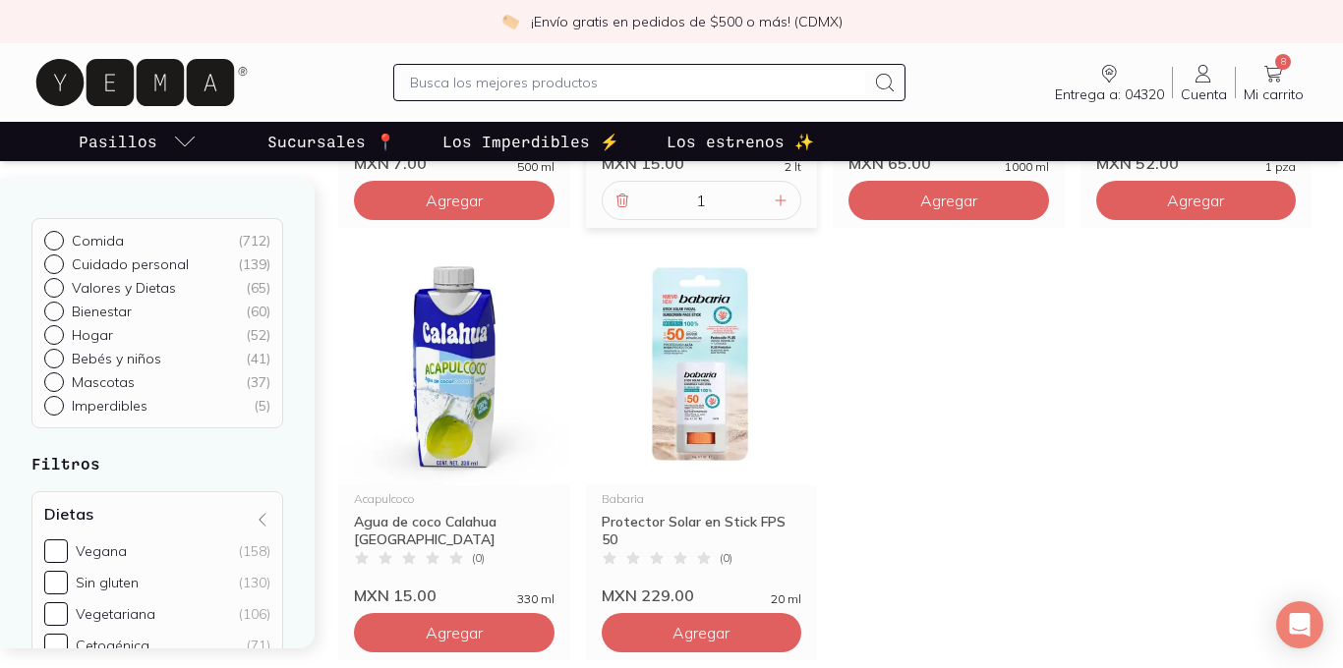
scroll to position [1432, 0]
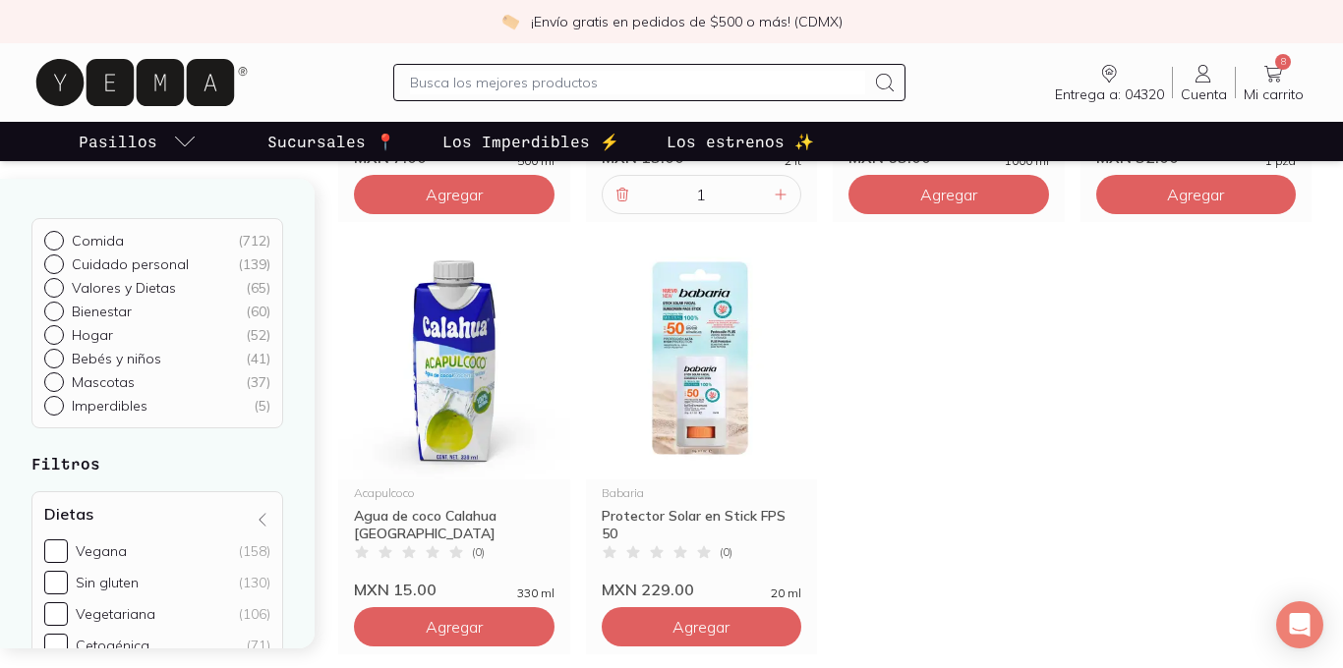
click at [516, 86] on input "text" at bounding box center [637, 83] width 455 height 24
type input "agua de coco"
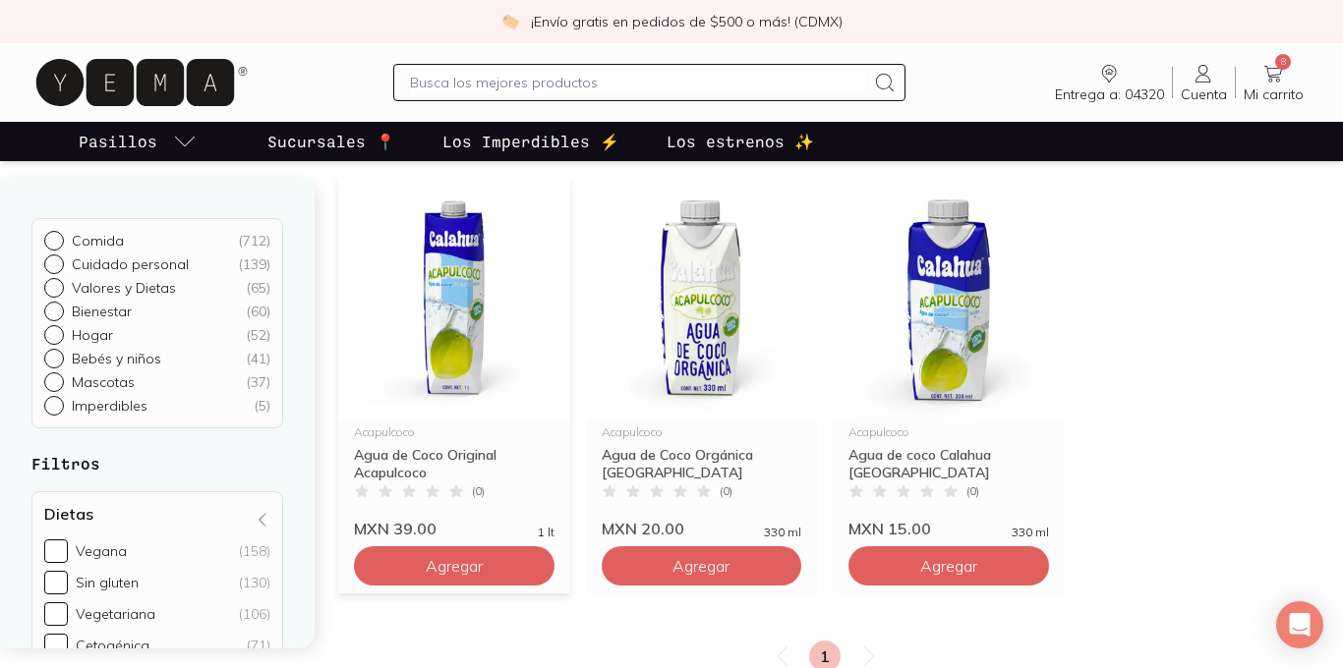
scroll to position [198, 0]
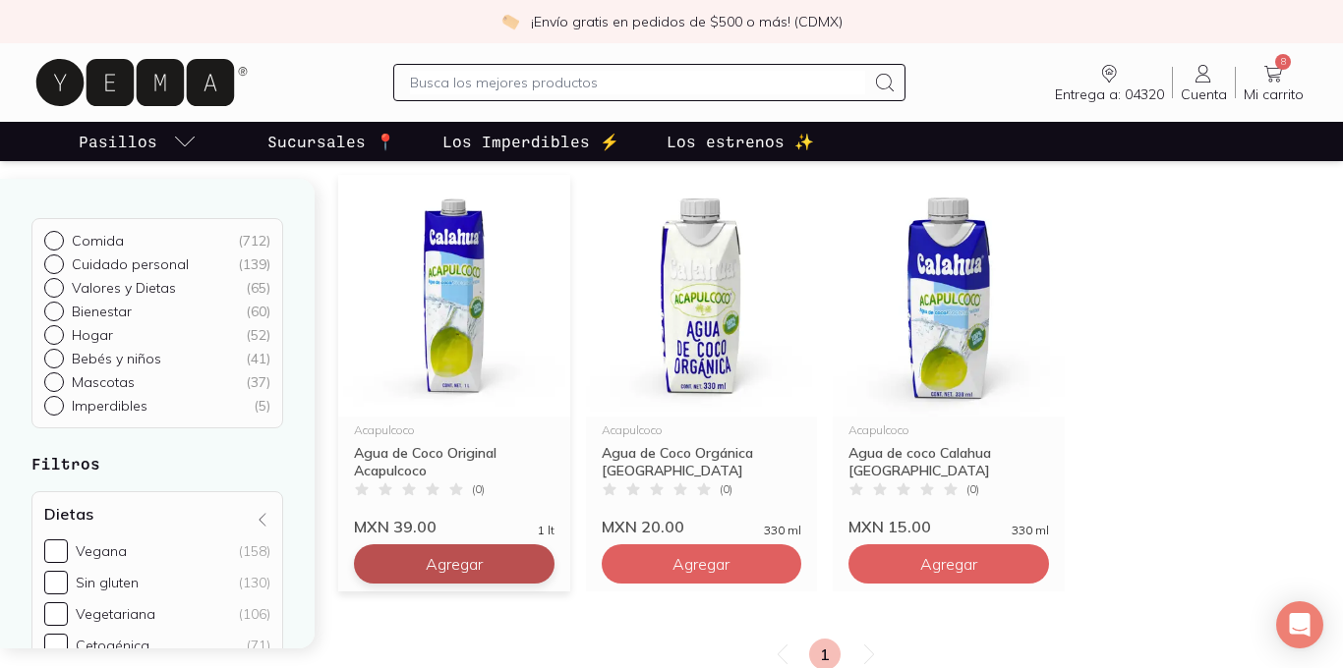
click at [475, 573] on span "Agregar" at bounding box center [454, 564] width 57 height 20
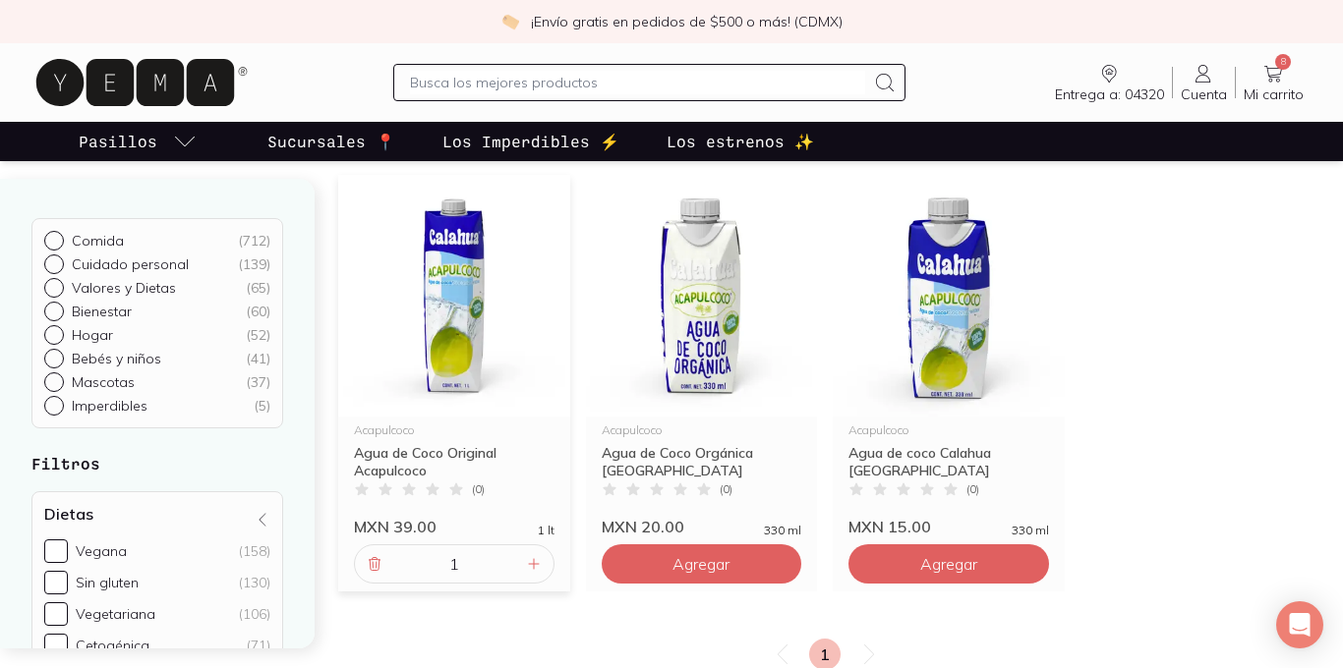
click at [475, 573] on input "1" at bounding box center [454, 563] width 136 height 37
click at [566, 81] on input "text" at bounding box center [637, 83] width 455 height 24
click at [1282, 80] on icon at bounding box center [1273, 74] width 24 height 24
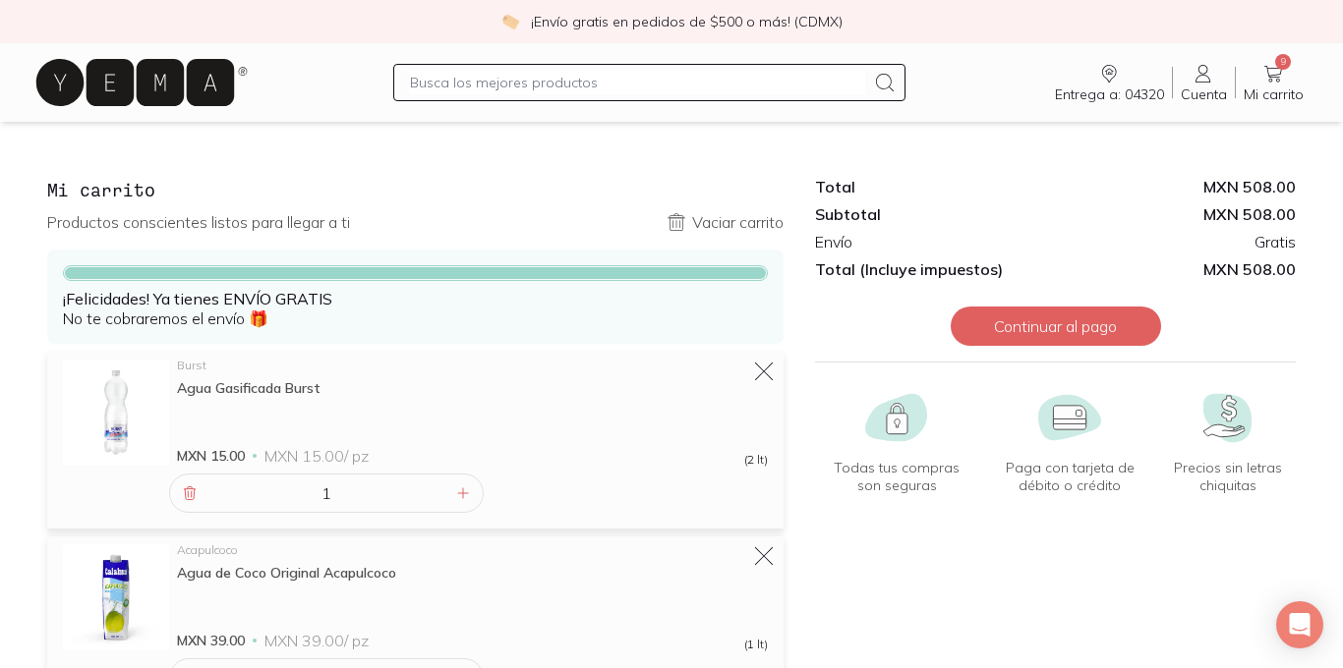
click at [445, 79] on input "text" at bounding box center [637, 83] width 455 height 24
type input "almendras"
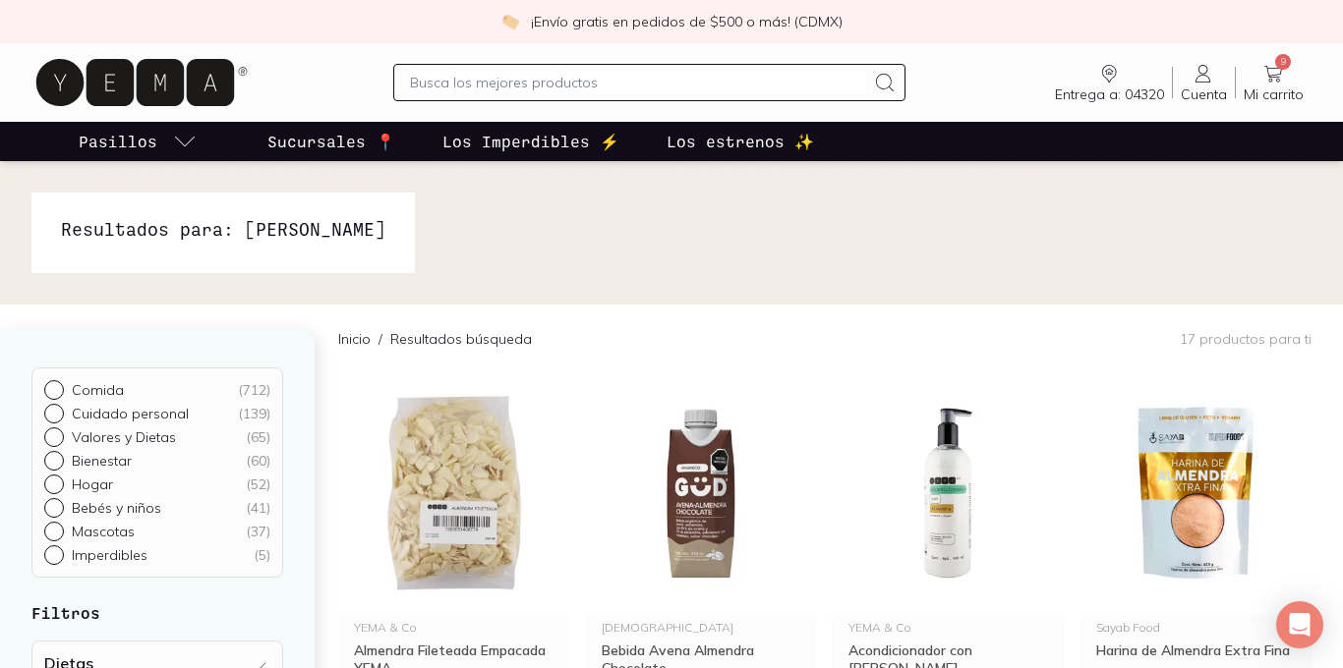
click at [164, 439] on p "Valores y Dietas" at bounding box center [124, 438] width 104 height 18
click at [60, 439] on input "Valores y Dietas ( 65 )" at bounding box center [52, 436] width 16 height 16
radio input "true"
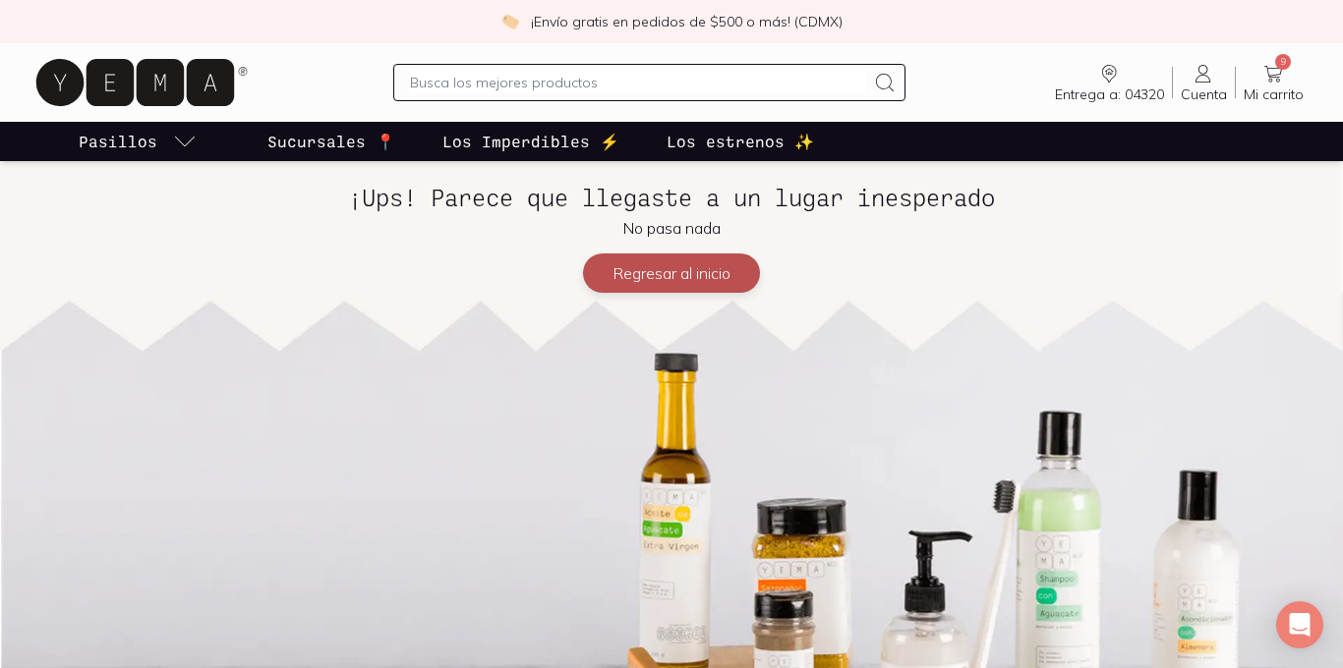
click at [639, 281] on button "Regresar al inicio" at bounding box center [671, 273] width 177 height 39
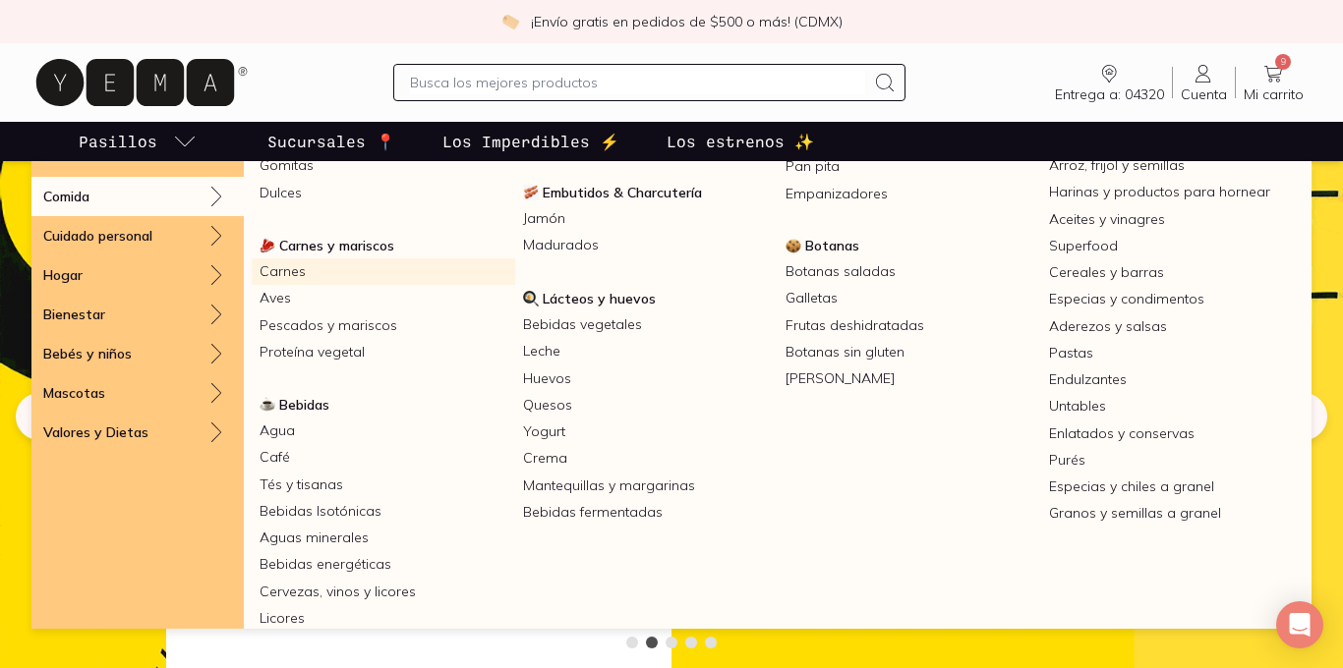
scroll to position [223, 0]
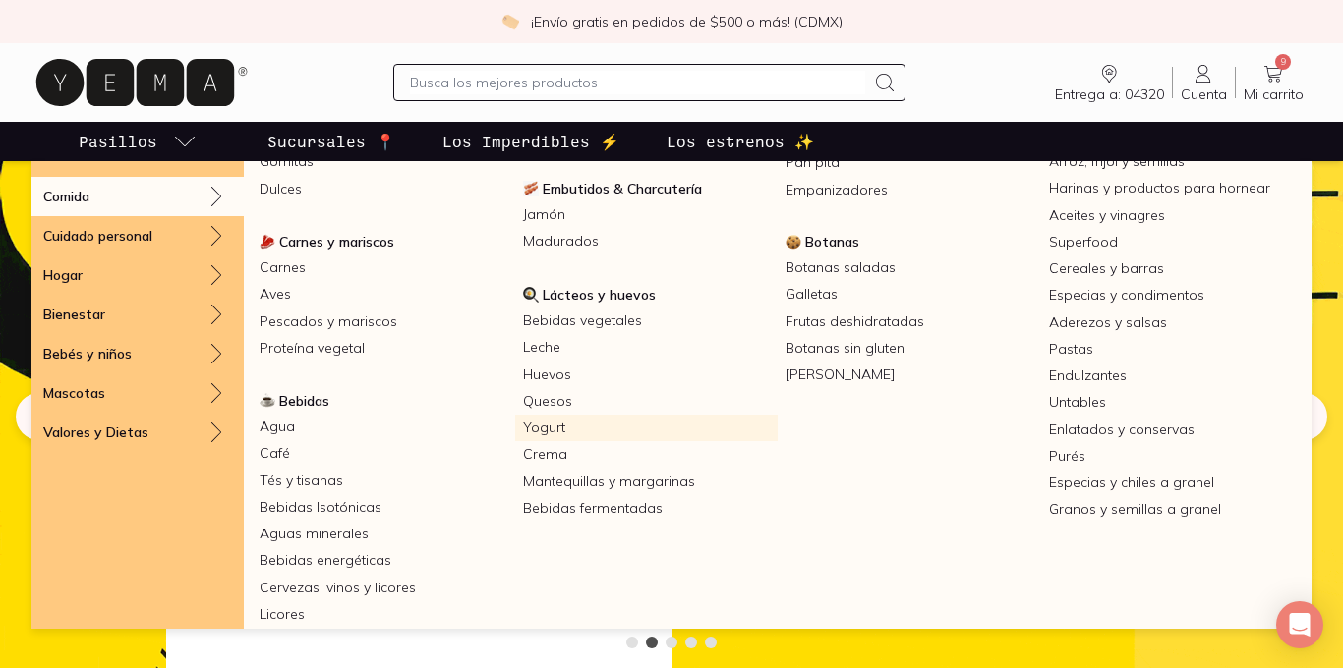
click at [547, 428] on link "Yogurt" at bounding box center [646, 428] width 263 height 27
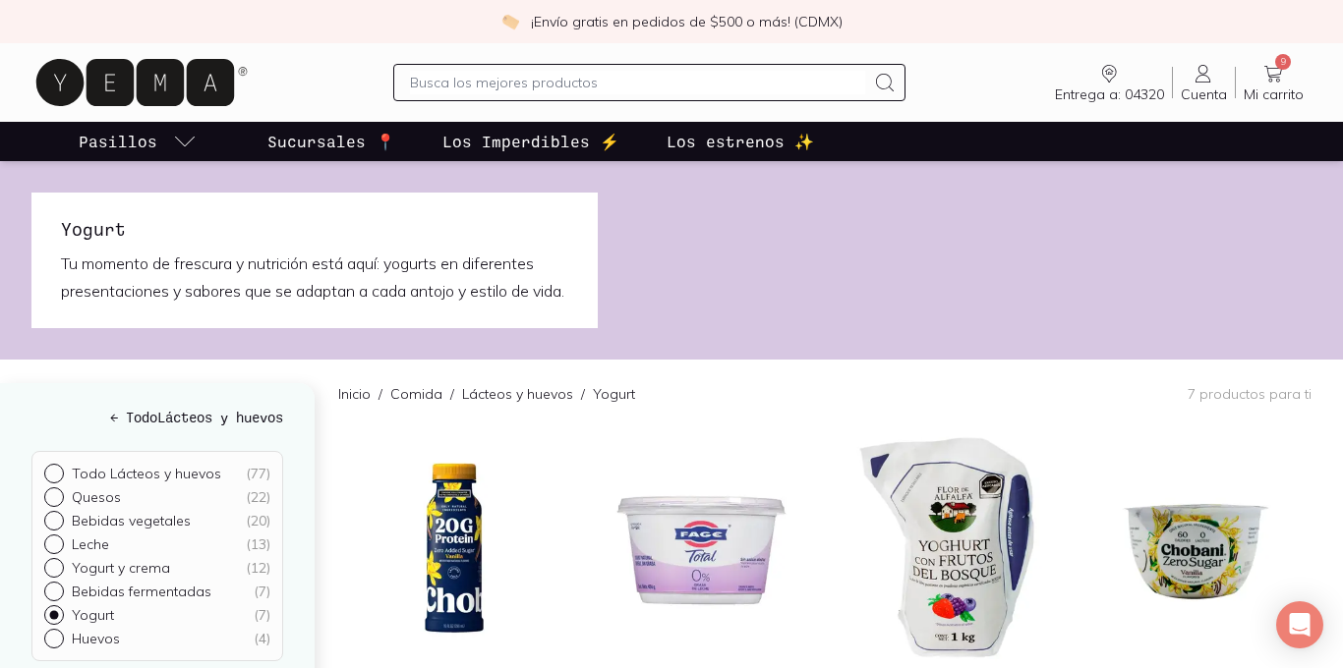
click at [500, 79] on input "text" at bounding box center [637, 83] width 455 height 24
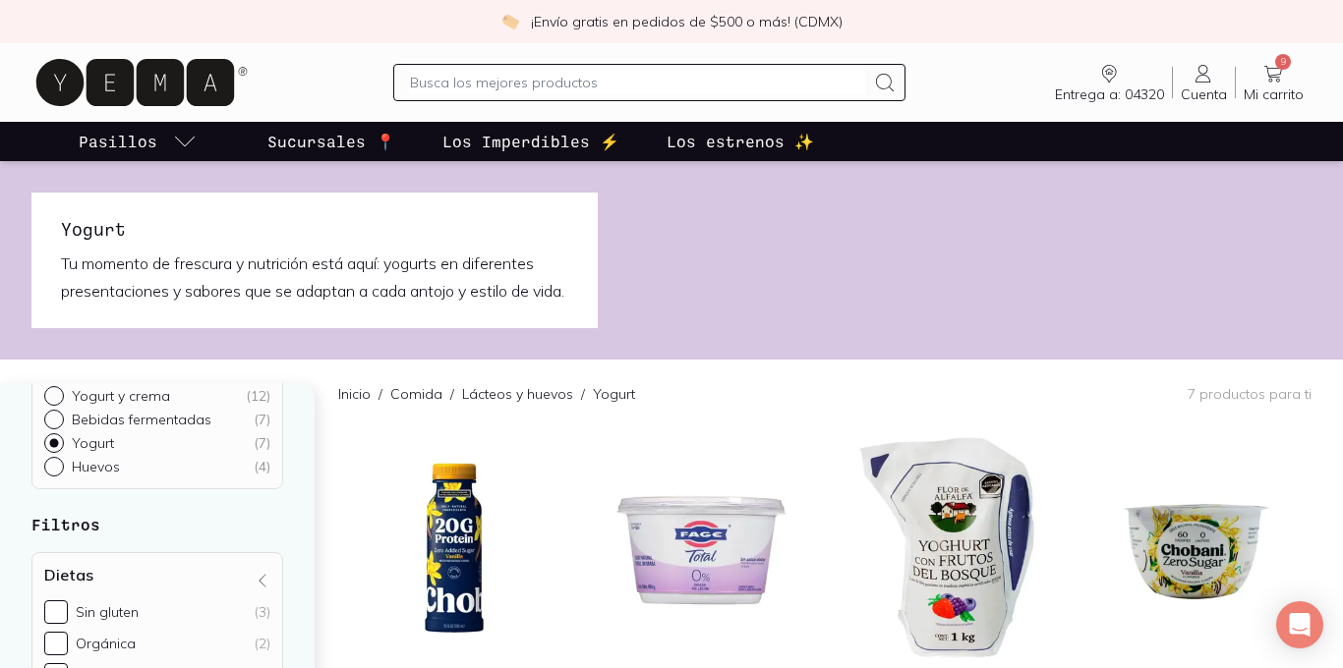
scroll to position [179, 0]
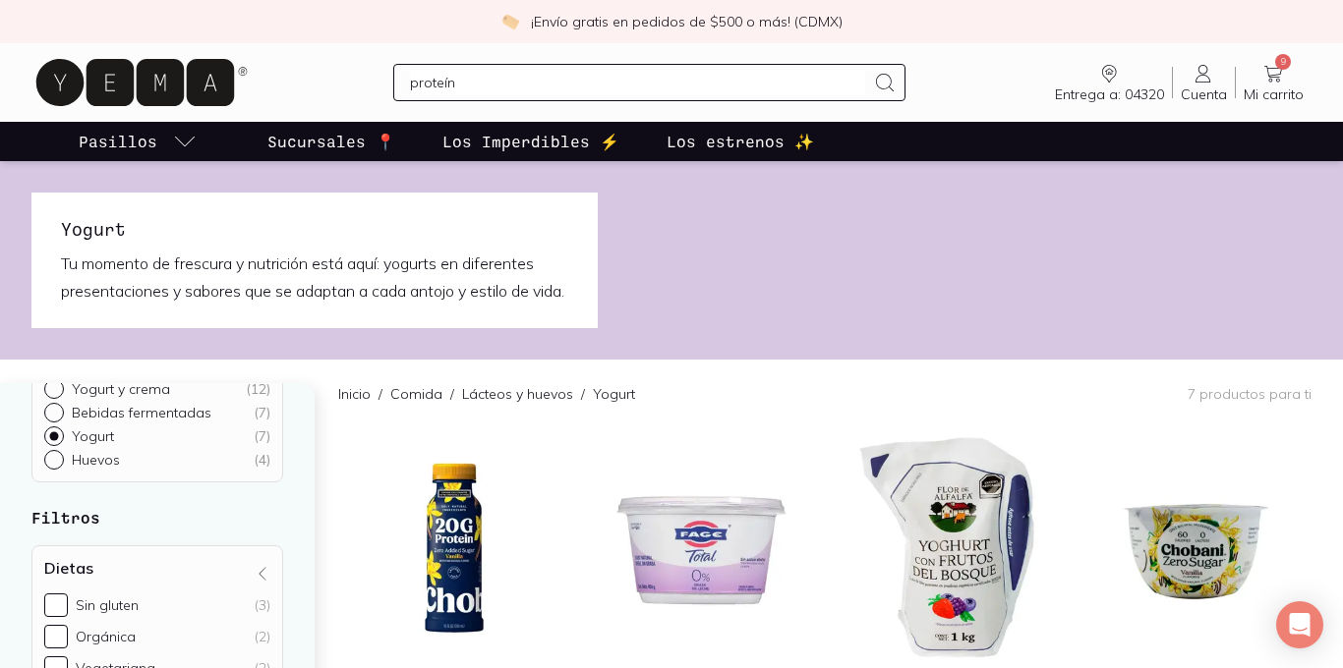
type input "proteína"
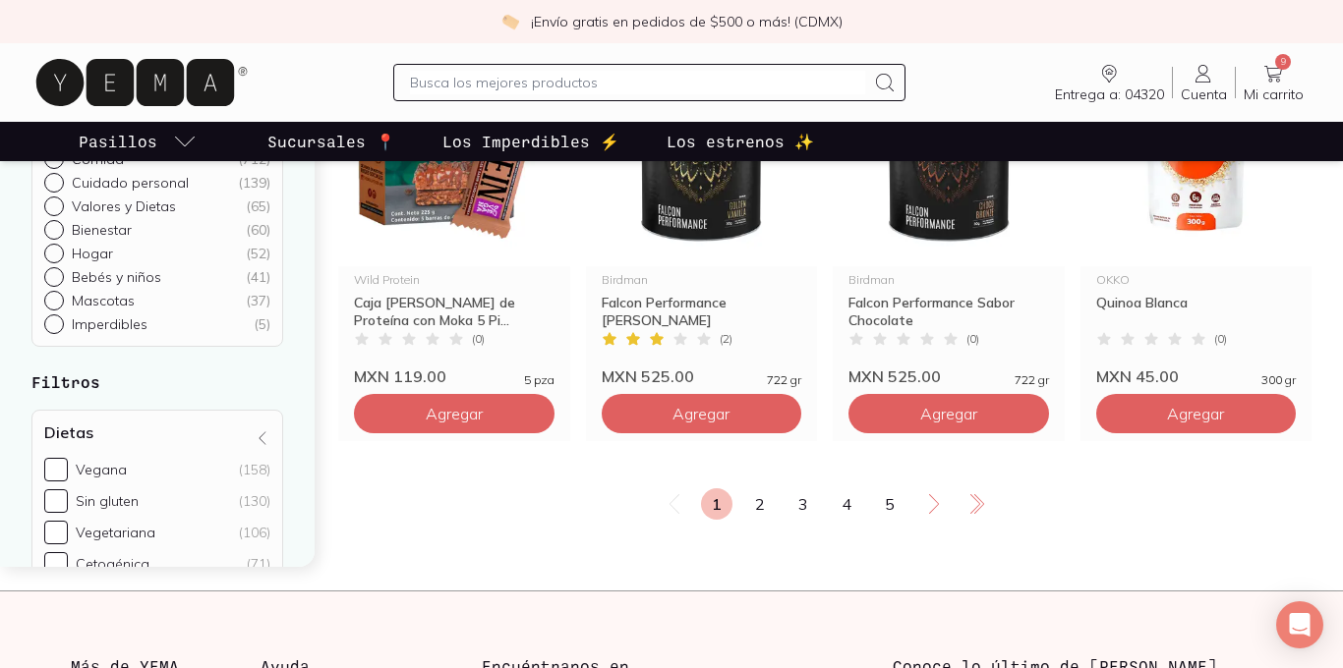
scroll to position [2511, 0]
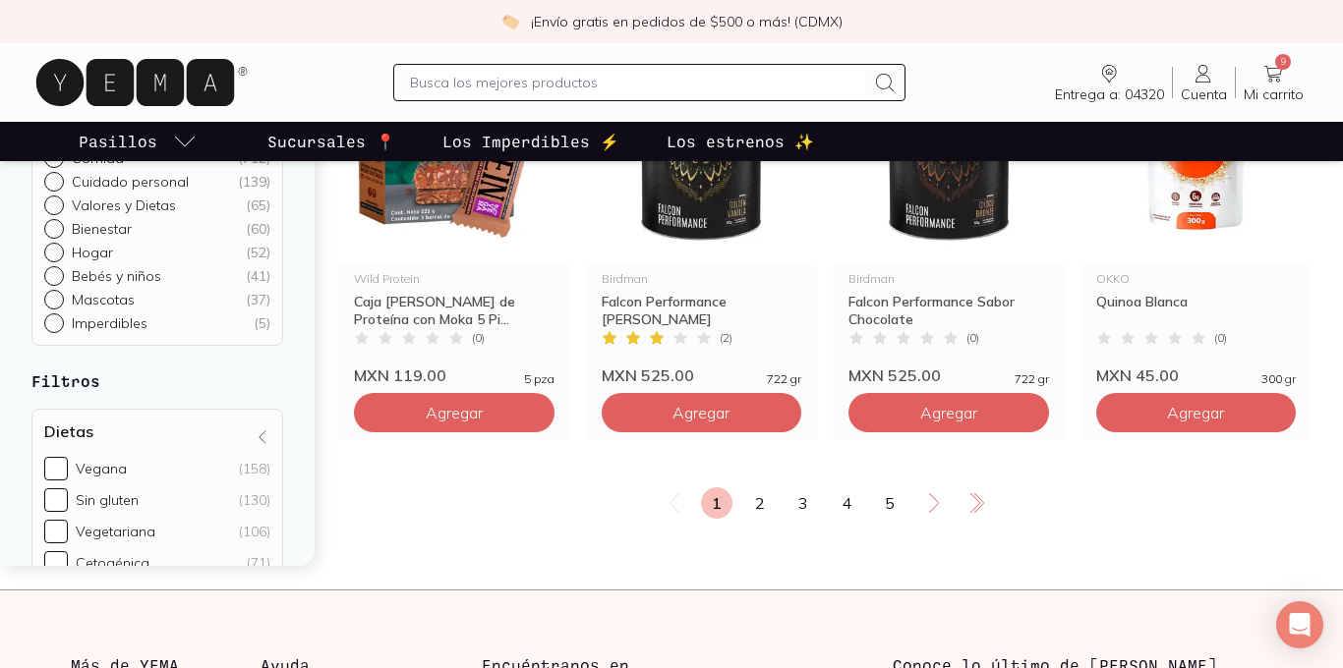
click at [111, 230] on p "Bienestar" at bounding box center [102, 229] width 60 height 18
click at [60, 230] on input "Bienestar ( 60 )" at bounding box center [52, 227] width 16 height 16
radio input "true"
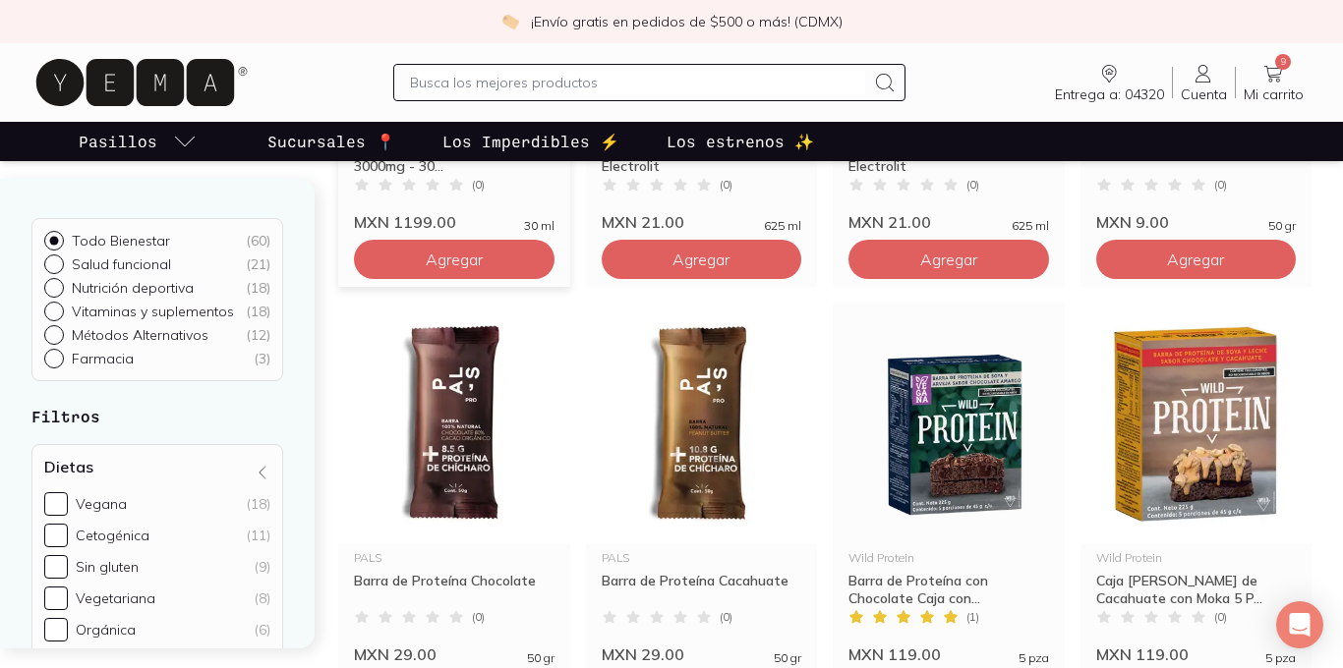
scroll to position [2273, 0]
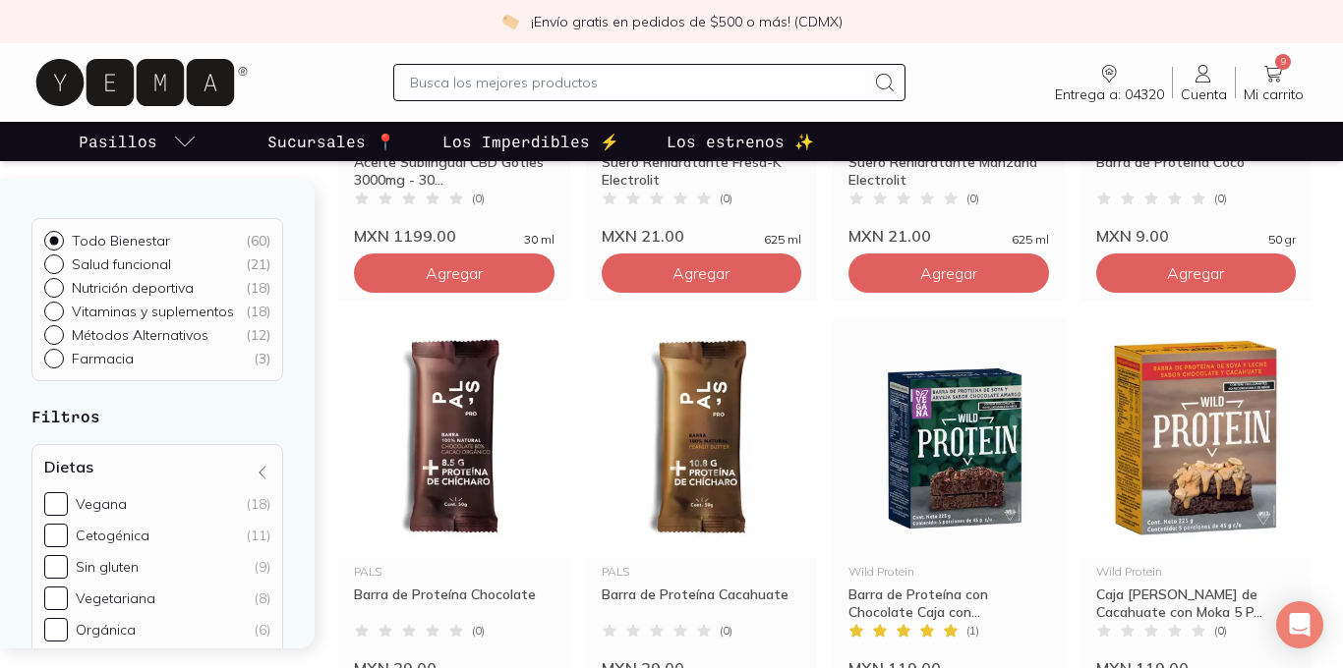
click at [142, 259] on p "Salud funcional" at bounding box center [121, 265] width 99 height 18
click at [60, 259] on input "Salud funcional ( 21 )" at bounding box center [52, 263] width 16 height 16
radio input "true"
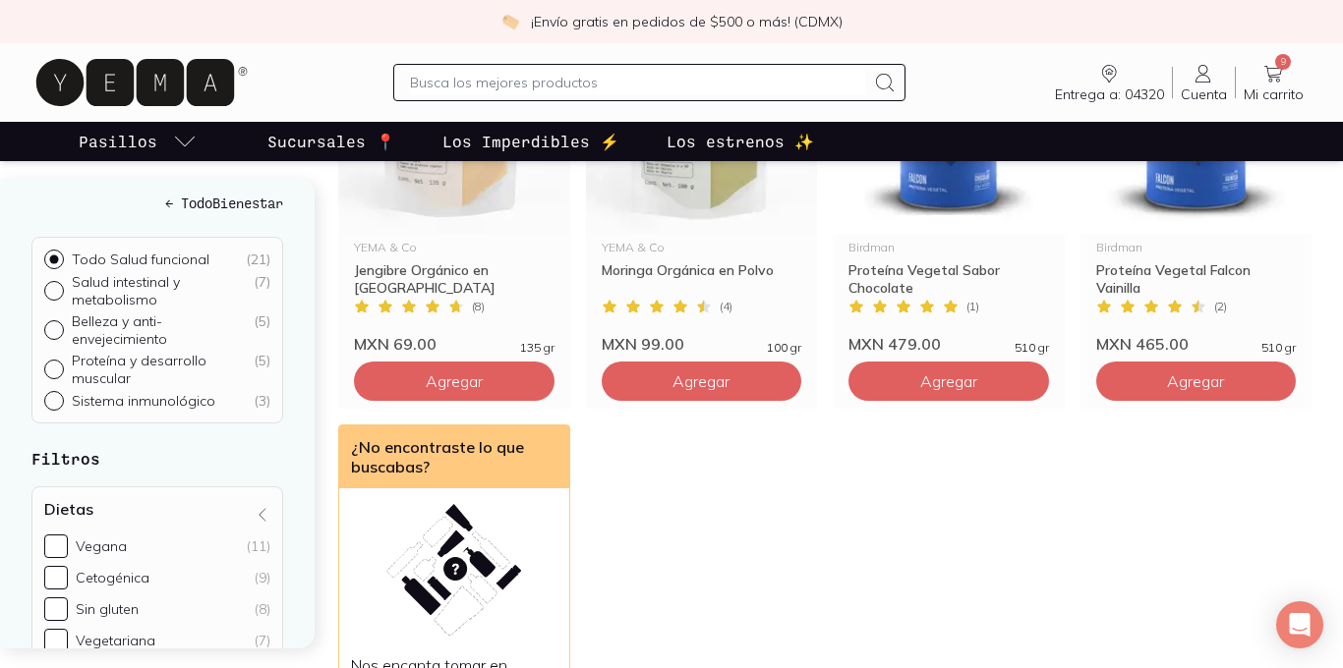
scroll to position [11, 0]
click at [134, 367] on p "Proteína y desarrollo muscular" at bounding box center [163, 368] width 182 height 35
click at [60, 370] on input "Proteína y desarrollo muscular ( 5 )" at bounding box center [52, 378] width 16 height 16
radio input "true"
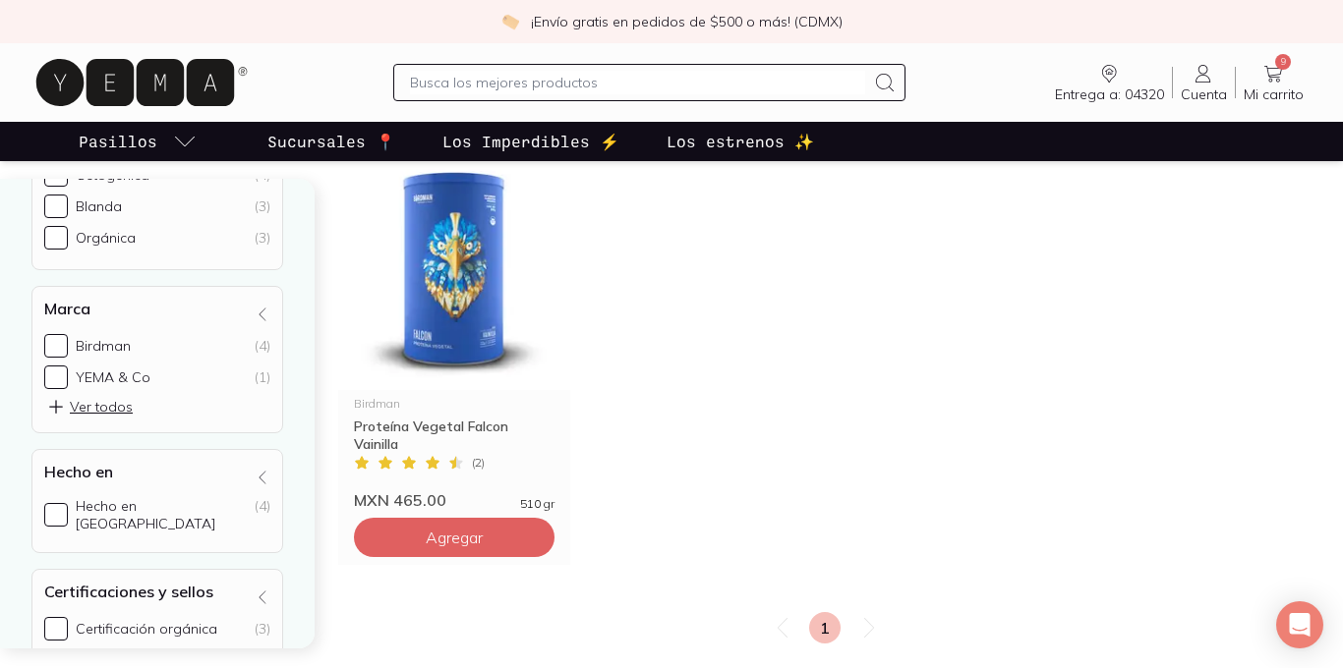
scroll to position [555, 0]
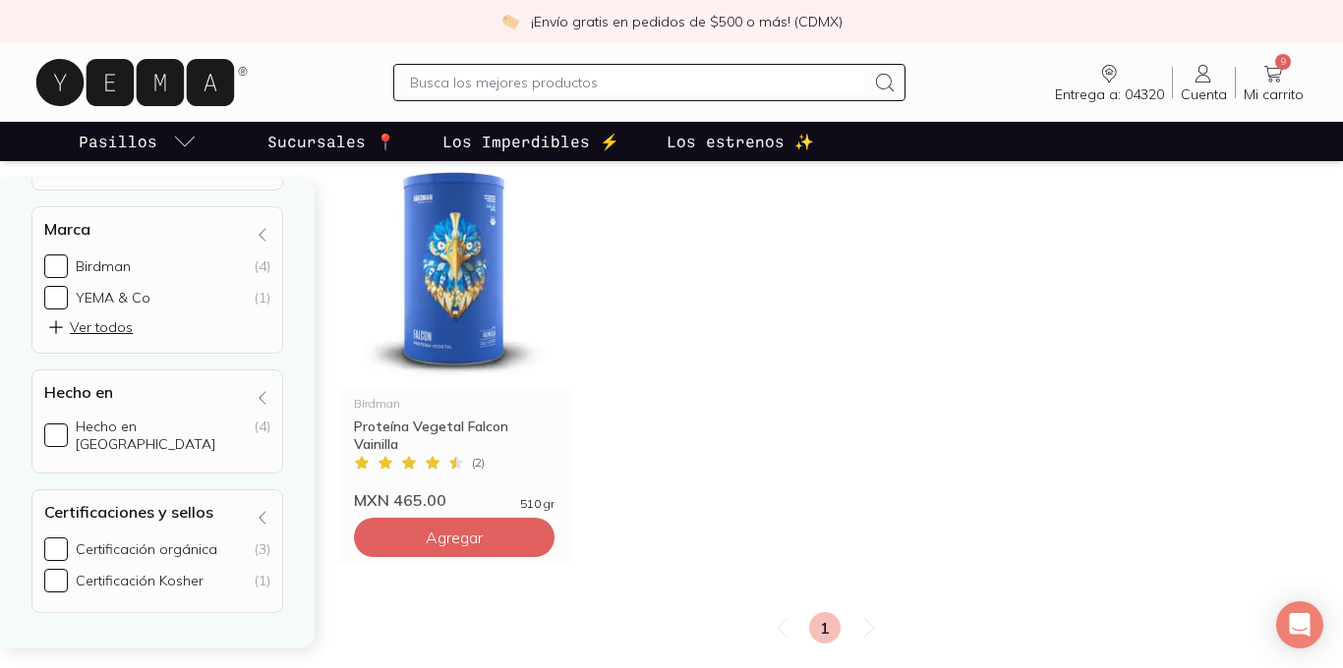
click at [452, 83] on input "text" at bounding box center [637, 83] width 455 height 24
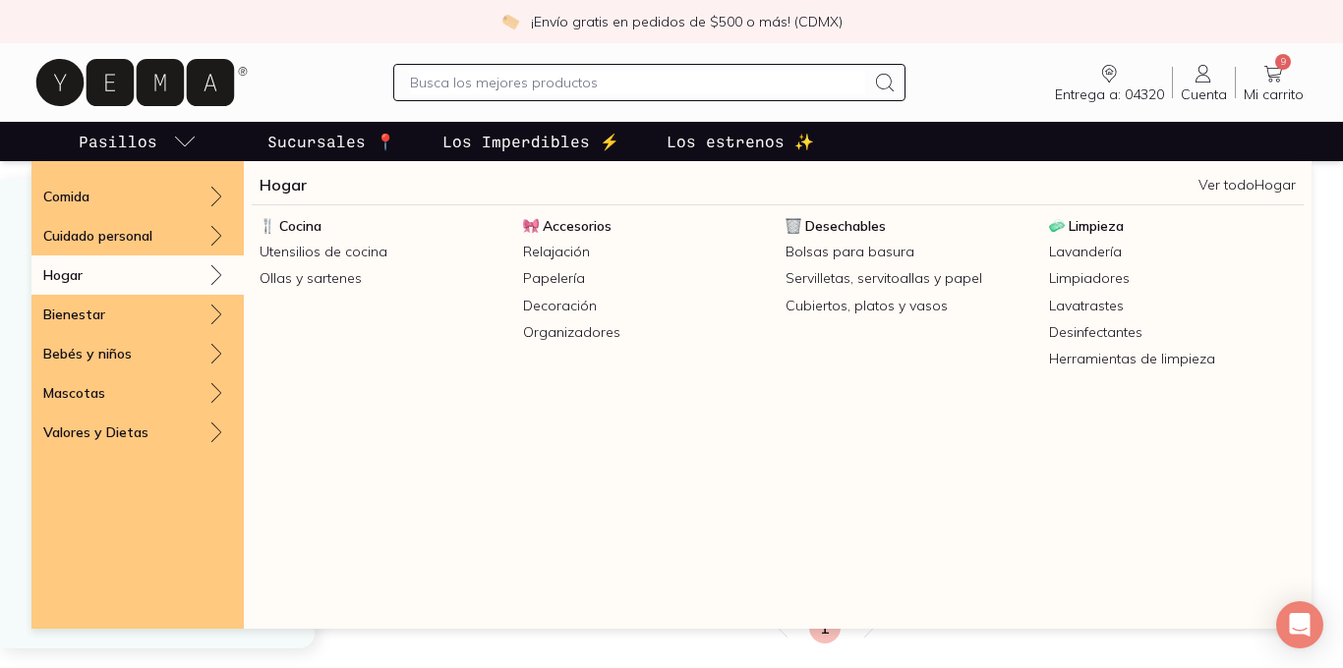
click at [144, 278] on div "Hogar" at bounding box center [137, 275] width 212 height 39
click at [292, 259] on link "Utensilios de cocina" at bounding box center [383, 252] width 263 height 27
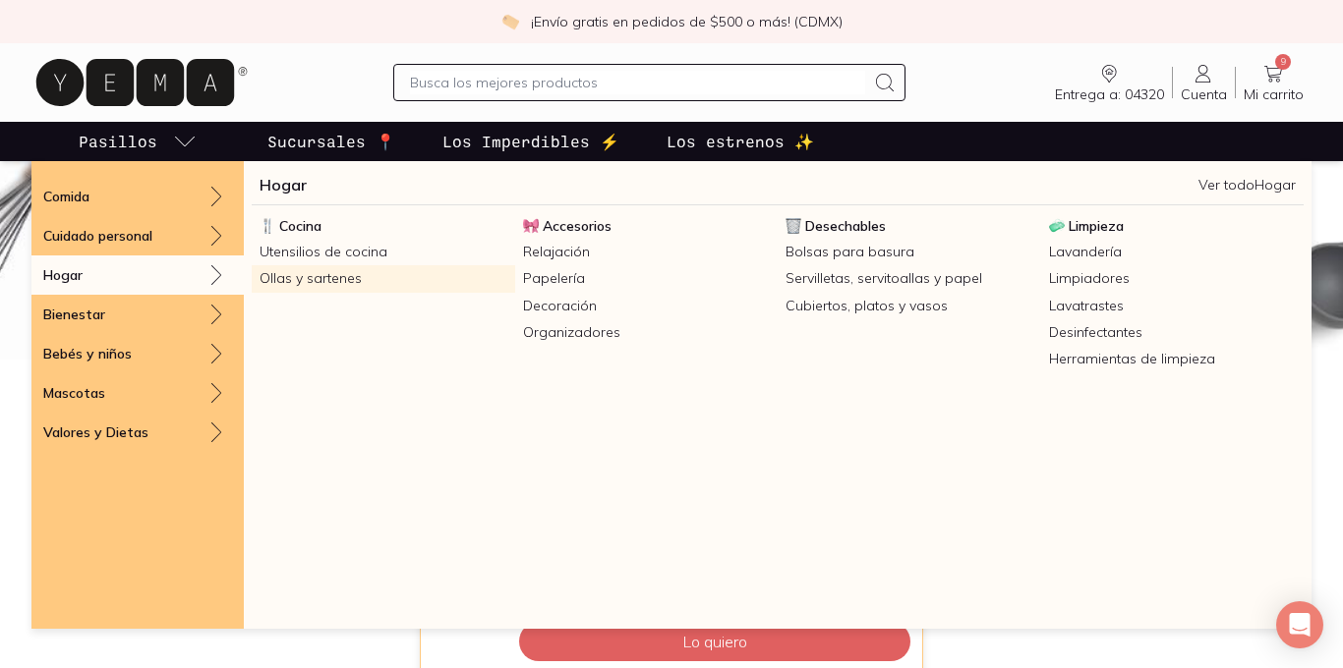
click at [286, 278] on link "Ollas y sartenes" at bounding box center [383, 278] width 263 height 27
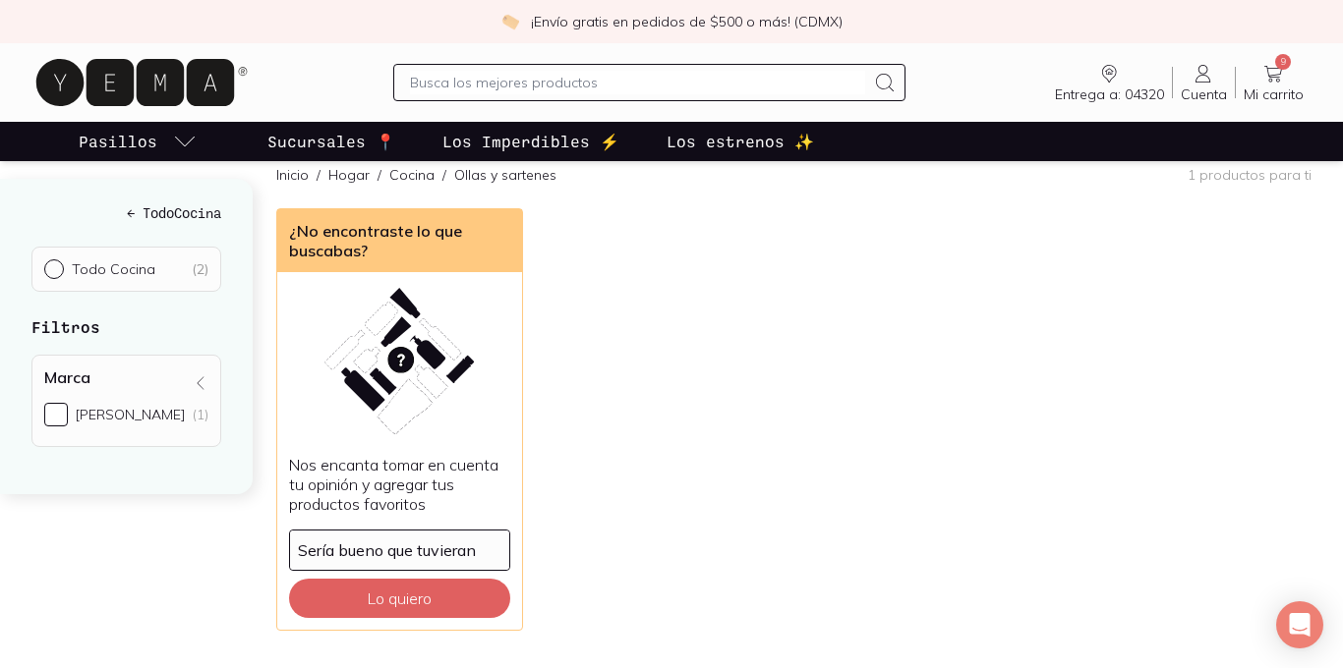
scroll to position [242, 0]
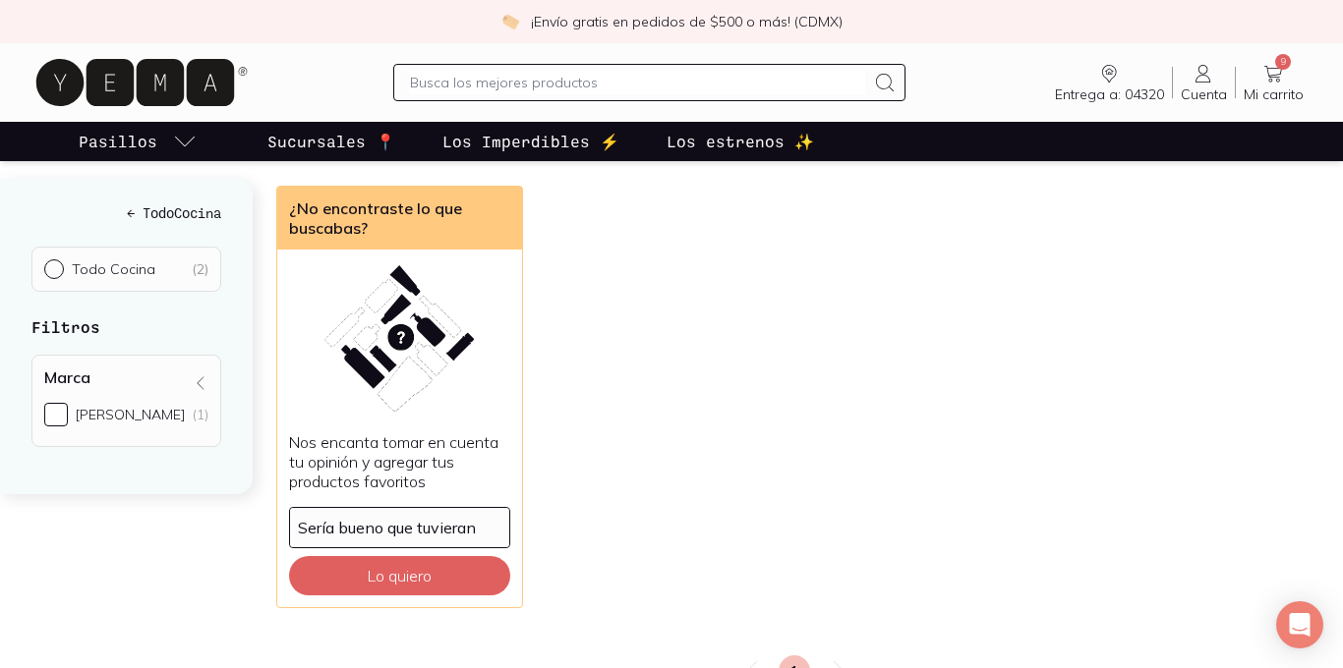
click at [49, 265] on input "Todo Cocina ( 2 )" at bounding box center [52, 267] width 16 height 16
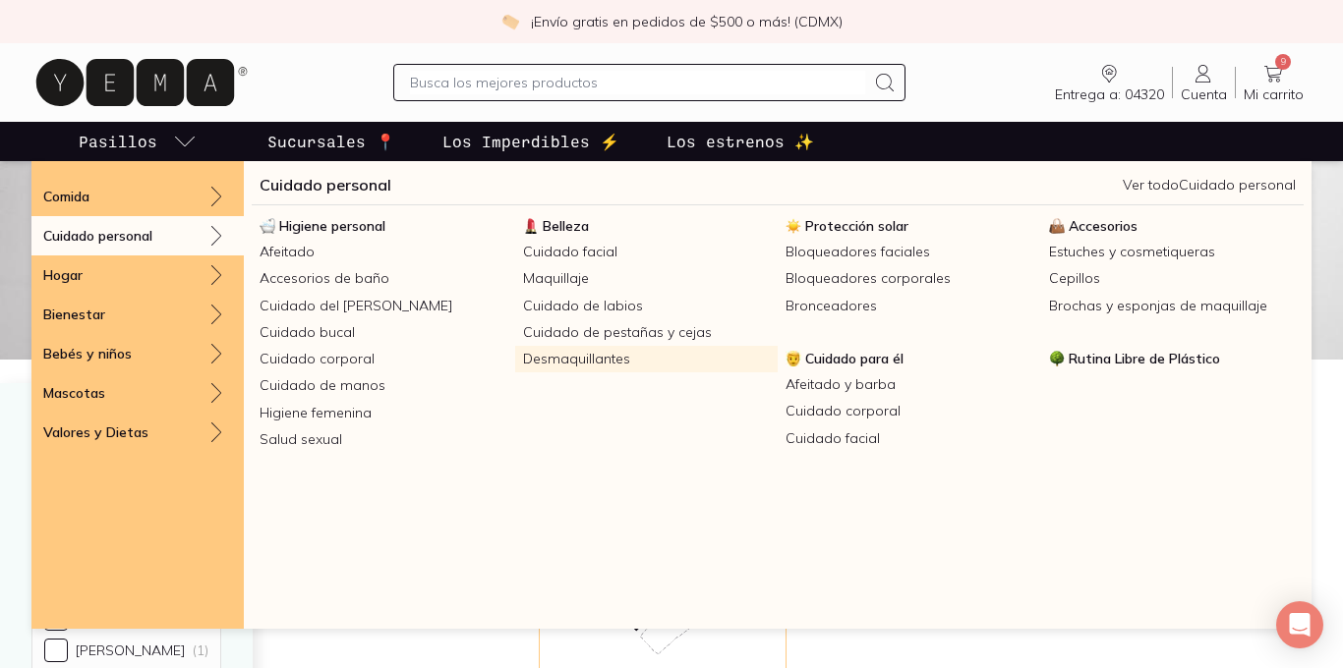
click at [565, 362] on link "Desmaquillantes" at bounding box center [646, 359] width 263 height 27
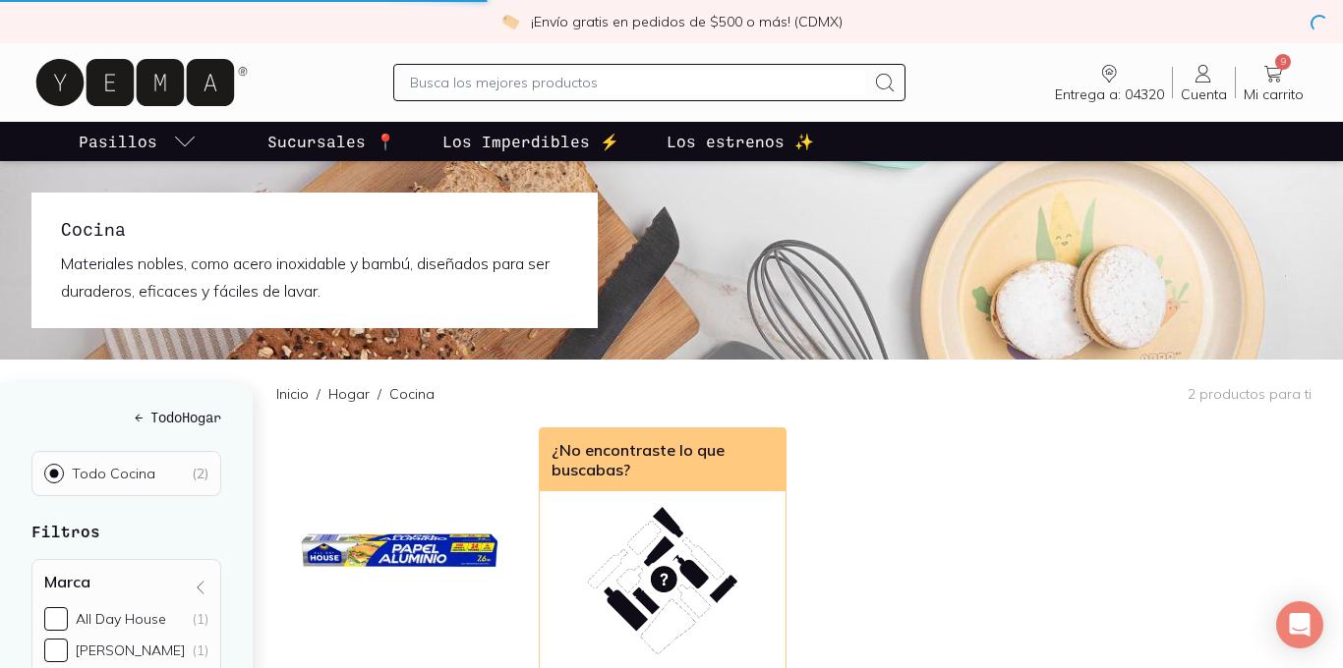
radio input "true"
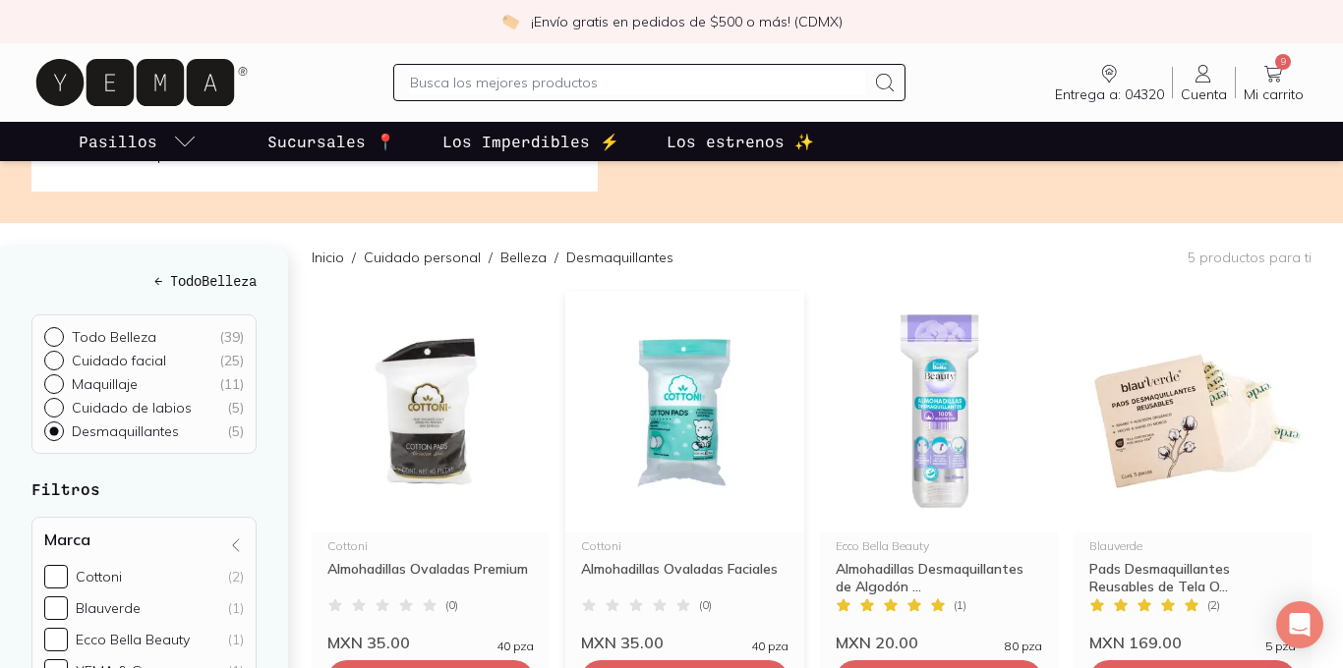
scroll to position [76, 0]
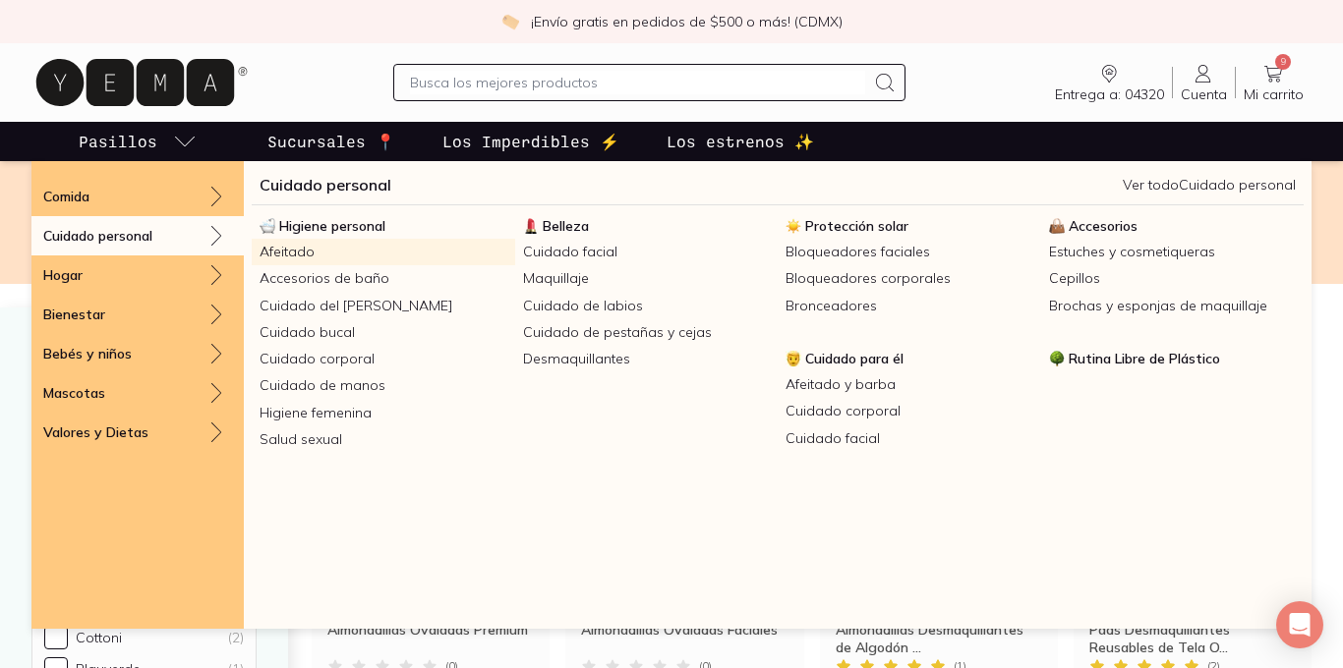
click at [304, 254] on link "Afeitado" at bounding box center [383, 252] width 263 height 27
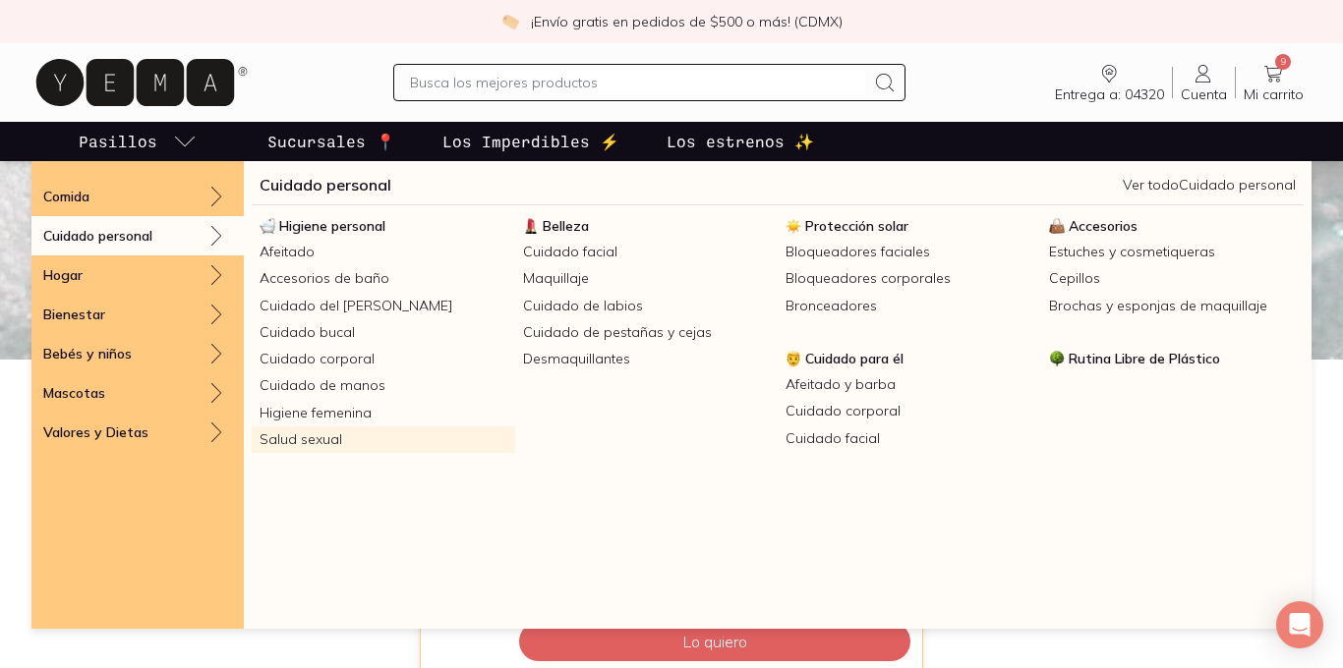
click at [306, 443] on link "Salud sexual" at bounding box center [383, 440] width 263 height 27
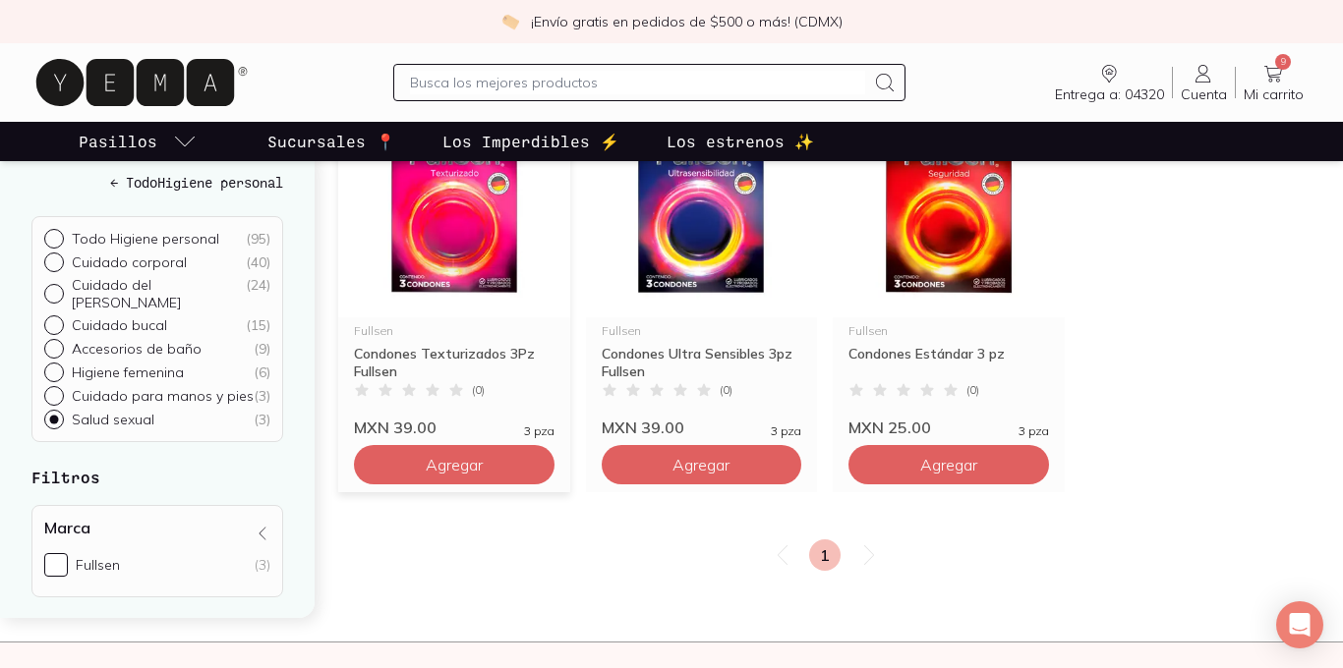
scroll to position [327, 0]
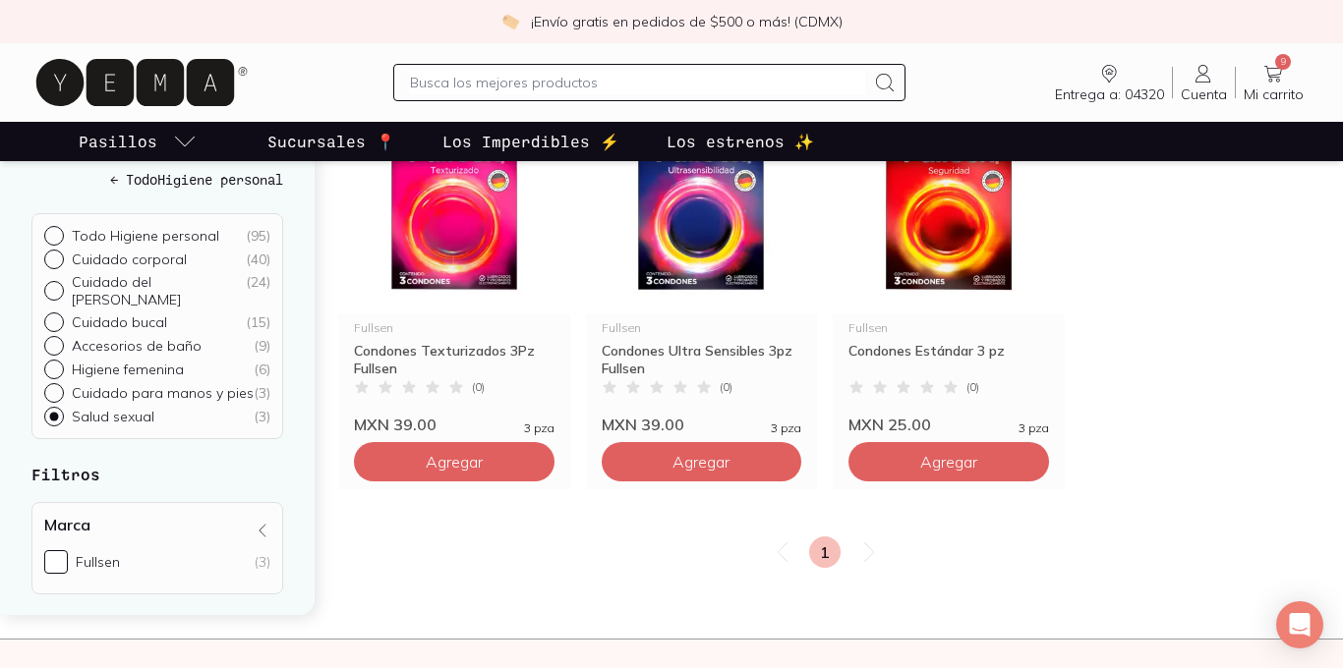
click at [161, 361] on p "Higiene femenina" at bounding box center [128, 370] width 112 height 18
click at [60, 360] on input "Higiene femenina ( 6 )" at bounding box center [52, 368] width 16 height 16
radio input "true"
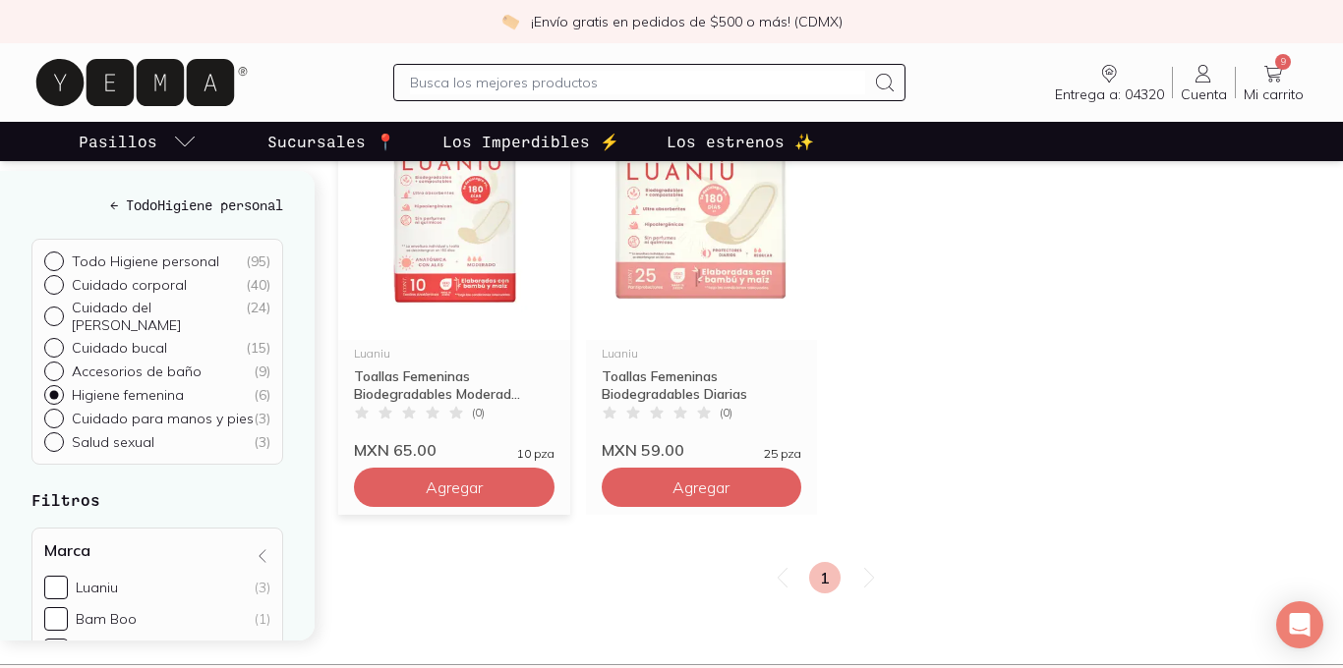
scroll to position [668, 0]
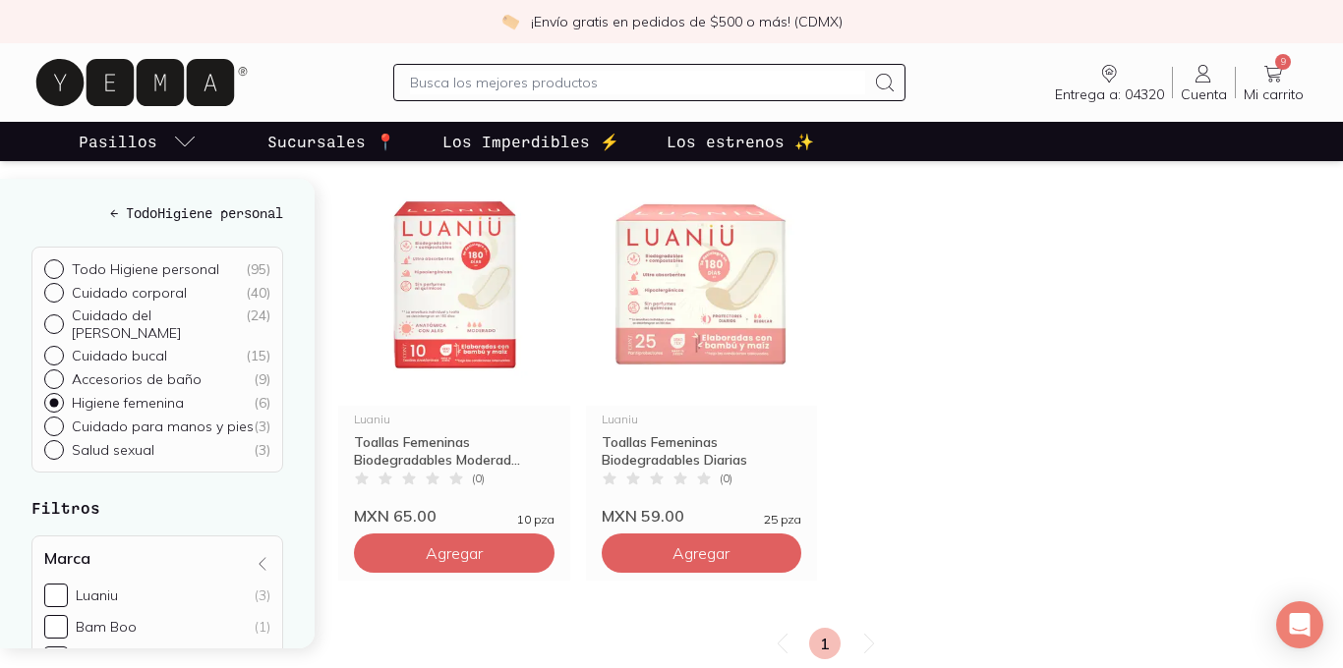
click at [214, 418] on p "Cuidado para manos y pies" at bounding box center [163, 427] width 182 height 18
click at [60, 417] on input "Cuidado para manos y pies ( 3 )" at bounding box center [52, 425] width 16 height 16
radio input "true"
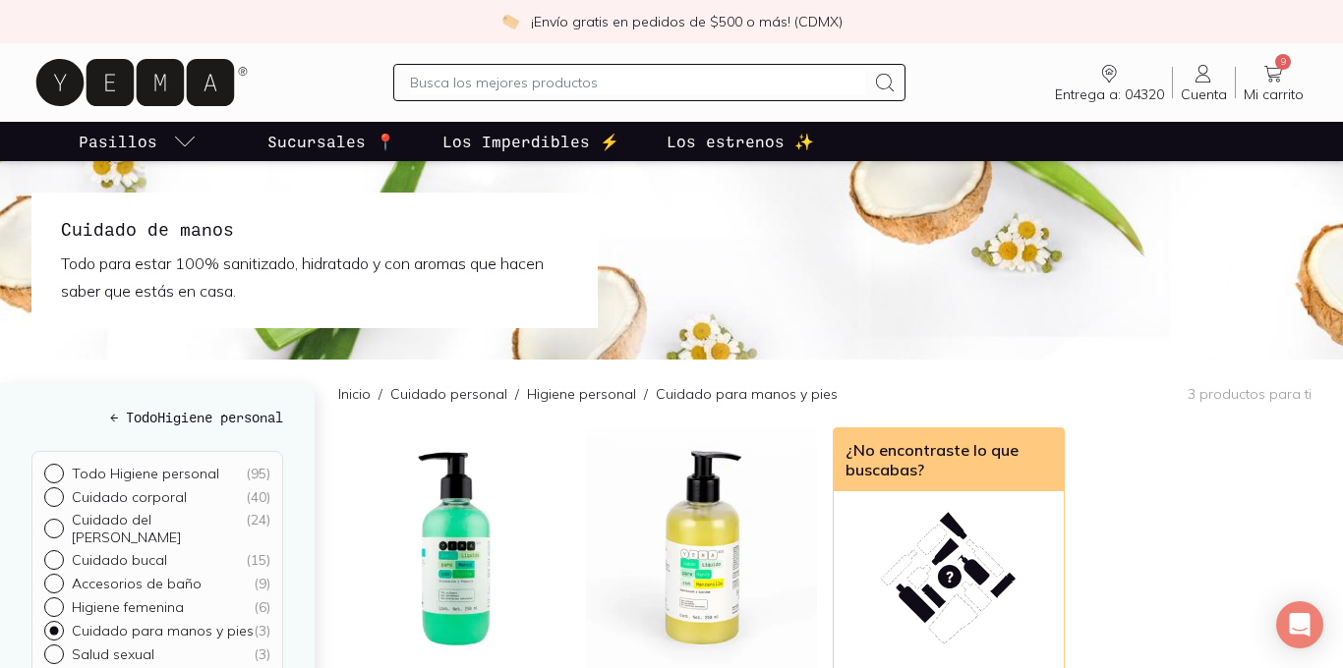
click at [1279, 84] on icon at bounding box center [1273, 74] width 24 height 24
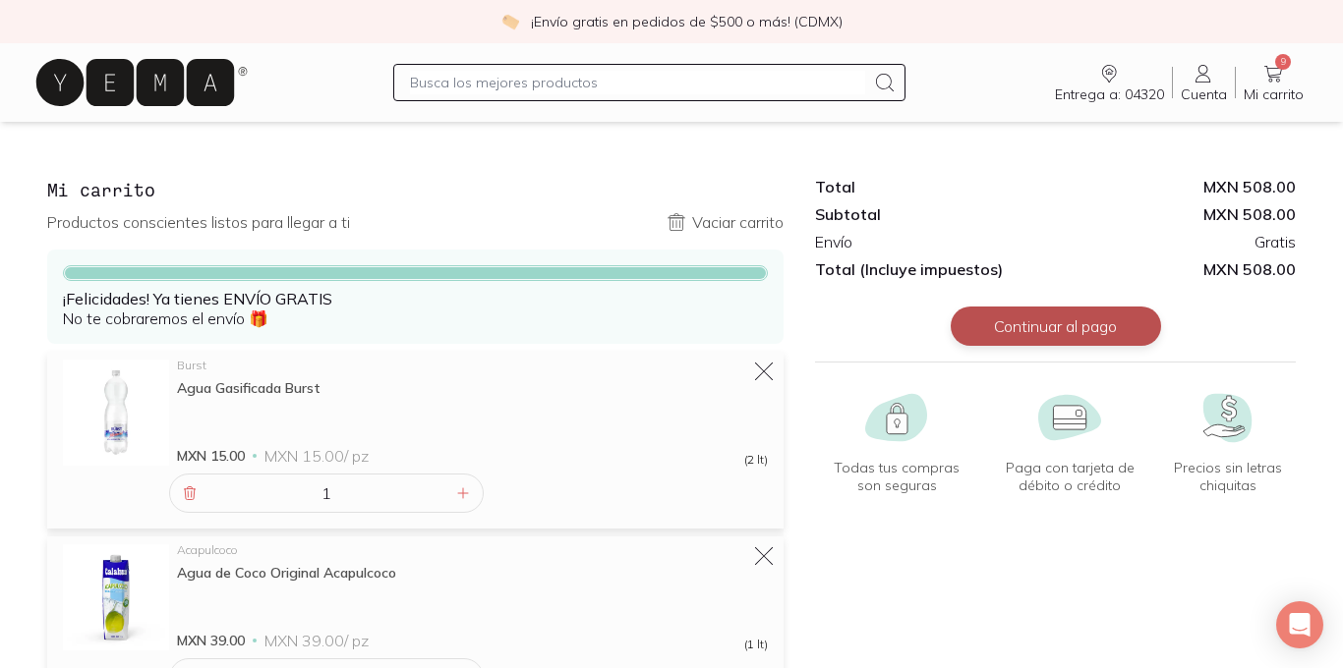
click at [1040, 331] on button "Continuar al pago" at bounding box center [1055, 326] width 210 height 39
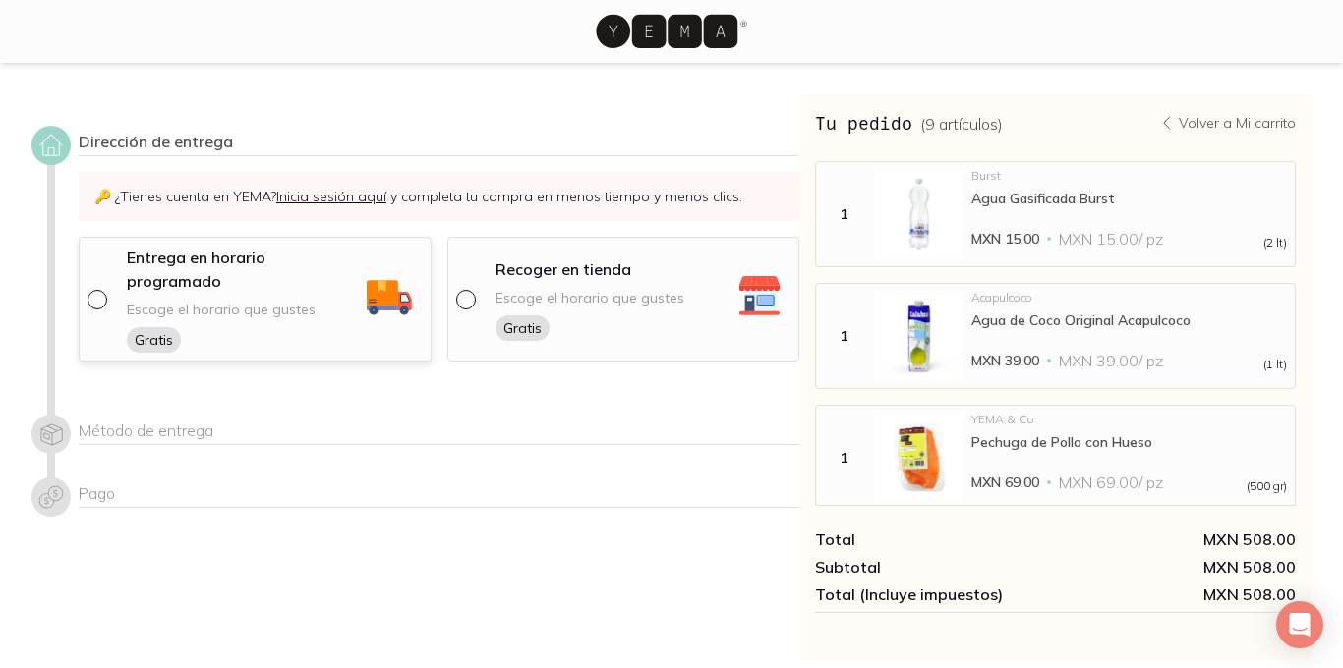
click at [100, 290] on input "radio" at bounding box center [95, 298] width 16 height 16
radio input "true"
select select "204"
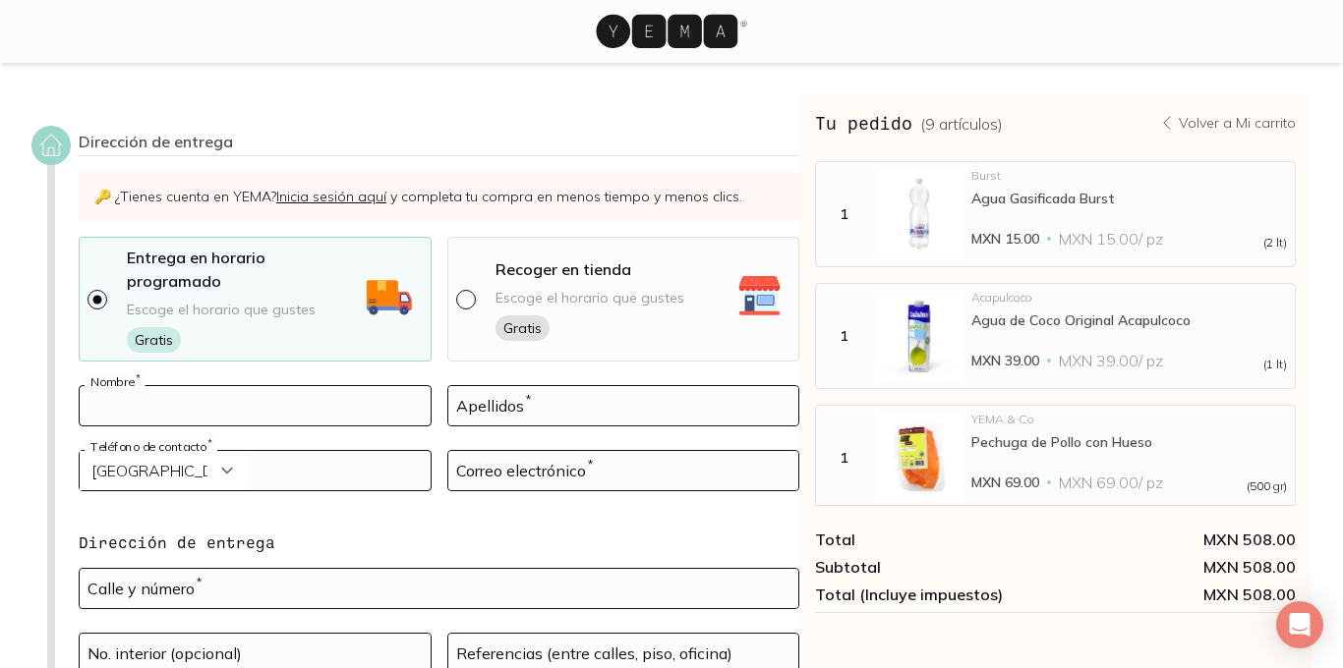
click at [220, 386] on input at bounding box center [255, 405] width 351 height 39
type input "Estefanía"
type input "[PERSON_NAME]"
select select "52"
type input "2281254431"
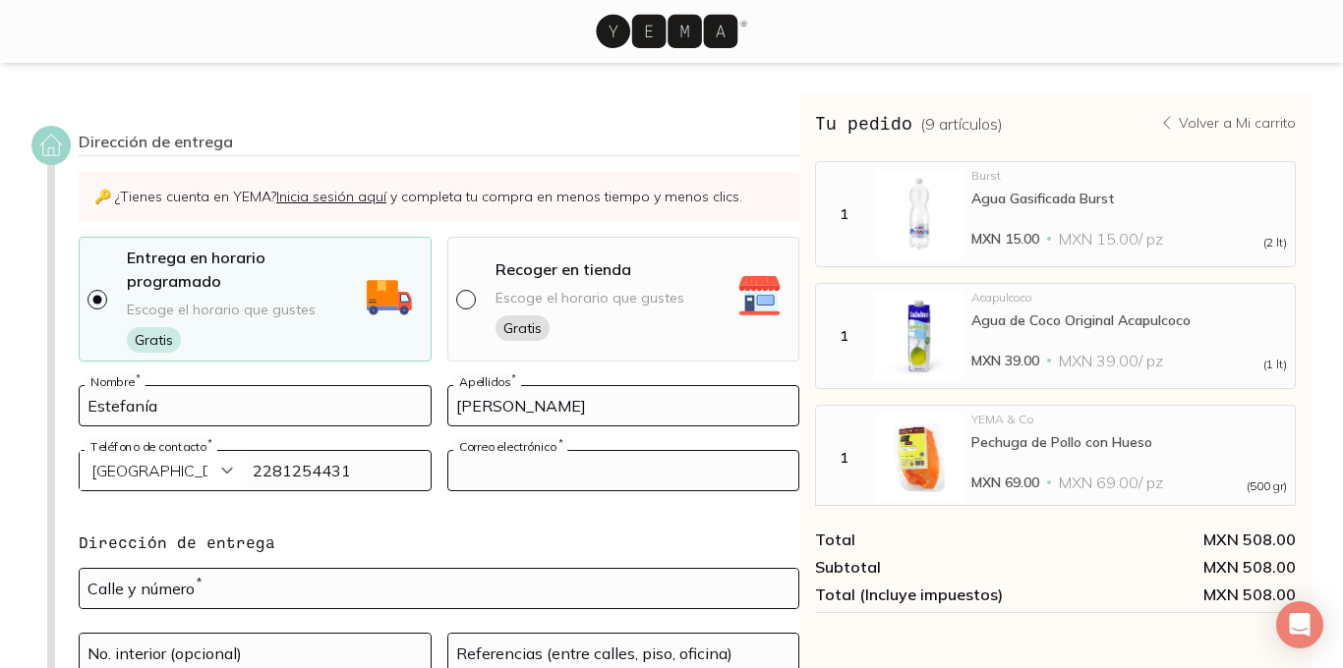
type input "[EMAIL_ADDRESS][DOMAIN_NAME]"
click at [201, 451] on select "Curazao (+5999) [GEOGRAPHIC_DATA] (+1876) [GEOGRAPHIC_DATA][PERSON_NAME] (+1869…" at bounding box center [163, 470] width 167 height 39
select select "204"
click at [80, 451] on select "Curazao (+5999) [GEOGRAPHIC_DATA] (+1876) [GEOGRAPHIC_DATA][PERSON_NAME] (+1869…" at bounding box center [163, 470] width 167 height 39
click at [456, 388] on input "[PERSON_NAME]" at bounding box center [623, 405] width 351 height 39
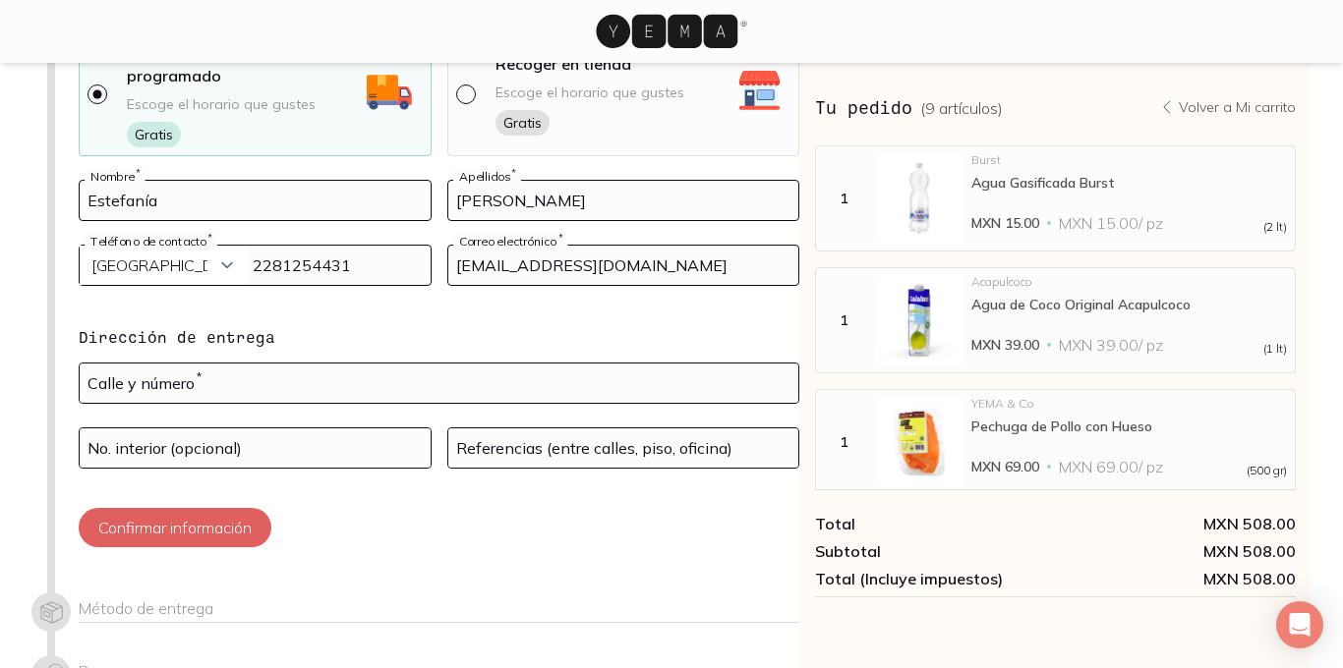
scroll to position [206, 0]
type input "[PERSON_NAME]"
click at [196, 363] on input "text" at bounding box center [439, 382] width 718 height 39
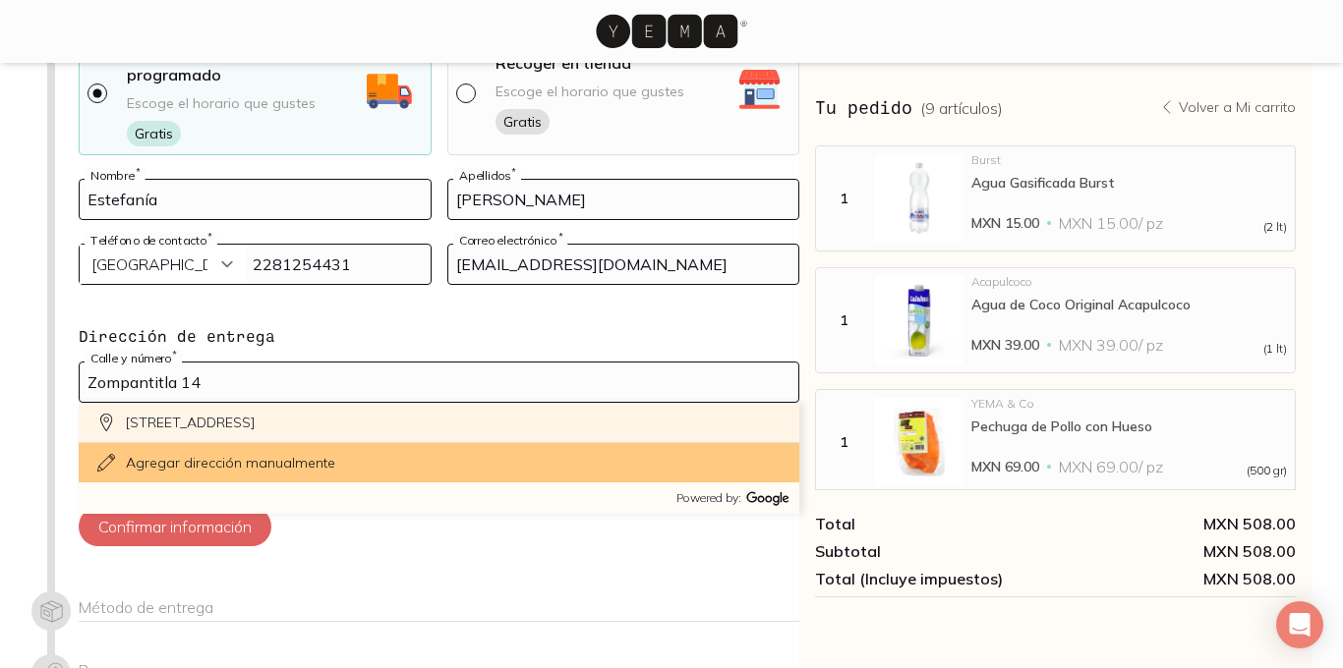
click at [237, 408] on div "[STREET_ADDRESS]" at bounding box center [439, 423] width 720 height 40
type input "[STREET_ADDRESS]"
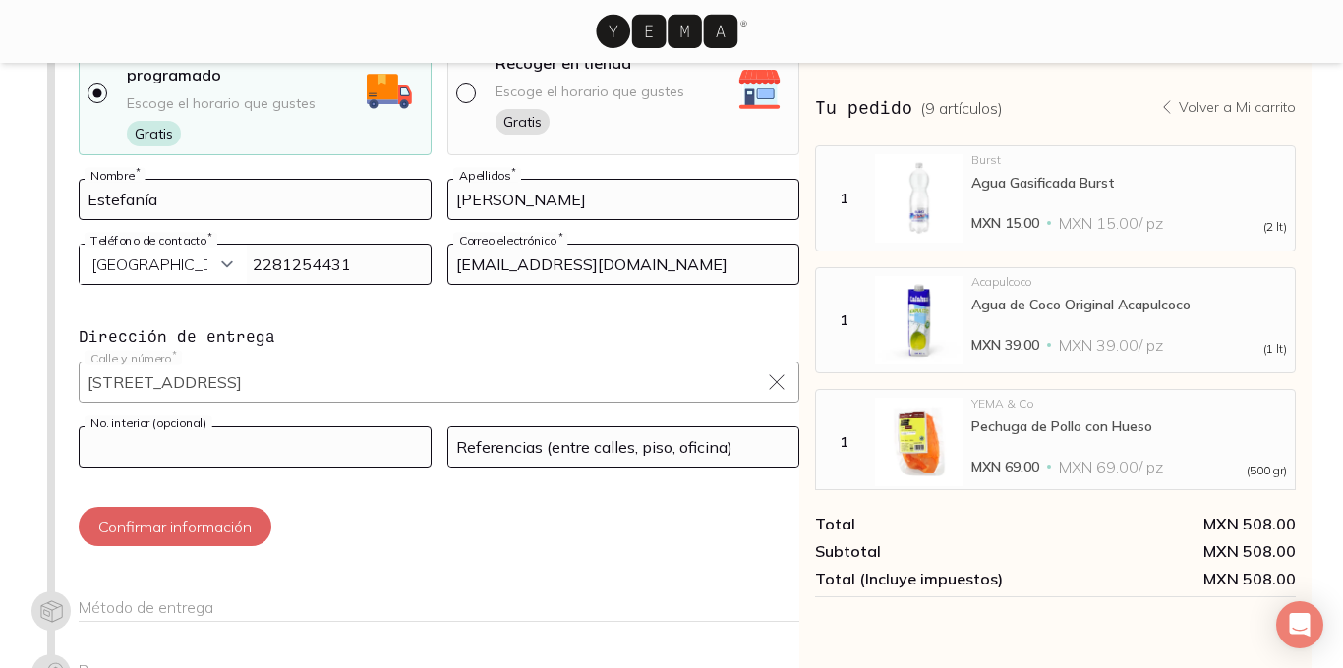
click at [221, 428] on input at bounding box center [255, 447] width 351 height 39
type input "1"
click at [500, 433] on input at bounding box center [623, 447] width 351 height 39
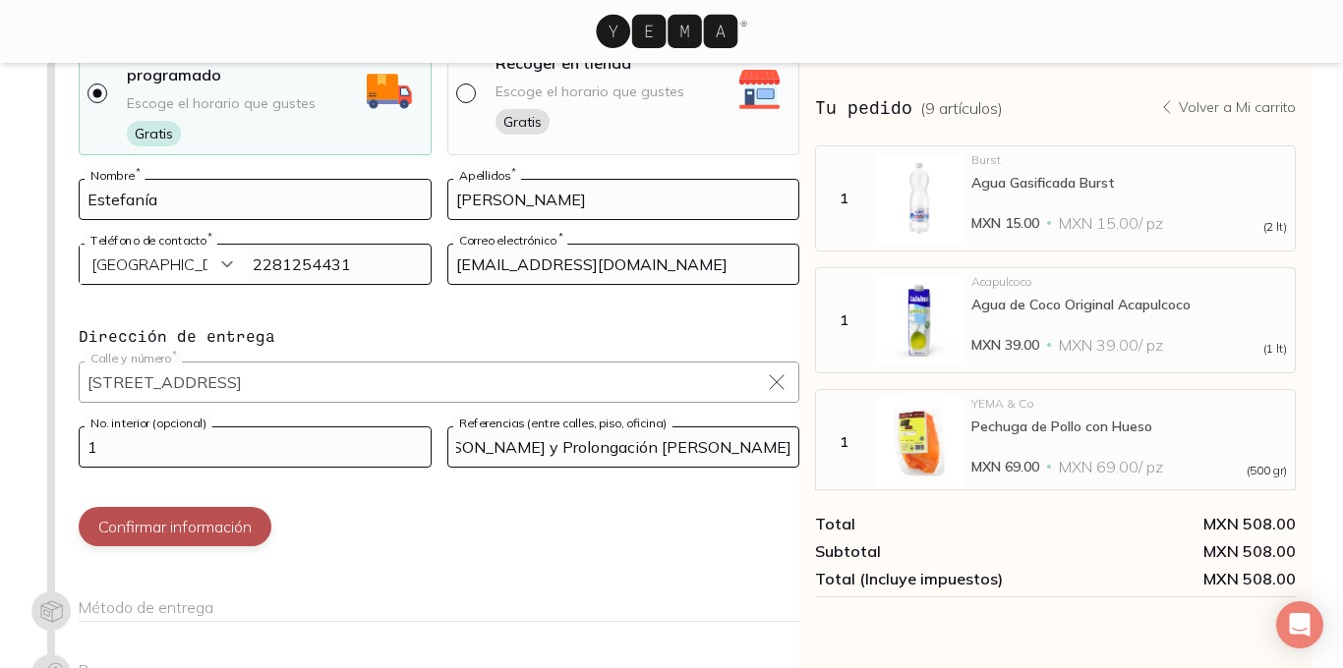
type input "[PERSON_NAME] y Prolongación [PERSON_NAME]"
click at [241, 513] on button "Confirmar información" at bounding box center [175, 526] width 193 height 39
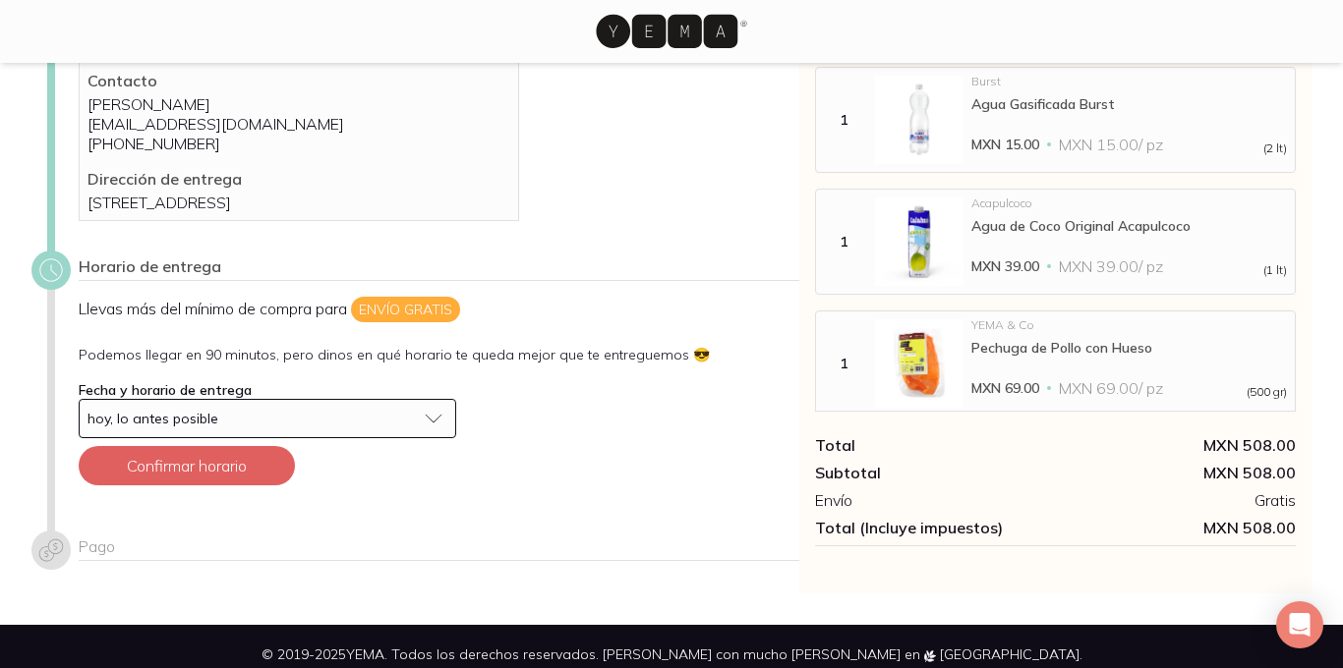
scroll to position [145, 0]
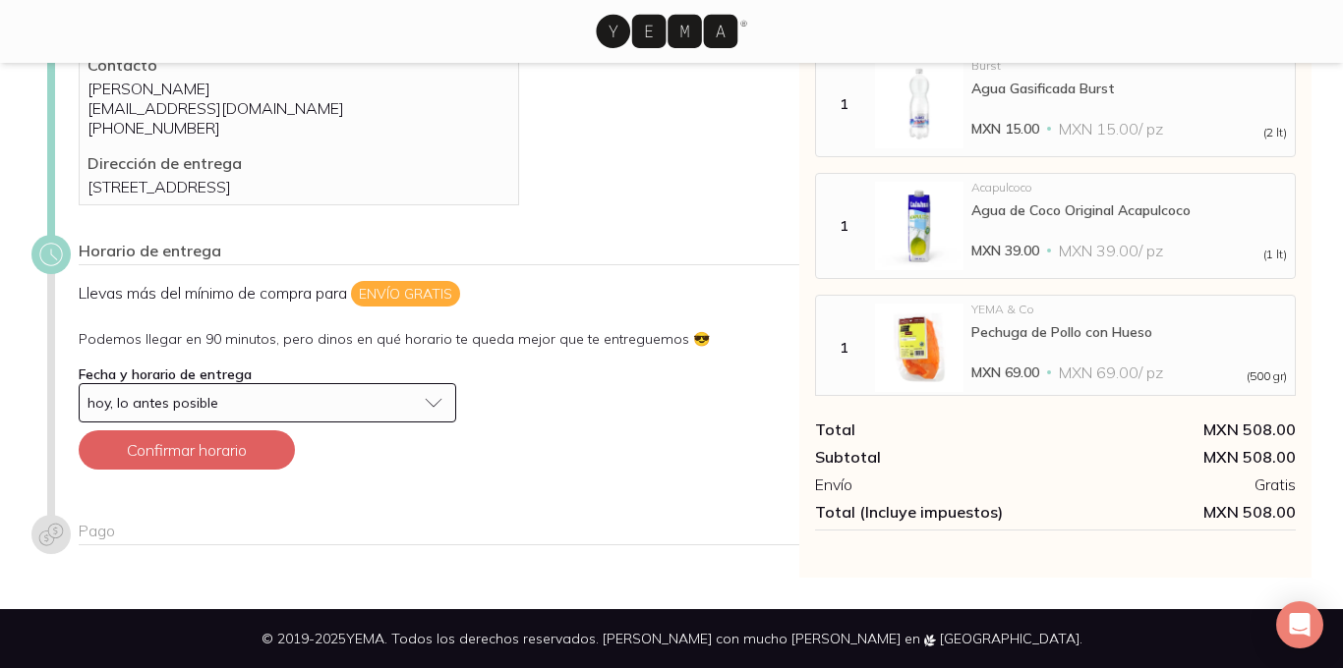
click at [317, 413] on button "hoy, lo antes posible" at bounding box center [267, 402] width 377 height 39
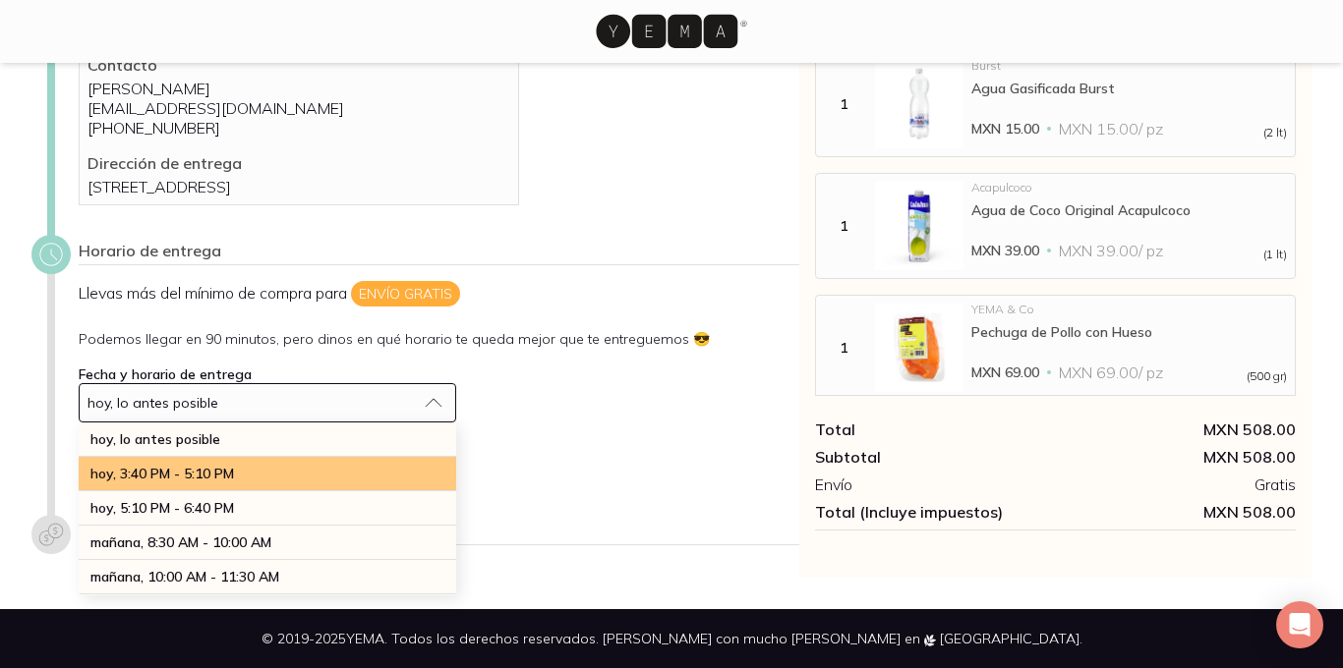
click at [265, 466] on div "hoy, 3:40 PM - 5:10 PM" at bounding box center [267, 474] width 377 height 34
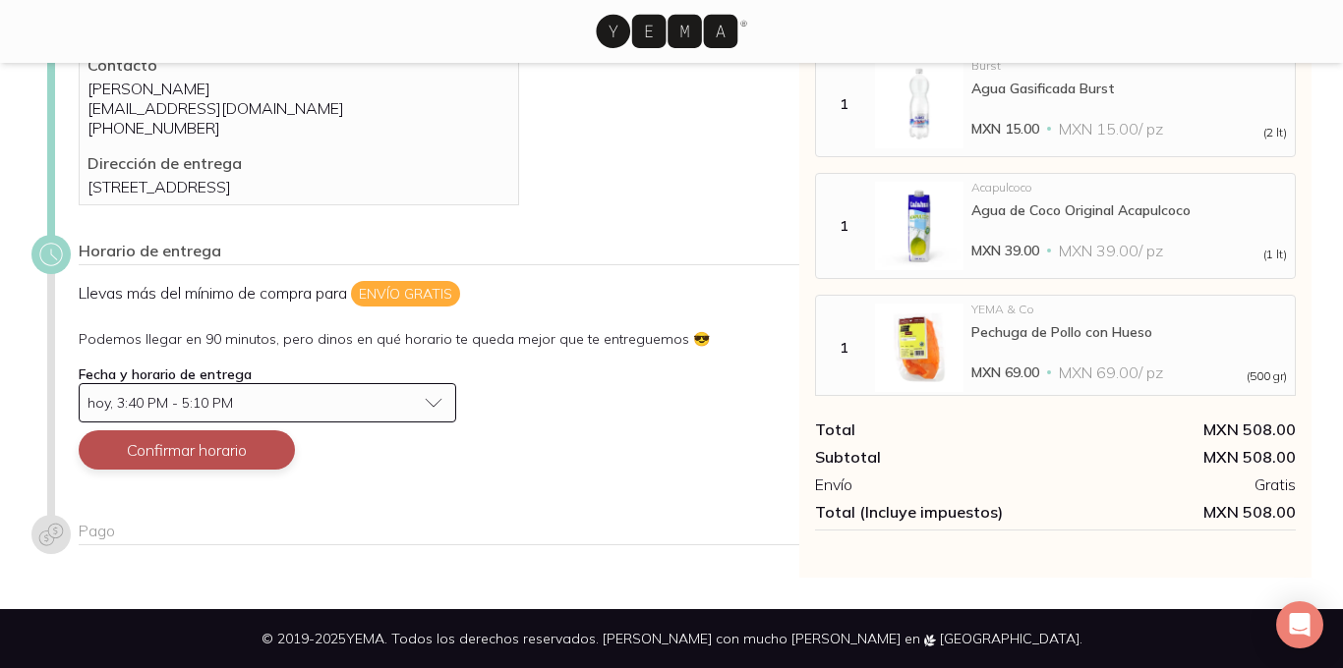
click at [242, 458] on button "Confirmar horario" at bounding box center [187, 449] width 216 height 39
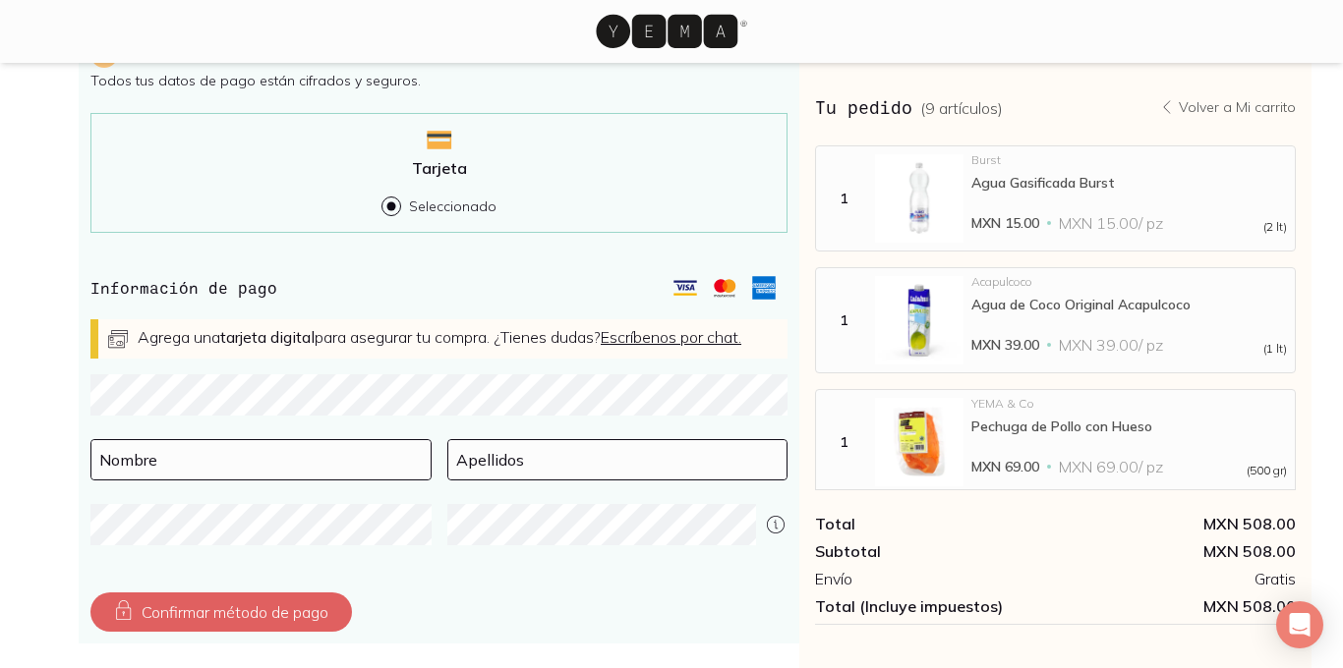
scroll to position [570, 0]
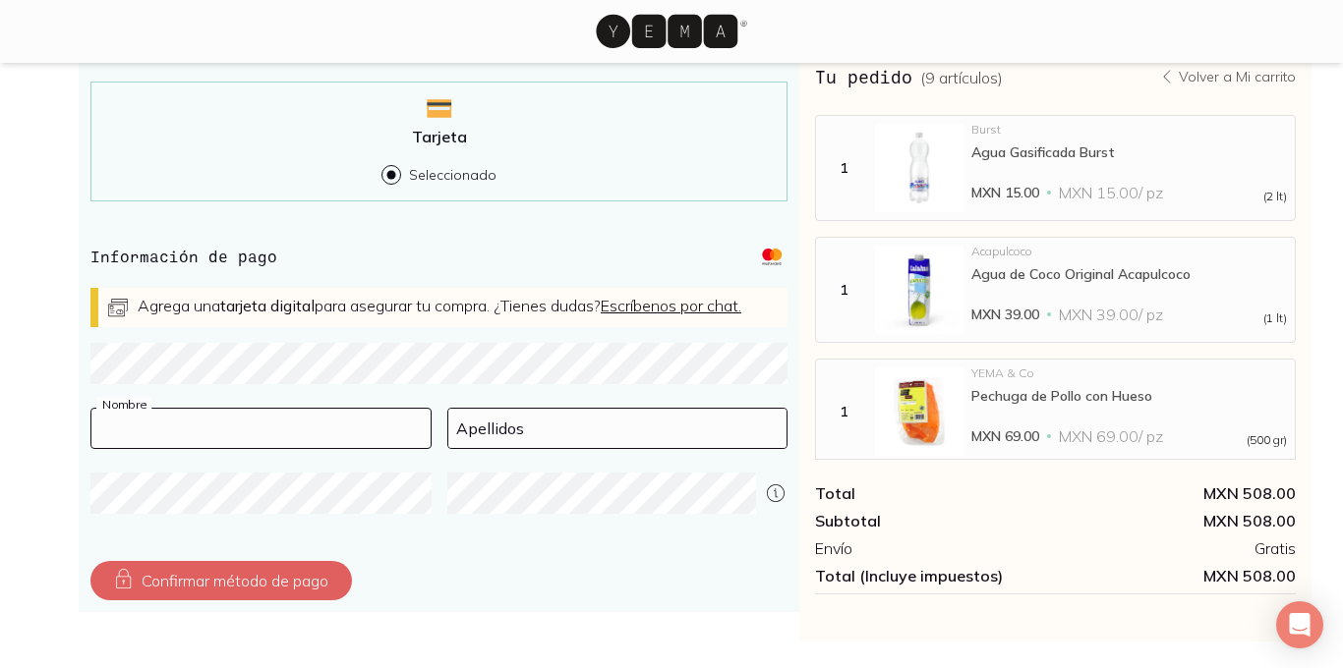
click at [140, 430] on div "Nombre" at bounding box center [260, 428] width 341 height 41
type input "Estefania"
click at [512, 448] on input at bounding box center [617, 428] width 339 height 39
type input "[PERSON_NAME]"
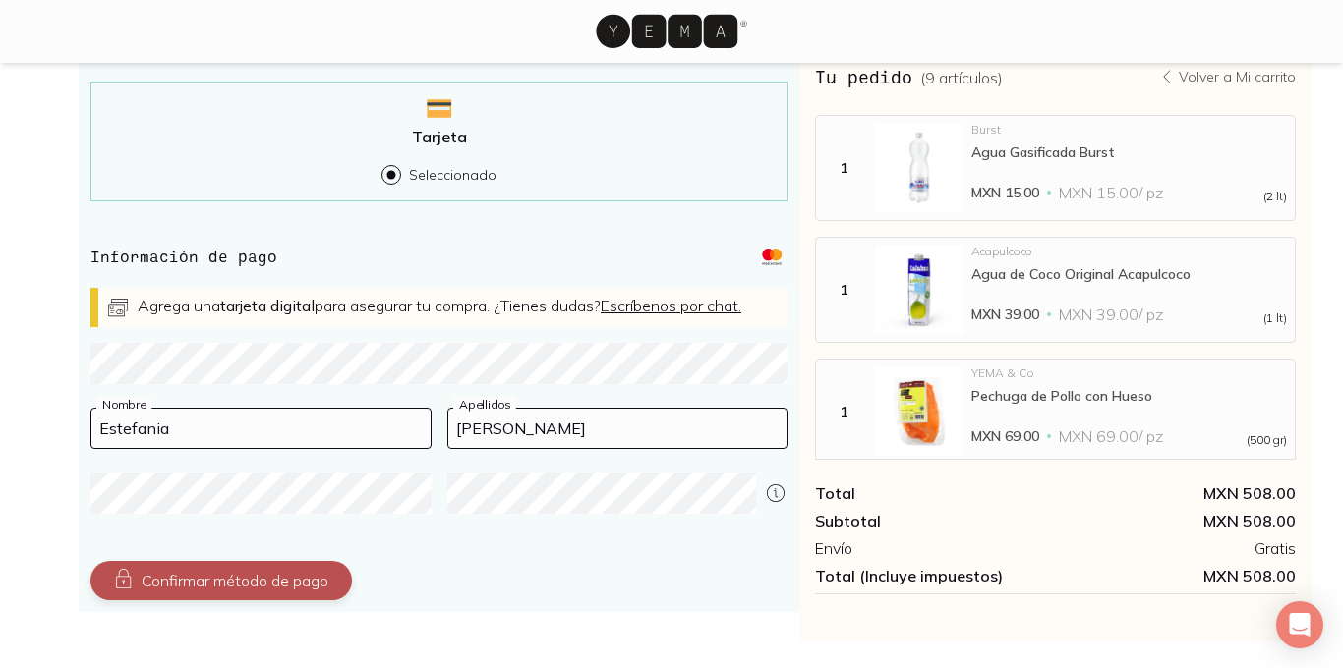
click at [285, 598] on button "Confirmar método de pago" at bounding box center [220, 580] width 261 height 39
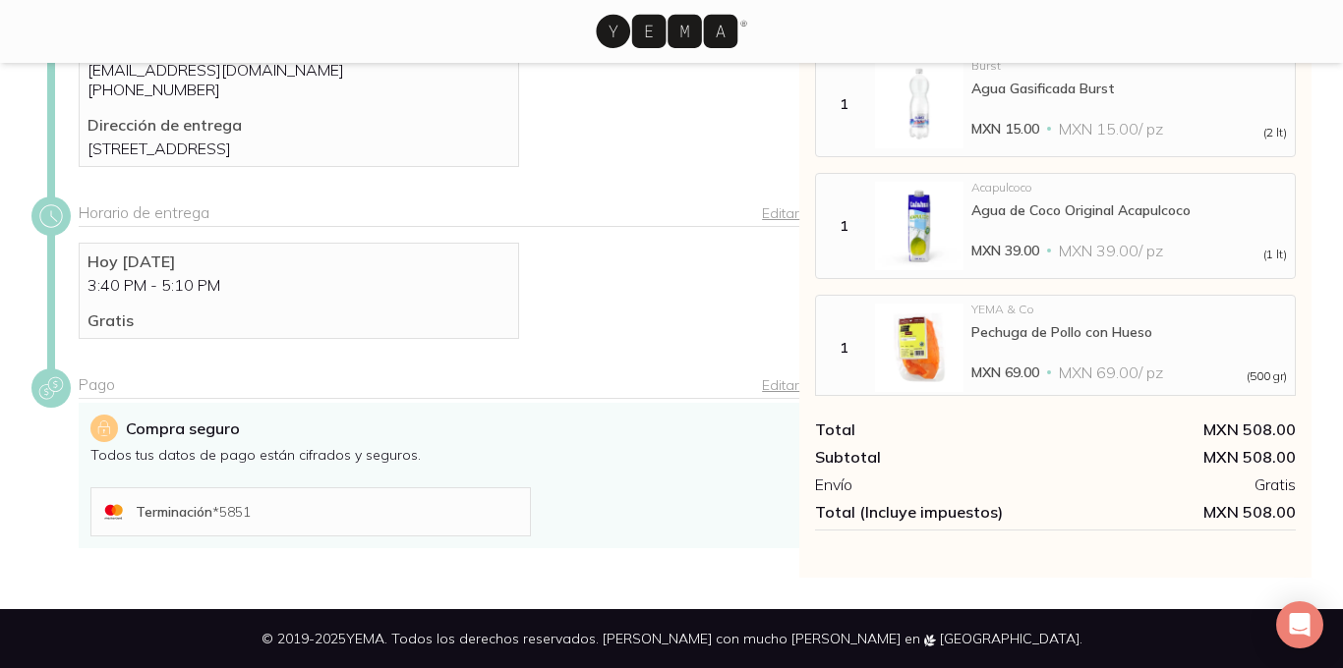
scroll to position [439, 0]
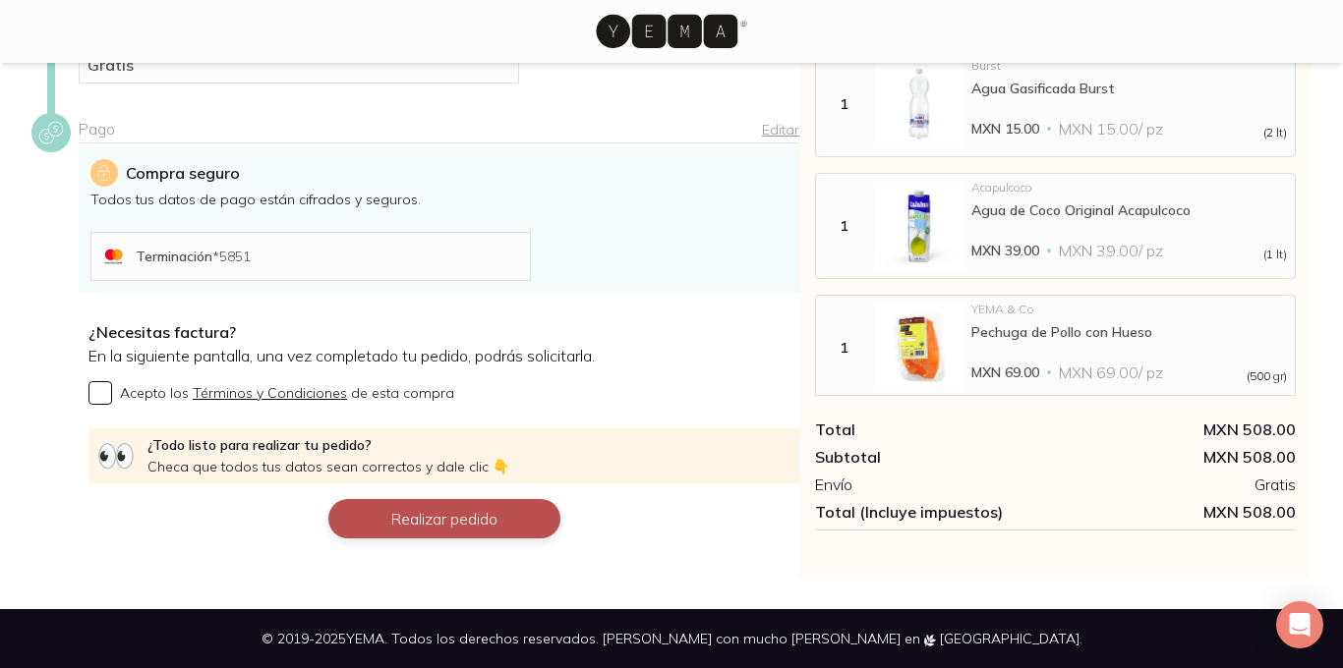
click at [440, 525] on button "Realizar pedido" at bounding box center [444, 518] width 232 height 39
click at [410, 525] on button "Realizar pedido" at bounding box center [444, 518] width 232 height 39
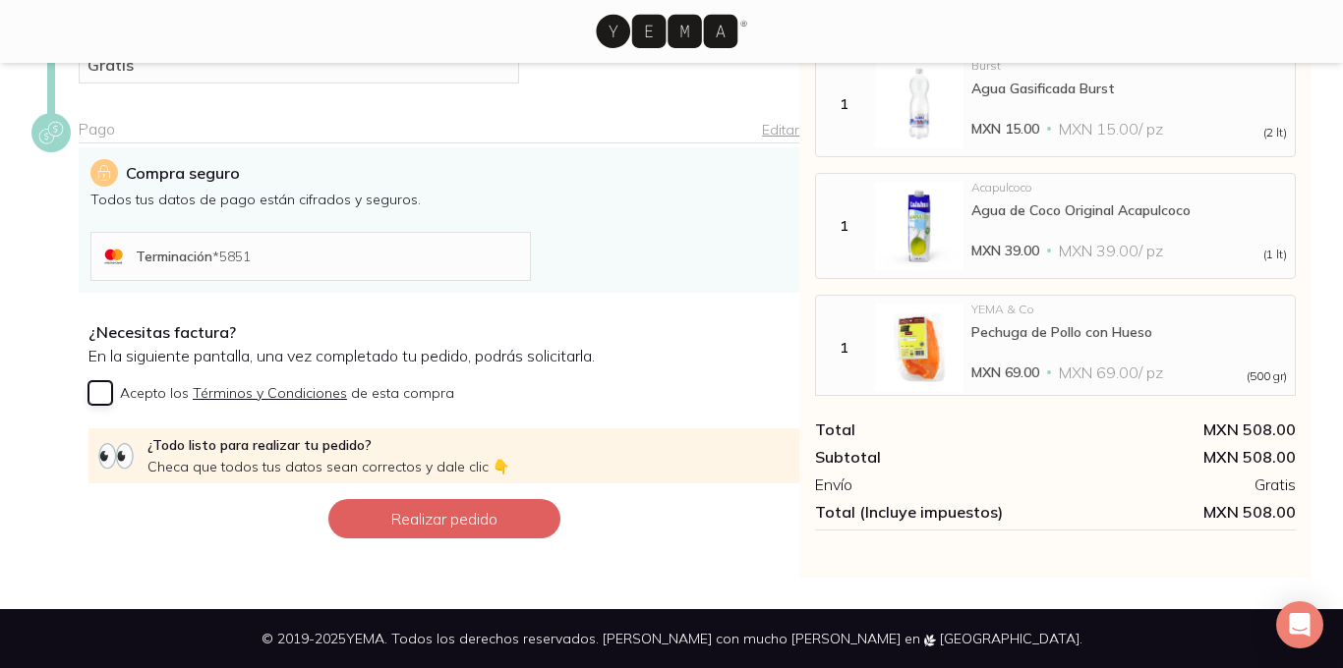
click at [100, 398] on input "Acepto los Términos y Condiciones de esta compra" at bounding box center [100, 393] width 24 height 24
checkbox input "true"
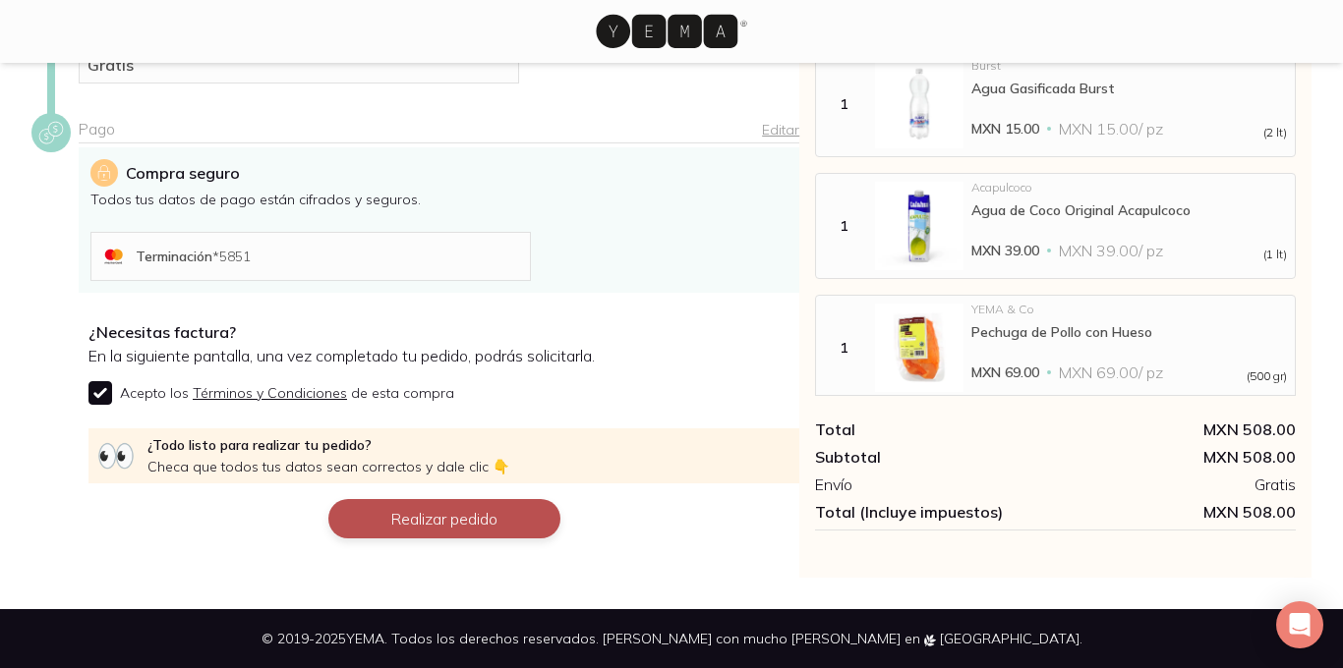
click at [452, 515] on button "Realizar pedido" at bounding box center [444, 518] width 232 height 39
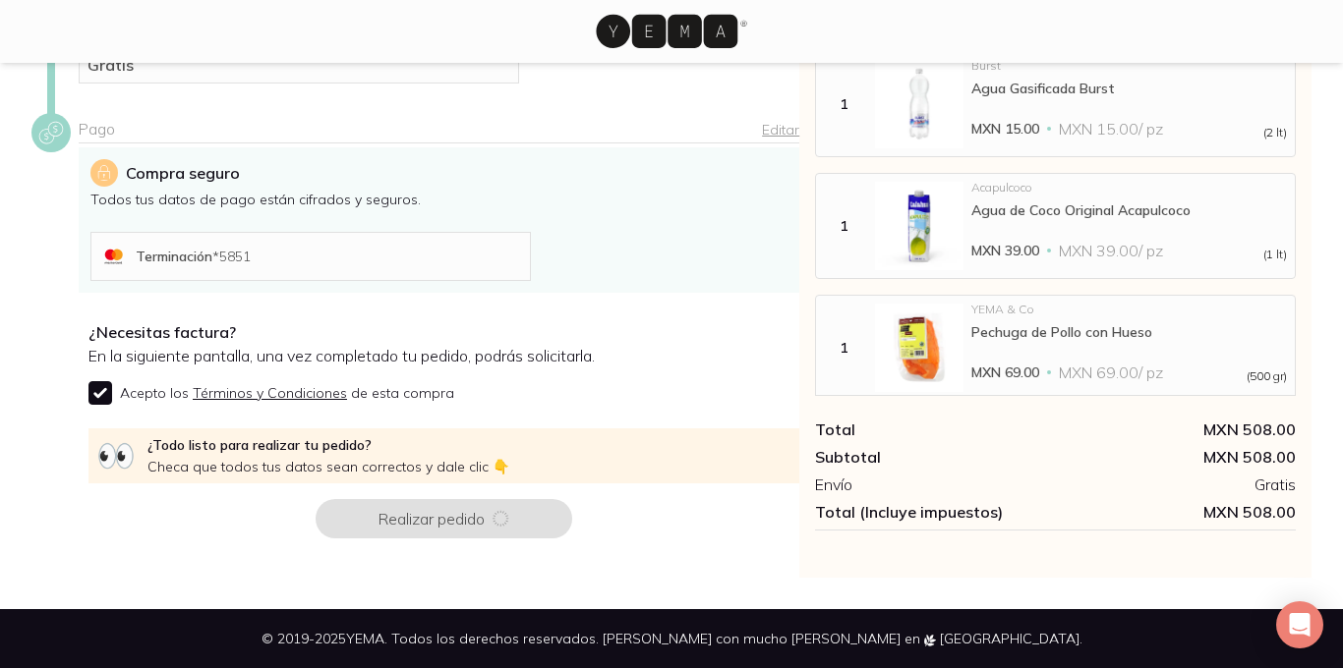
scroll to position [0, 0]
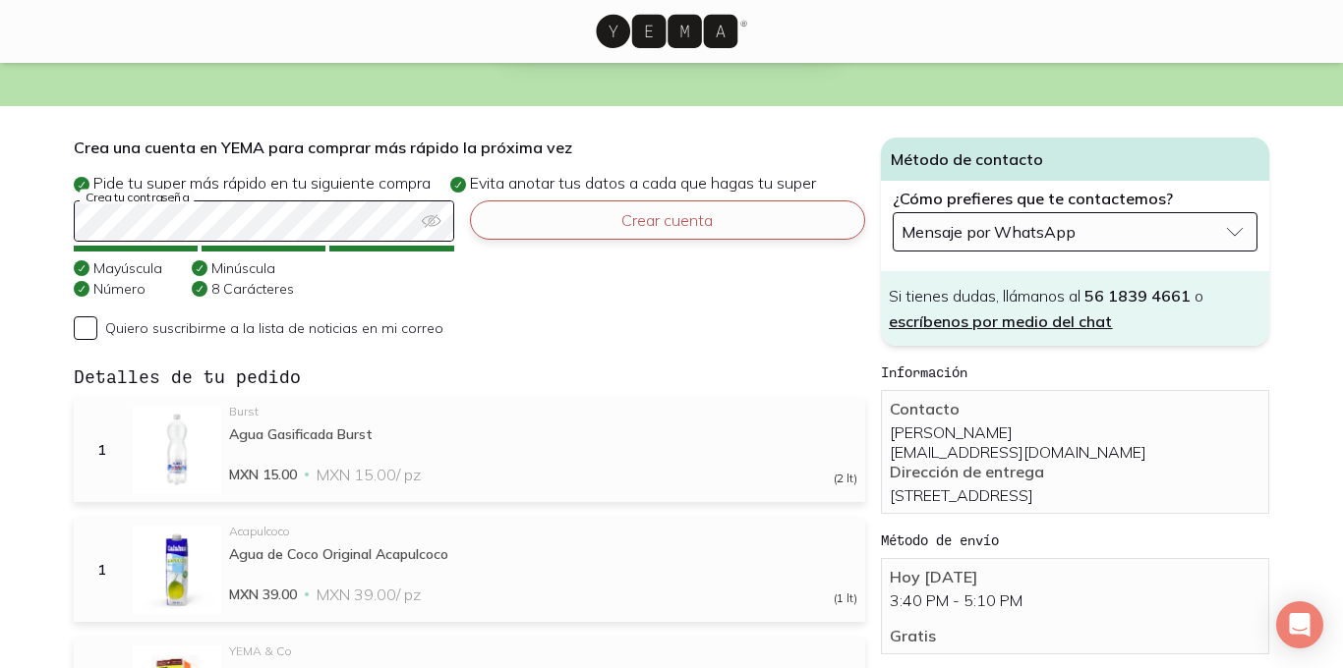
scroll to position [410, 0]
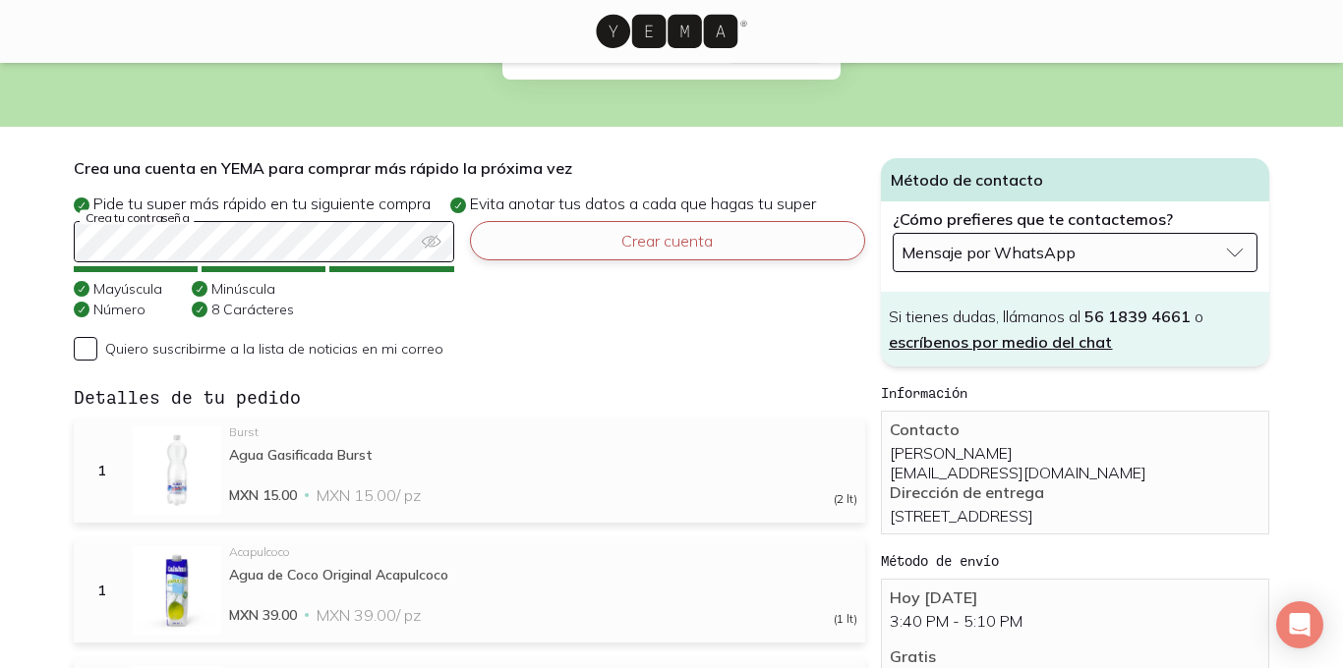
click at [669, 223] on button "Crear cuenta" at bounding box center [668, 240] width 396 height 39
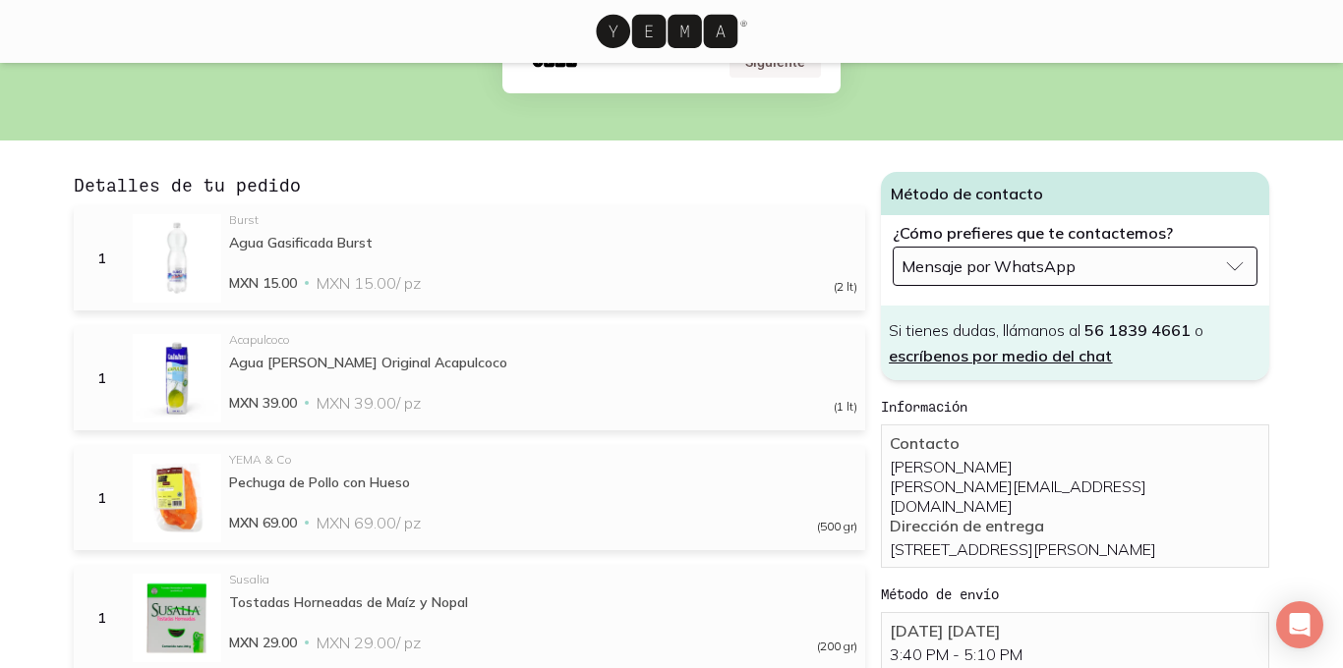
scroll to position [391, 0]
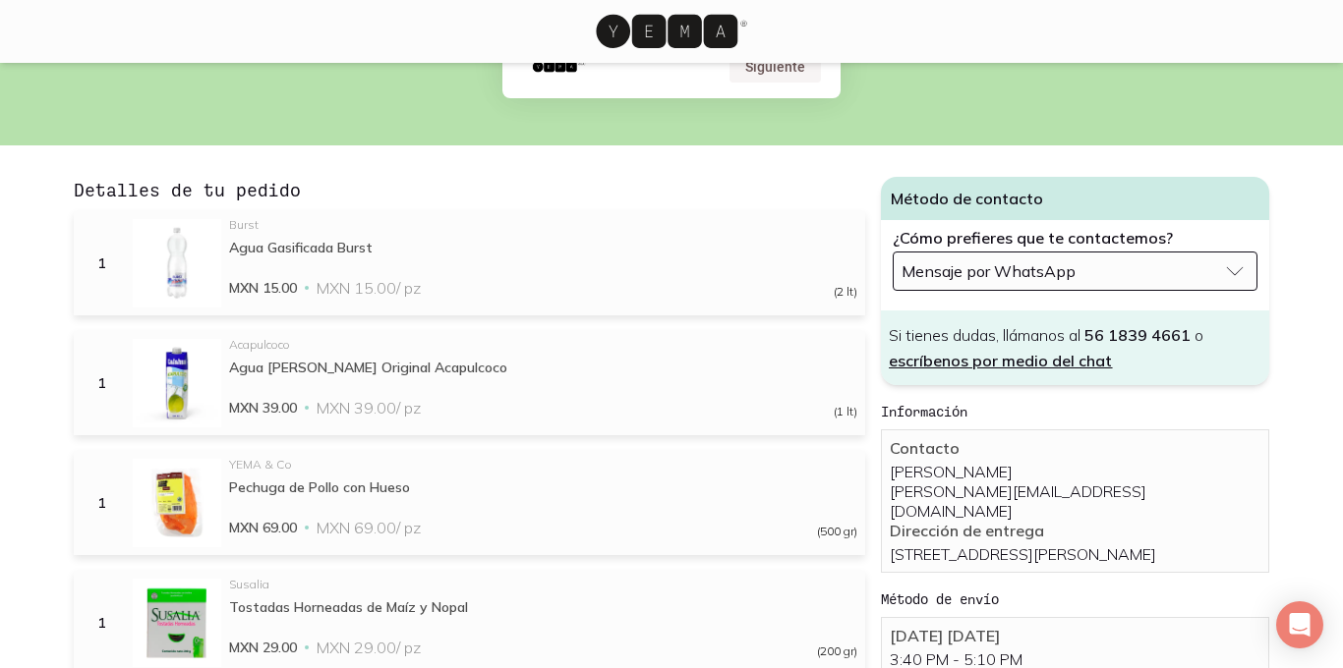
click at [980, 264] on span "Mensaje por WhatsApp" at bounding box center [988, 271] width 174 height 20
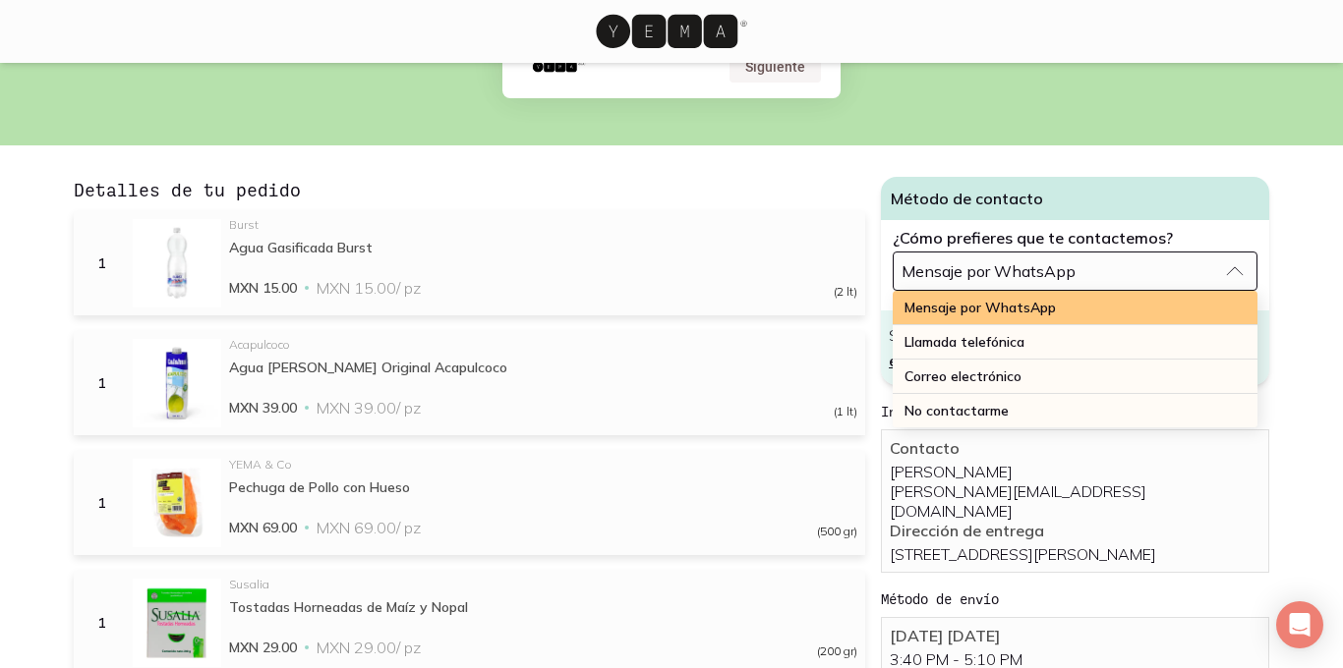
click at [971, 303] on span "Mensaje por WhatsApp" at bounding box center [979, 308] width 151 height 18
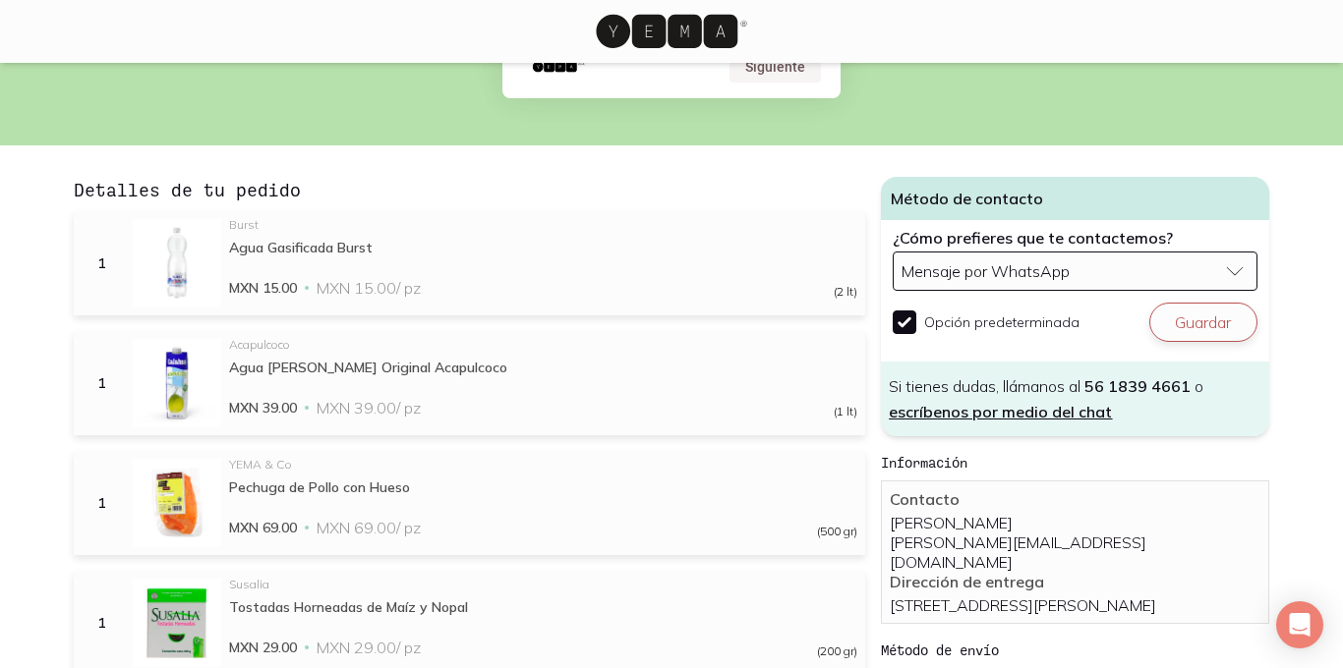
click at [1190, 319] on button "Guardar" at bounding box center [1203, 322] width 108 height 39
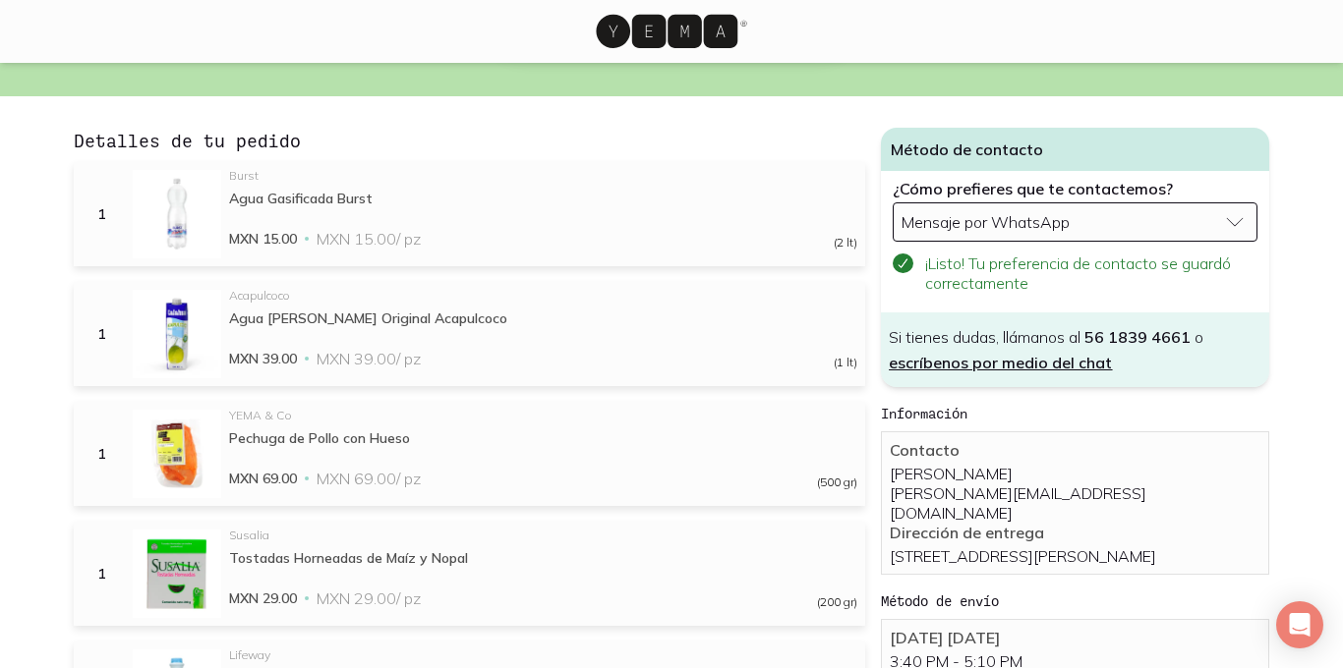
scroll to position [0, 0]
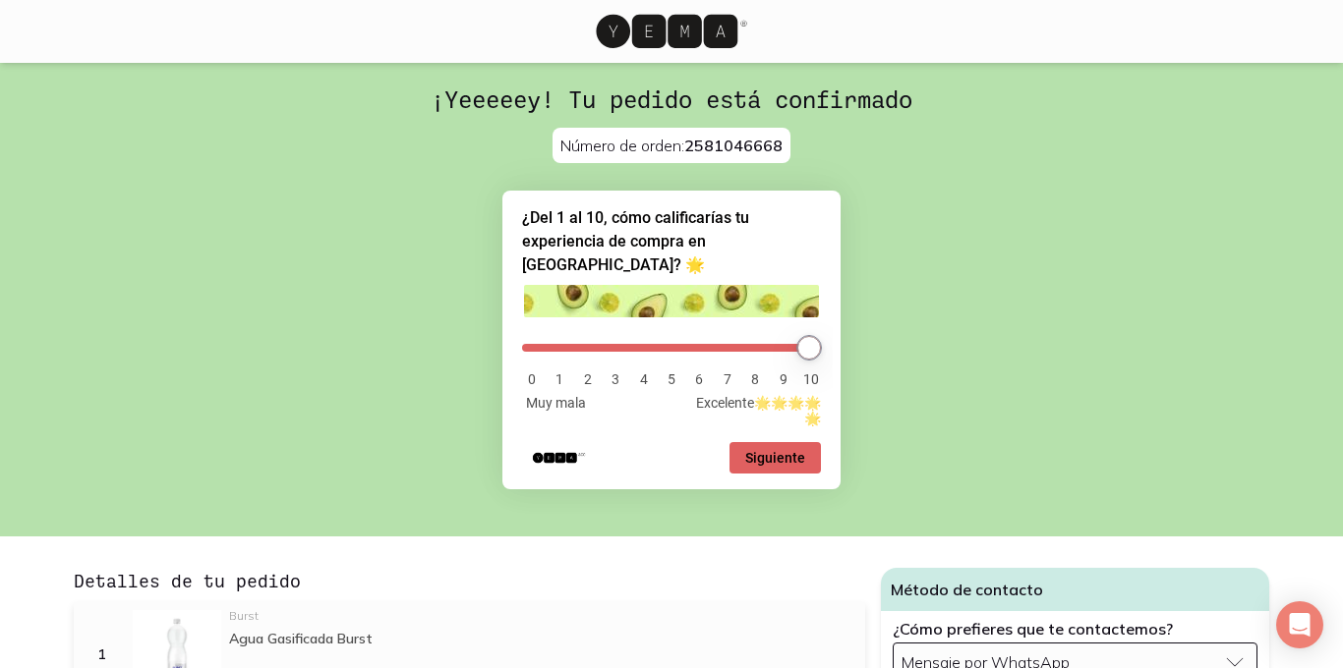
drag, startPoint x: 535, startPoint y: 325, endPoint x: 849, endPoint y: 339, distance: 314.8
click at [821, 344] on input "range" at bounding box center [671, 348] width 299 height 8
drag, startPoint x: 811, startPoint y: 320, endPoint x: 767, endPoint y: 323, distance: 44.3
type input "8"
click at [767, 344] on input "range" at bounding box center [671, 348] width 299 height 8
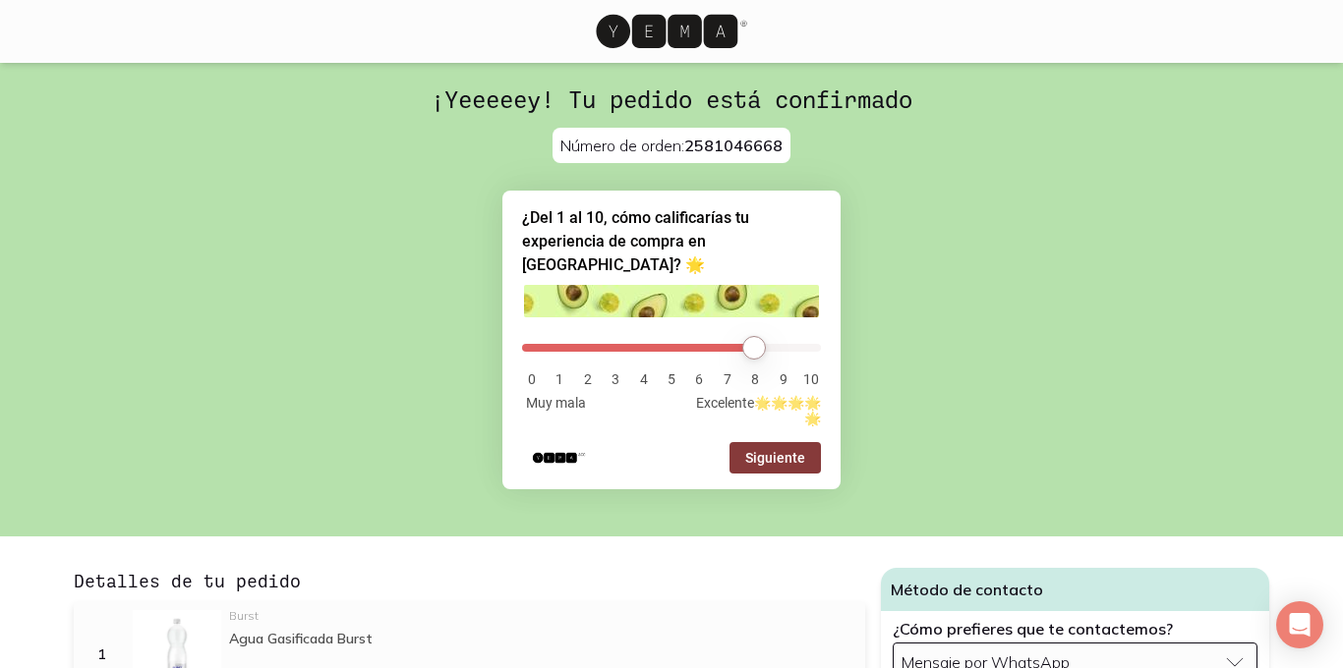
click at [775, 455] on button "Siguiente" at bounding box center [774, 457] width 91 height 31
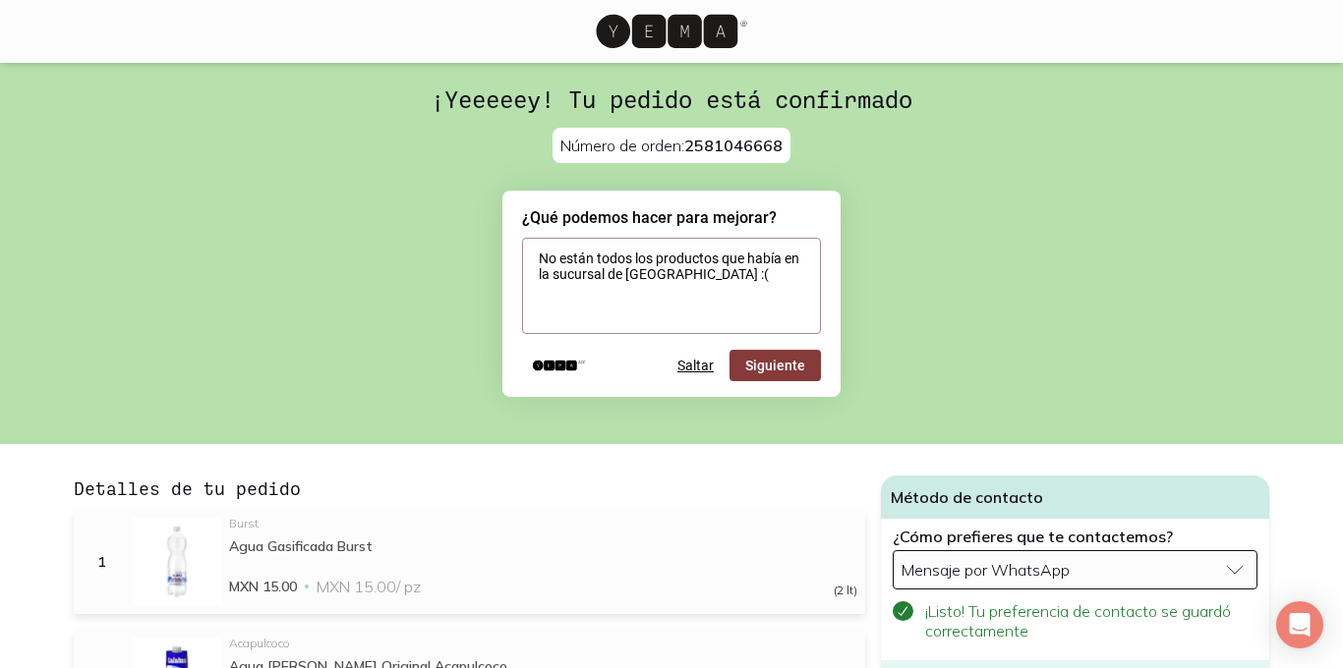
type textarea "No están todos los productos que había en la sucursal de Coyoacán :("
click at [790, 365] on button "Siguiente" at bounding box center [774, 365] width 91 height 31
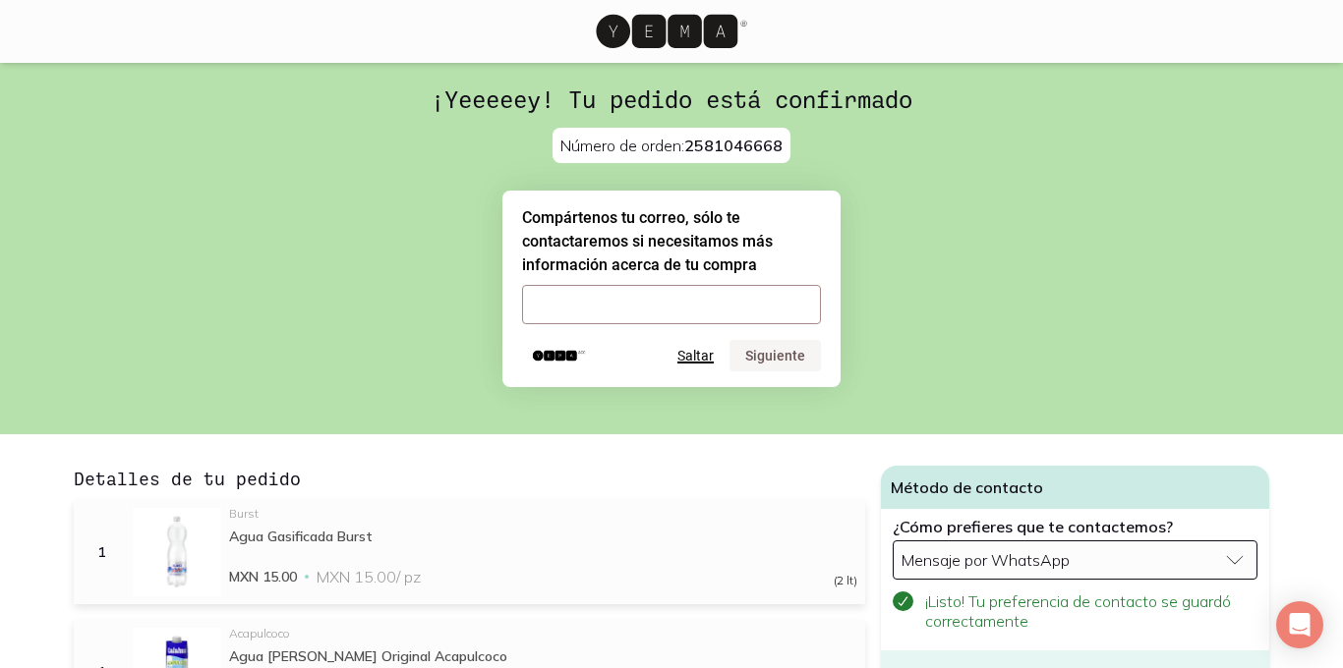
click at [687, 353] on button "Saltar" at bounding box center [695, 356] width 36 height 16
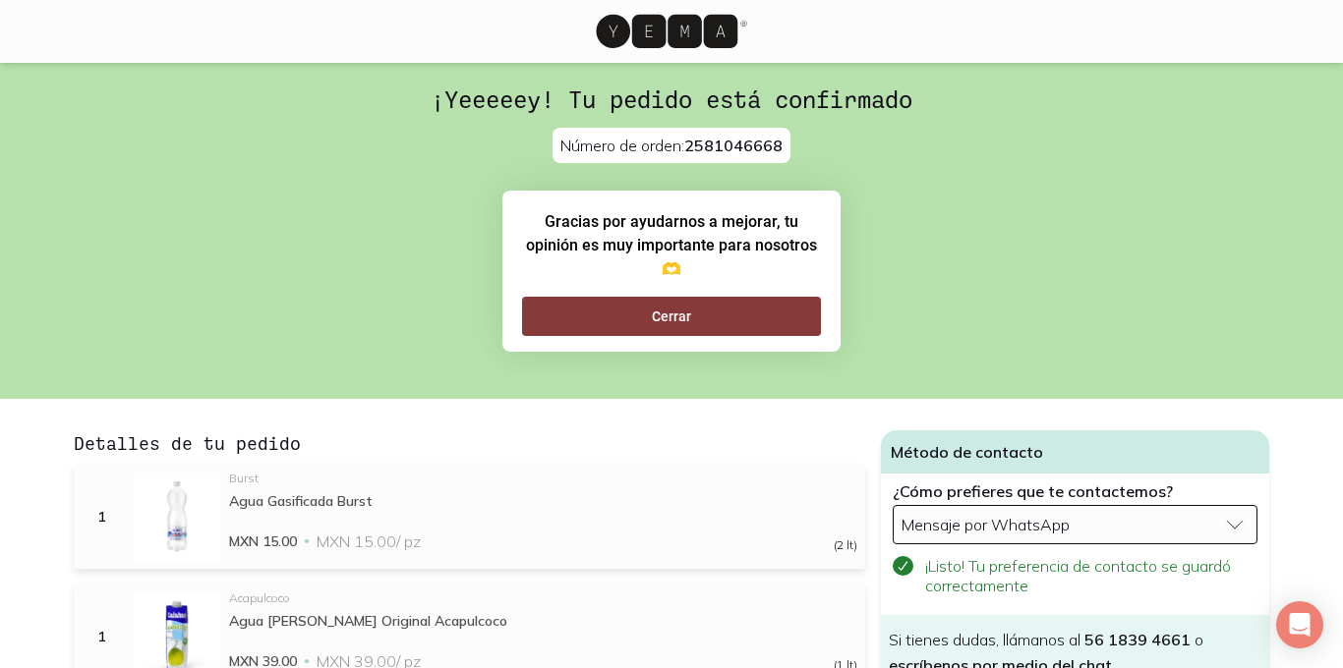
click at [680, 327] on button "Cerrar" at bounding box center [671, 316] width 299 height 39
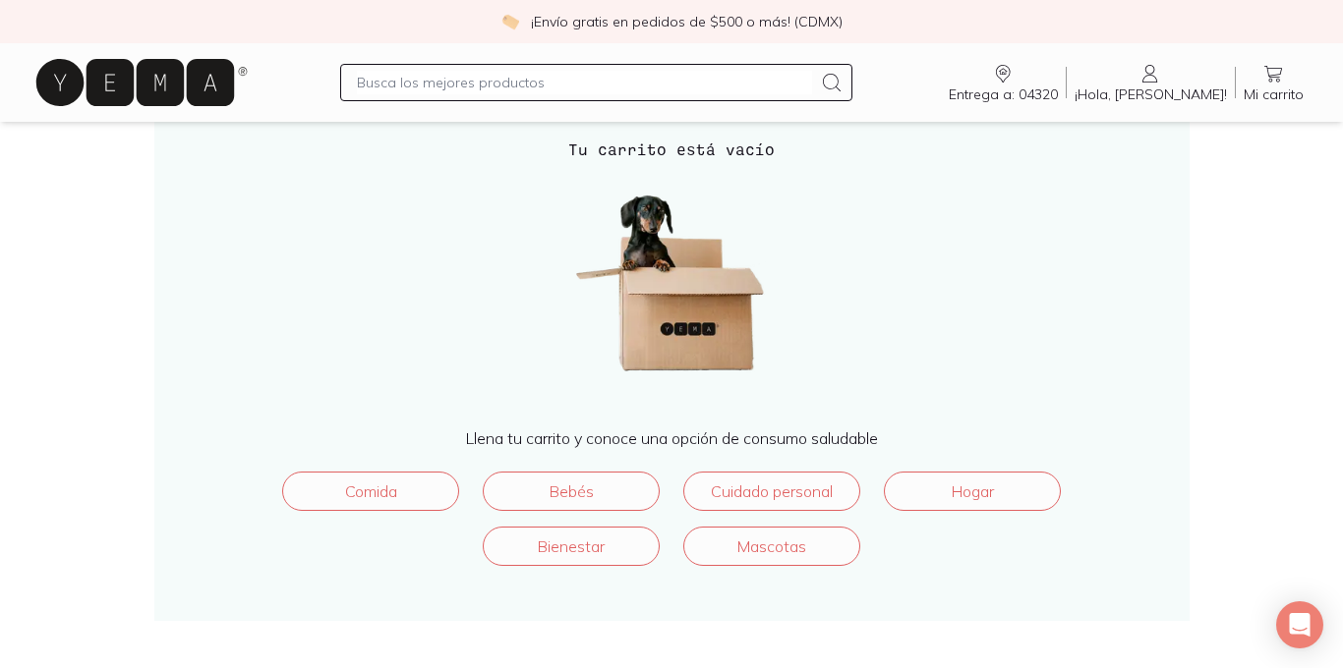
scroll to position [171, 0]
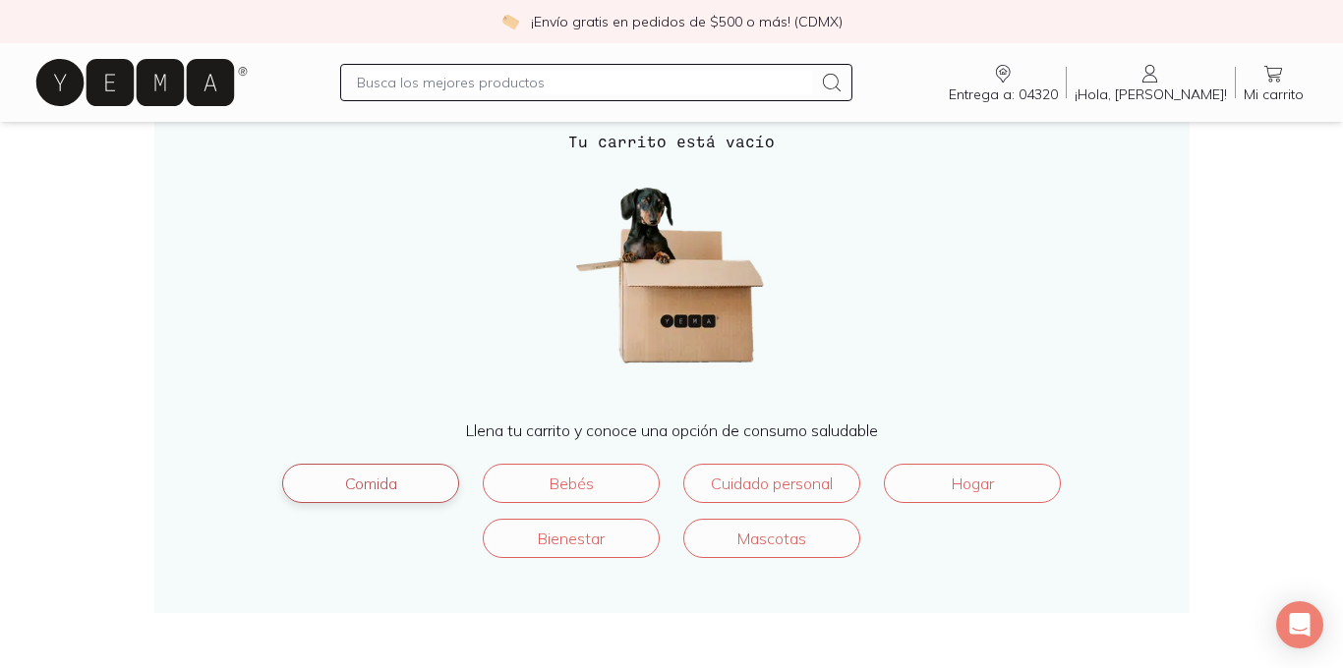
click at [383, 483] on link "Comida" at bounding box center [370, 483] width 177 height 39
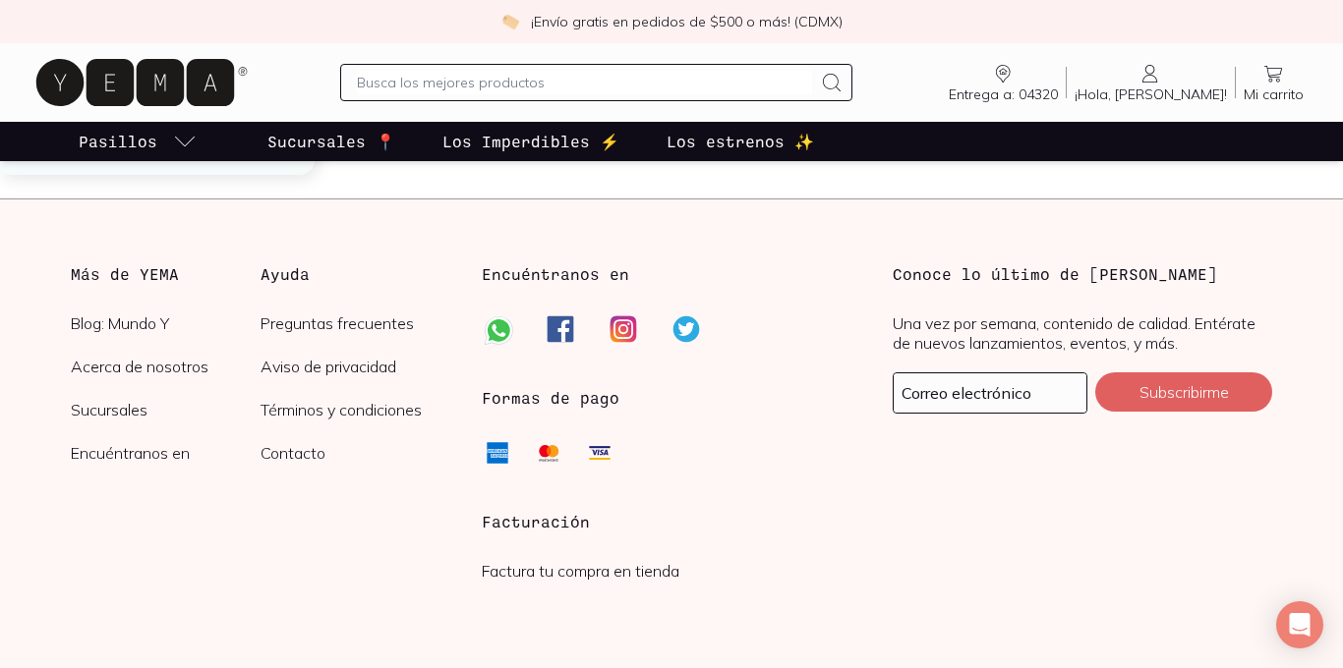
scroll to position [2928, 0]
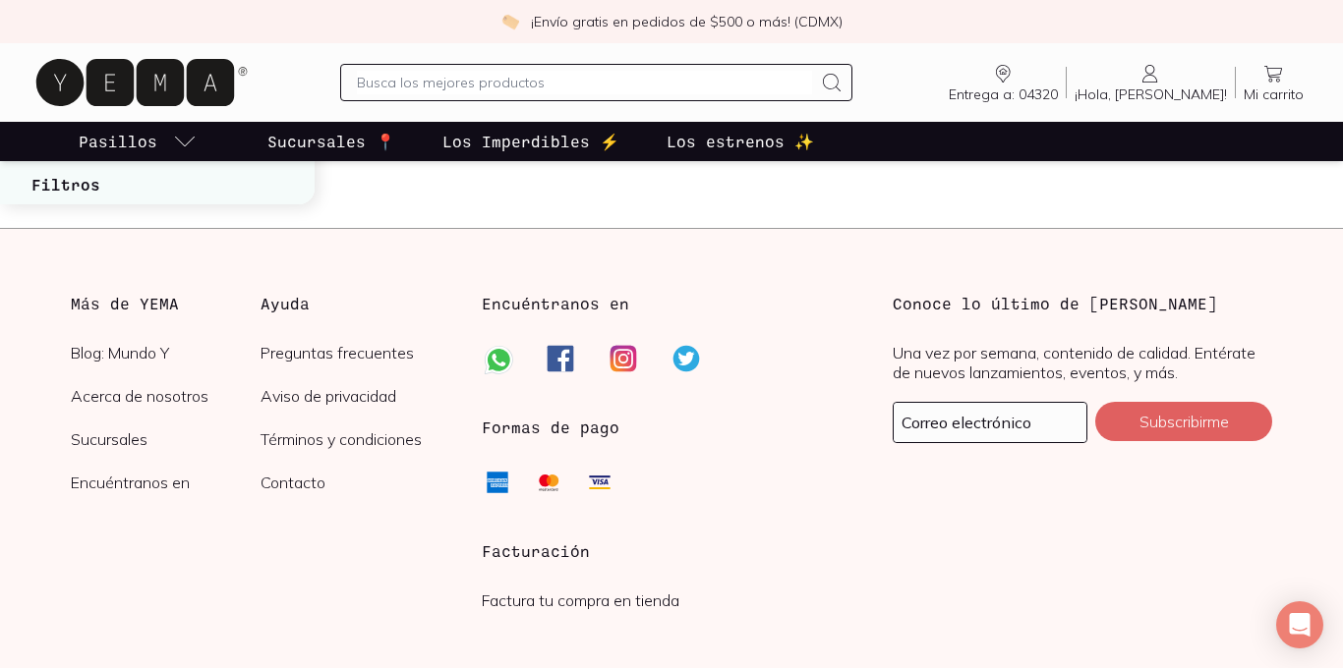
click at [619, 358] on icon at bounding box center [623, 360] width 20 height 20
